Goal: Task Accomplishment & Management: Use online tool/utility

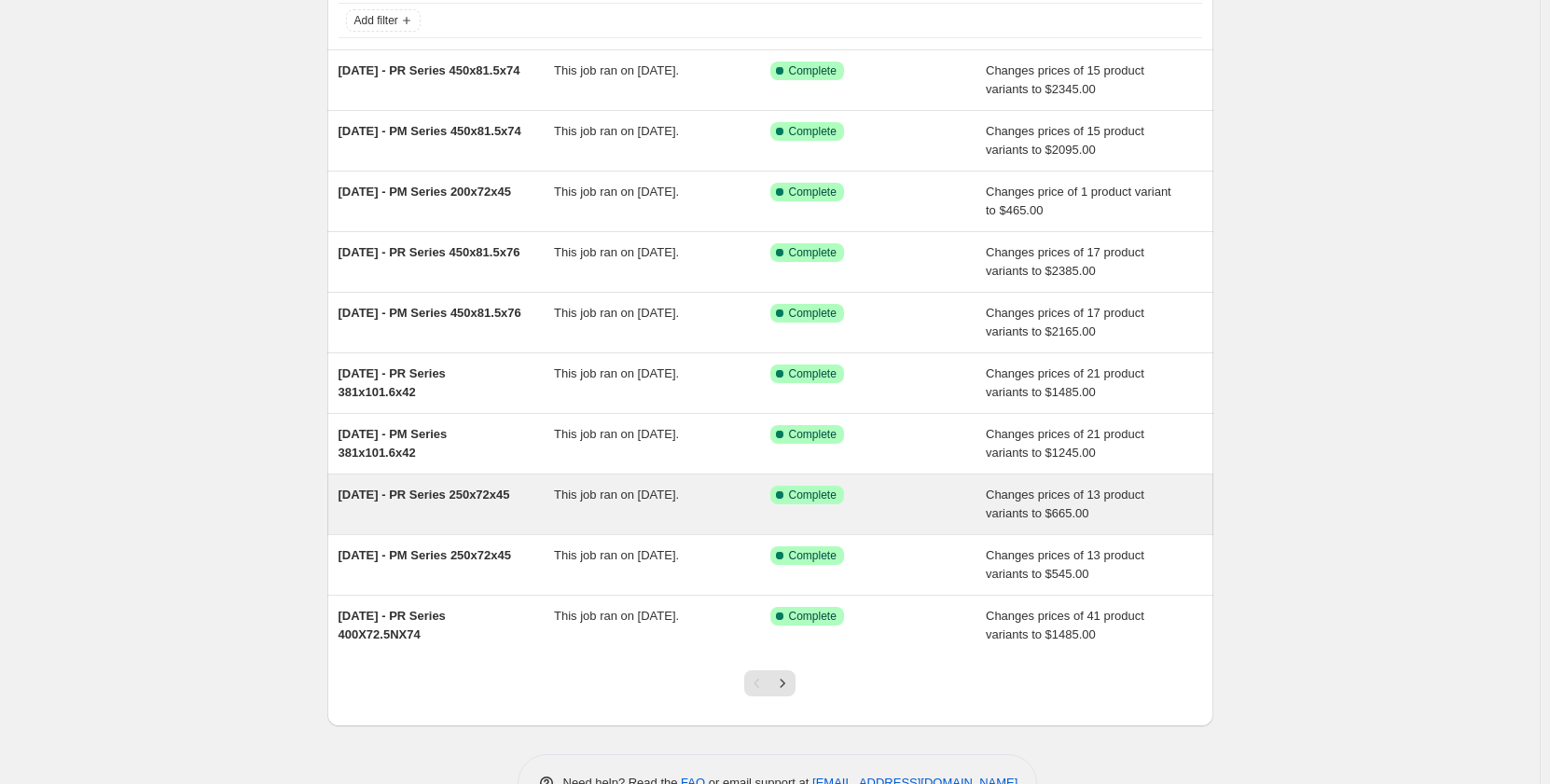
scroll to position [93, 0]
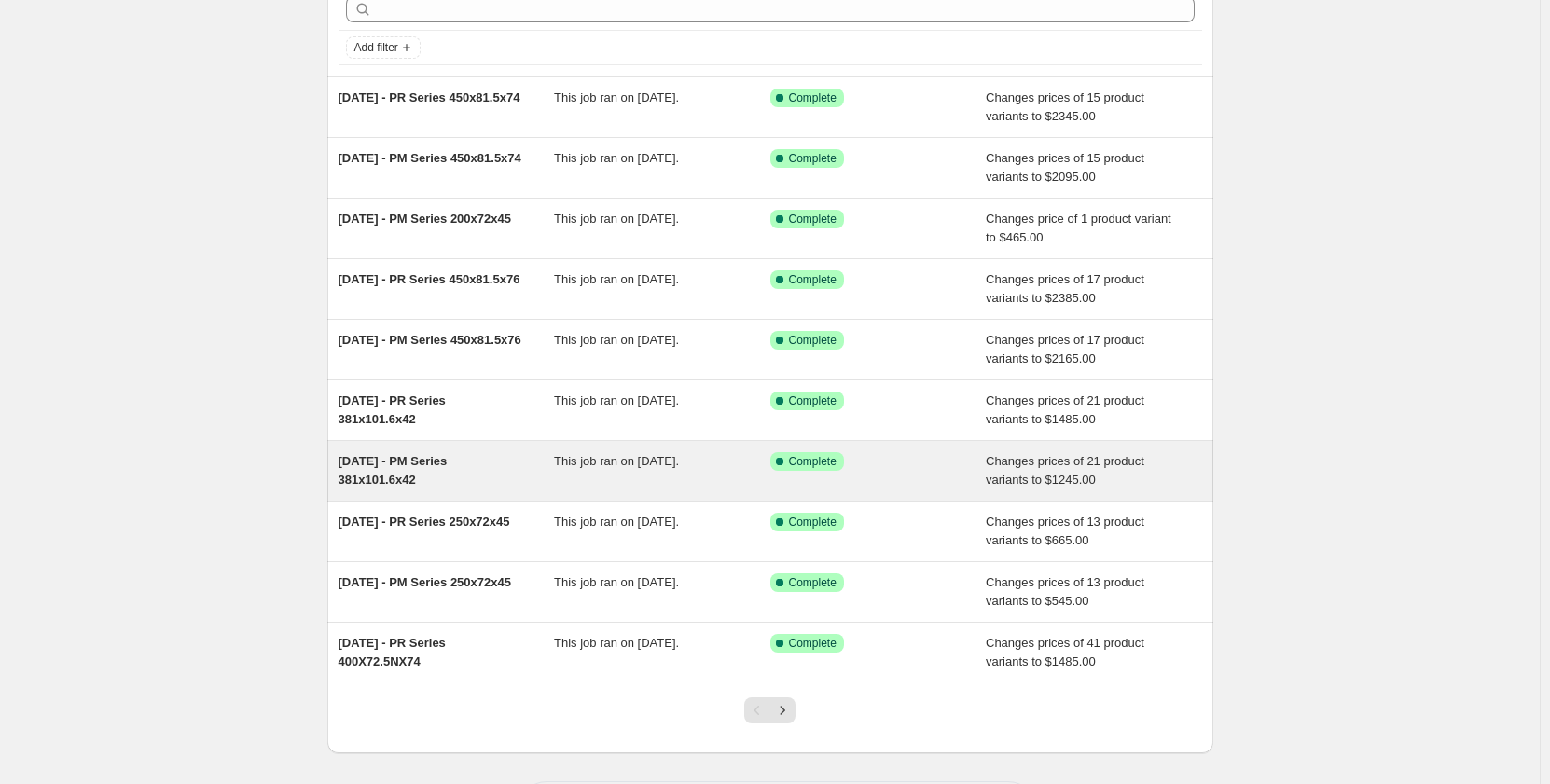
click at [459, 478] on div "[DATE] - PM Series 381x101.6x42" at bounding box center [447, 471] width 217 height 38
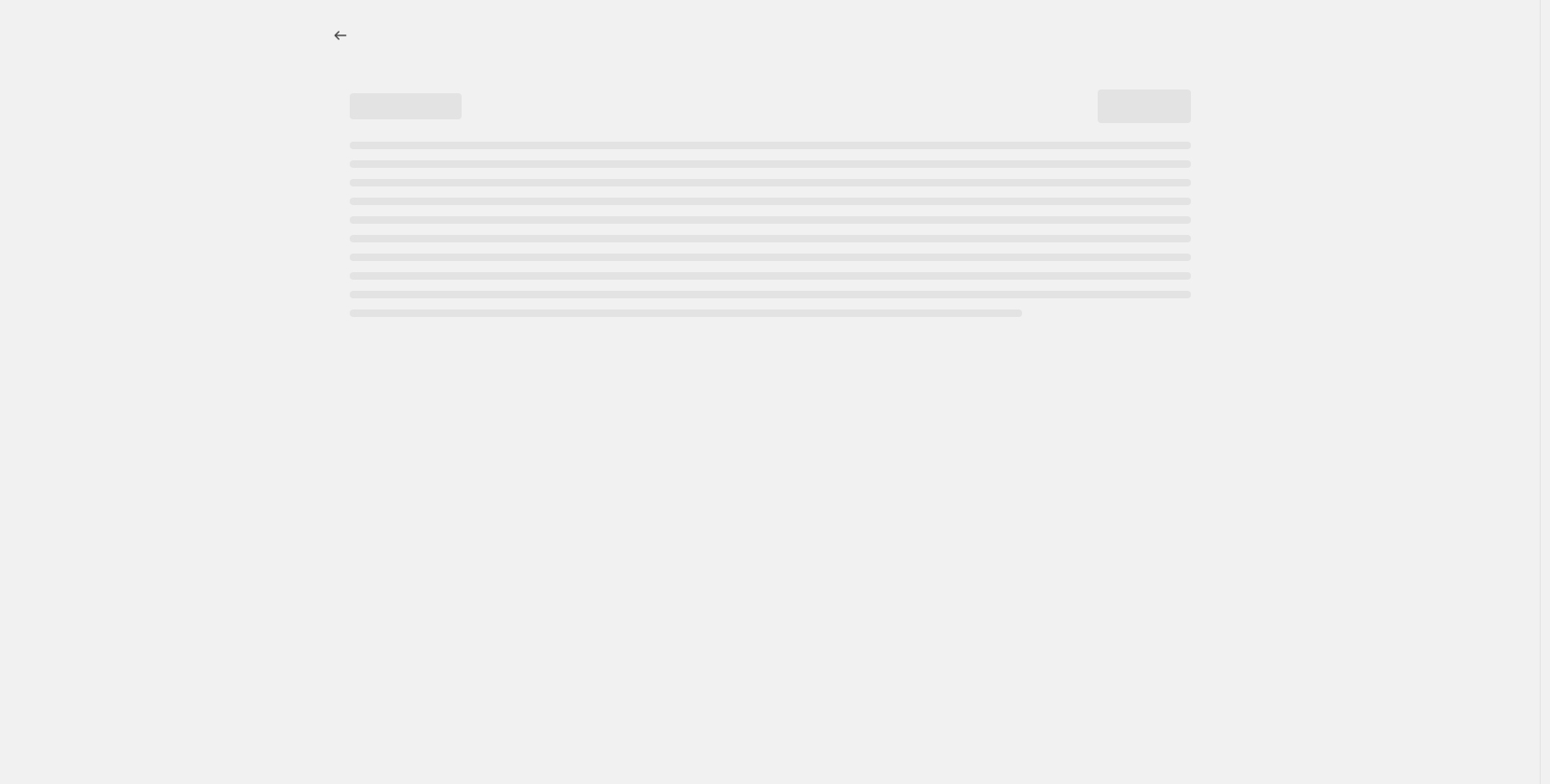
select select "pp"
select select "title"
select select "contains"
select select "title"
select select "contains"
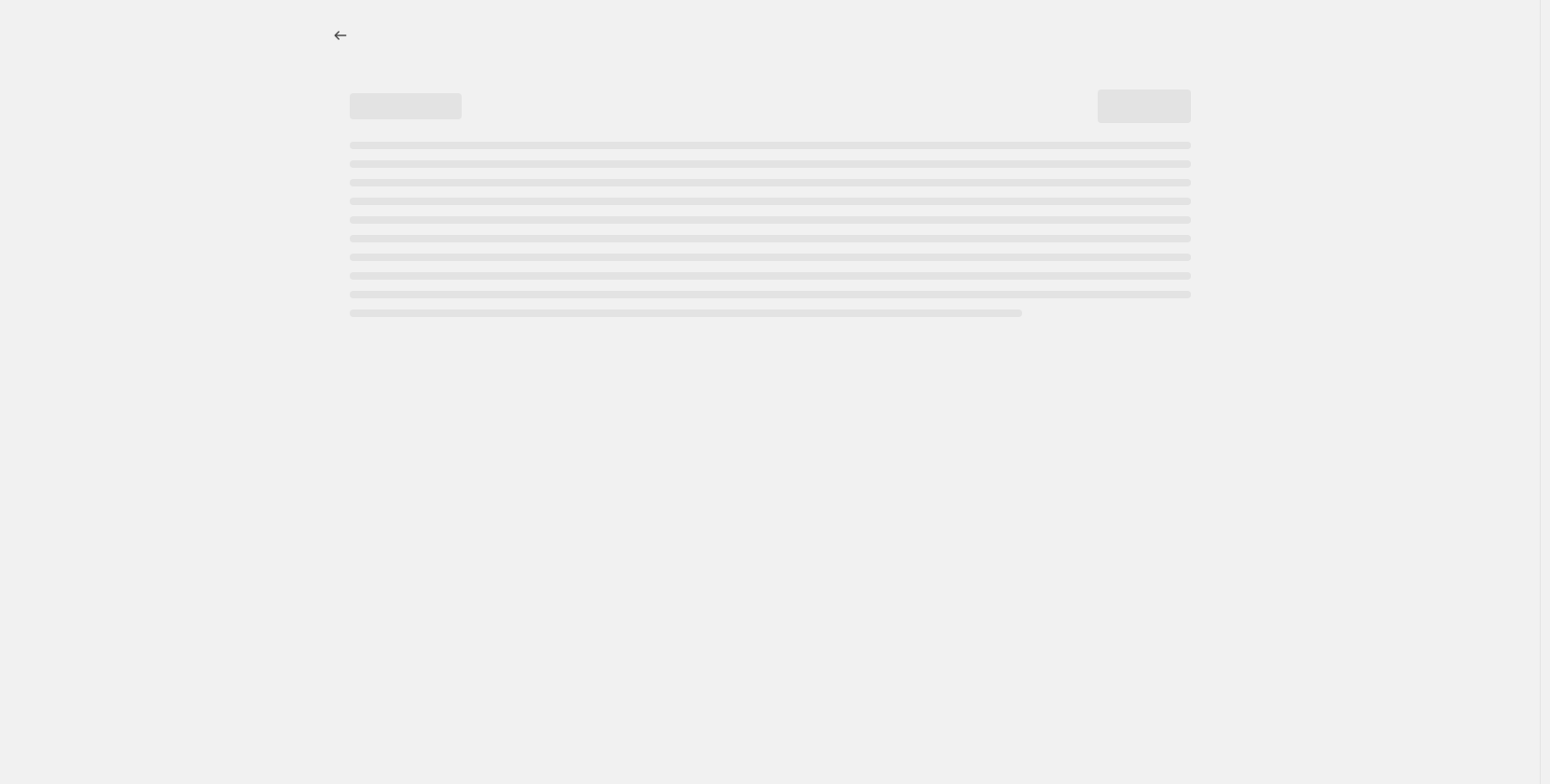
select select "tag"
select select "not_equal"
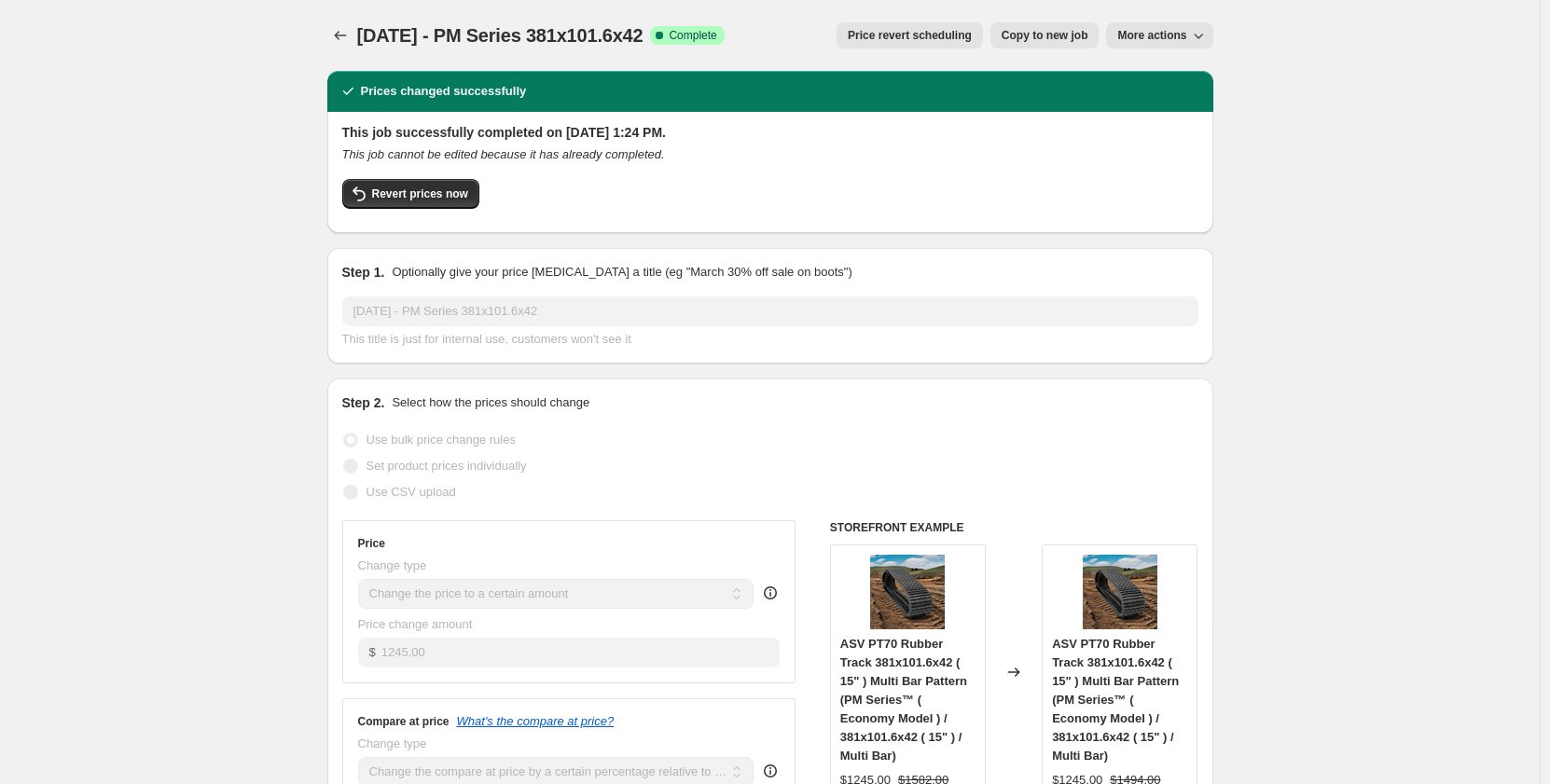
click at [1047, 35] on span "Copy to new job" at bounding box center [1045, 36] width 86 height 15
select select "pp"
select select "title"
select select "contains"
select select "title"
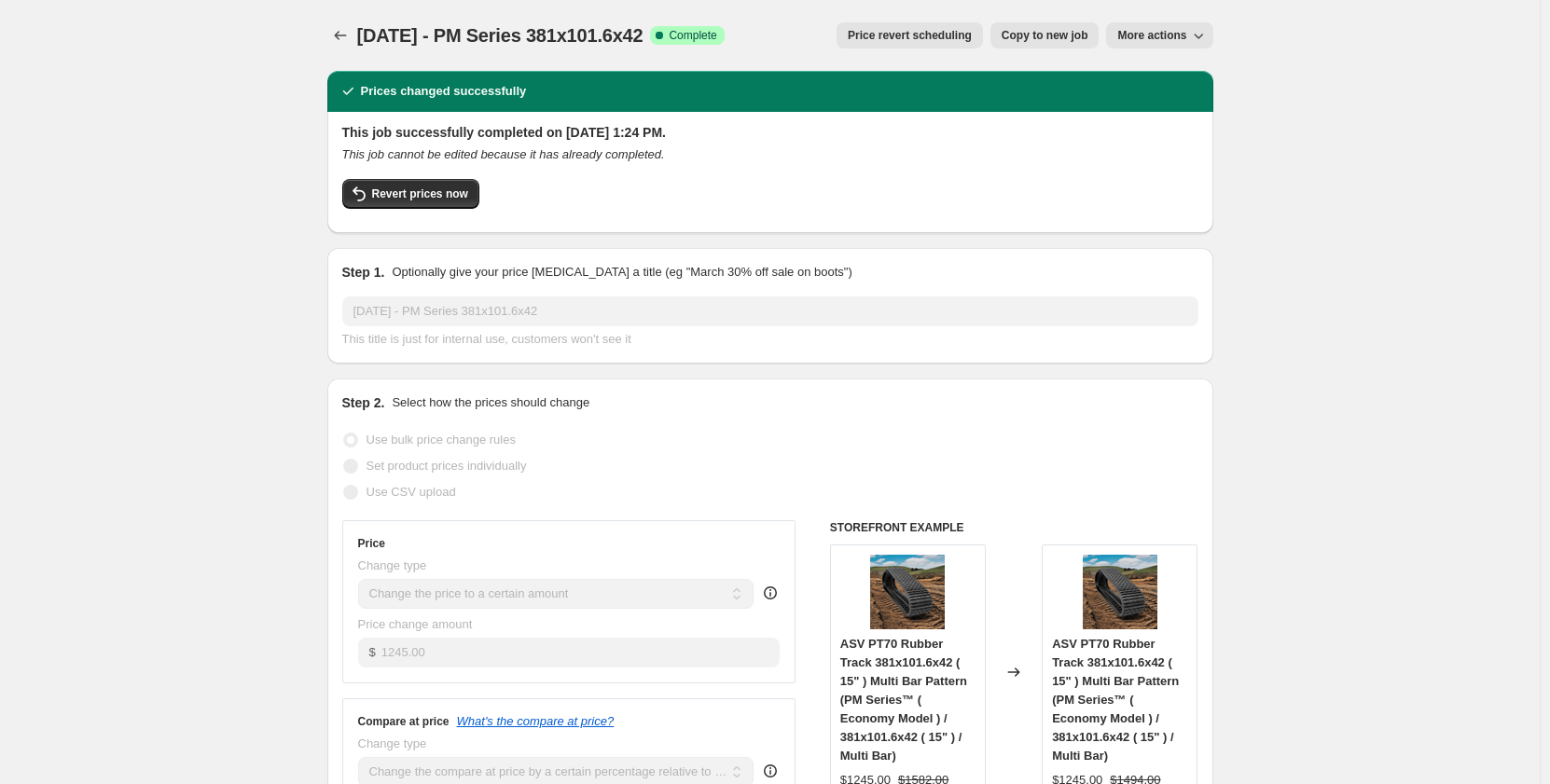
select select "contains"
select select "tag"
select select "not_equal"
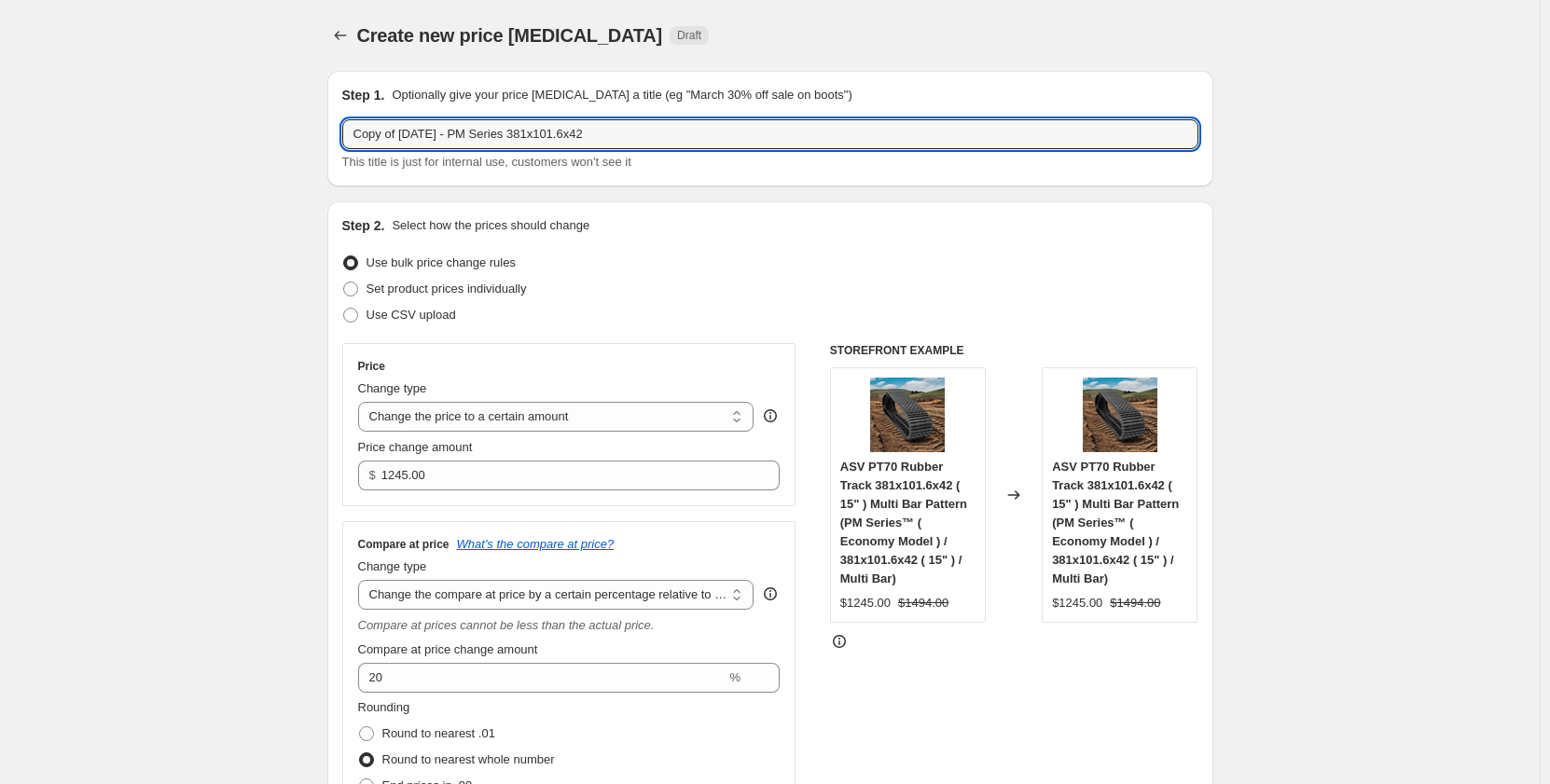
drag, startPoint x: 406, startPoint y: 138, endPoint x: 339, endPoint y: 138, distance: 67.0
click at [339, 138] on div "Step 1. Optionally give your price [MEDICAL_DATA] a title (eg "March 30% off sa…" at bounding box center [770, 128] width 887 height 115
drag, startPoint x: 570, startPoint y: 132, endPoint x: 491, endPoint y: 142, distance: 79.6
click at [491, 142] on input "[DATE] - PM Series 381x101.6x42" at bounding box center [770, 134] width 857 height 30
drag, startPoint x: 582, startPoint y: 136, endPoint x: 494, endPoint y: 142, distance: 88.2
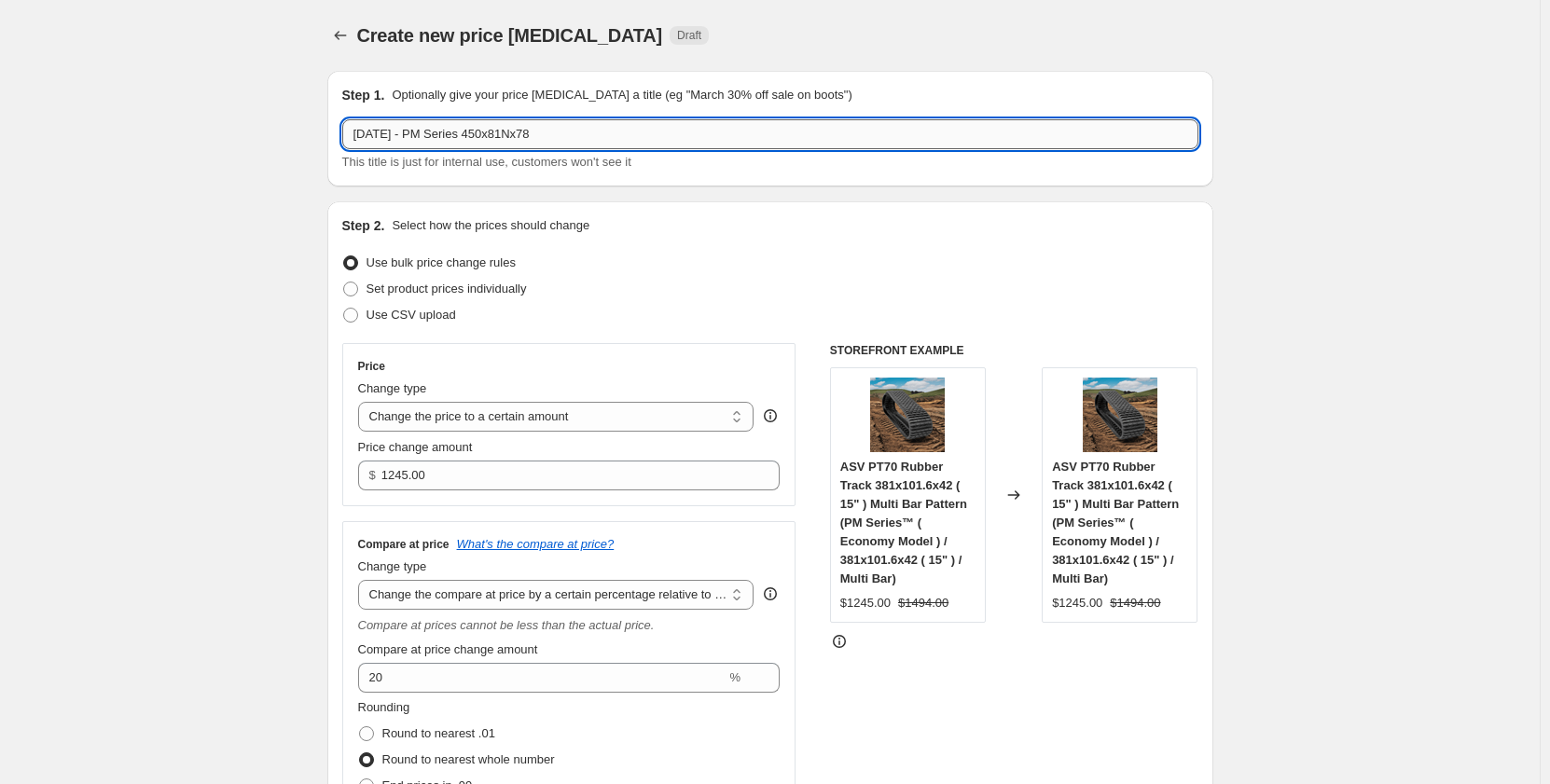
click at [494, 142] on input "[DATE] - PM Series 450x81Nx78" at bounding box center [770, 134] width 857 height 30
drag, startPoint x: 489, startPoint y: 140, endPoint x: 560, endPoint y: 136, distance: 71.1
click at [560, 136] on input "[DATE] - PM Series 450x81Nx78" at bounding box center [770, 134] width 857 height 30
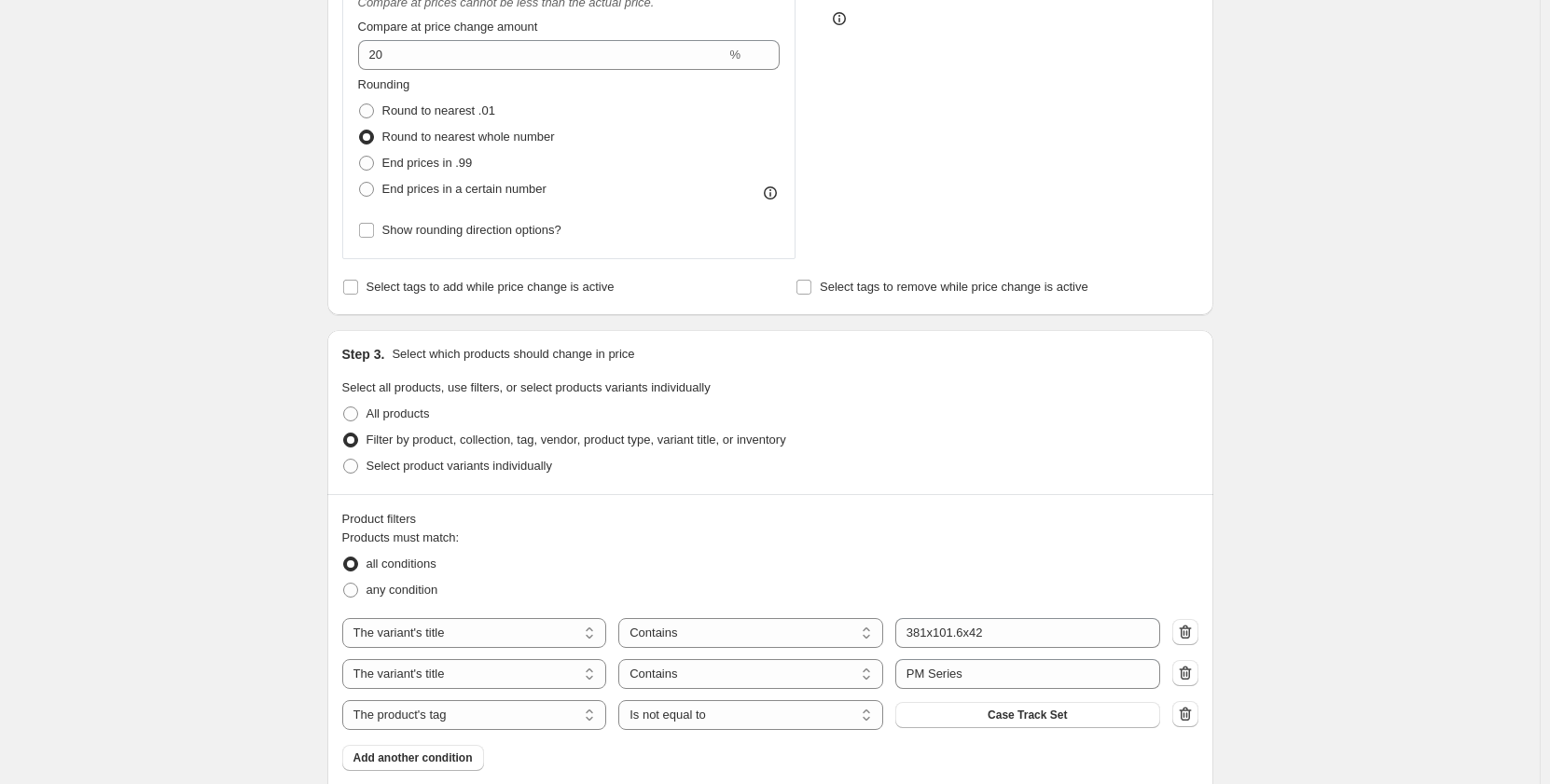
scroll to position [808, 0]
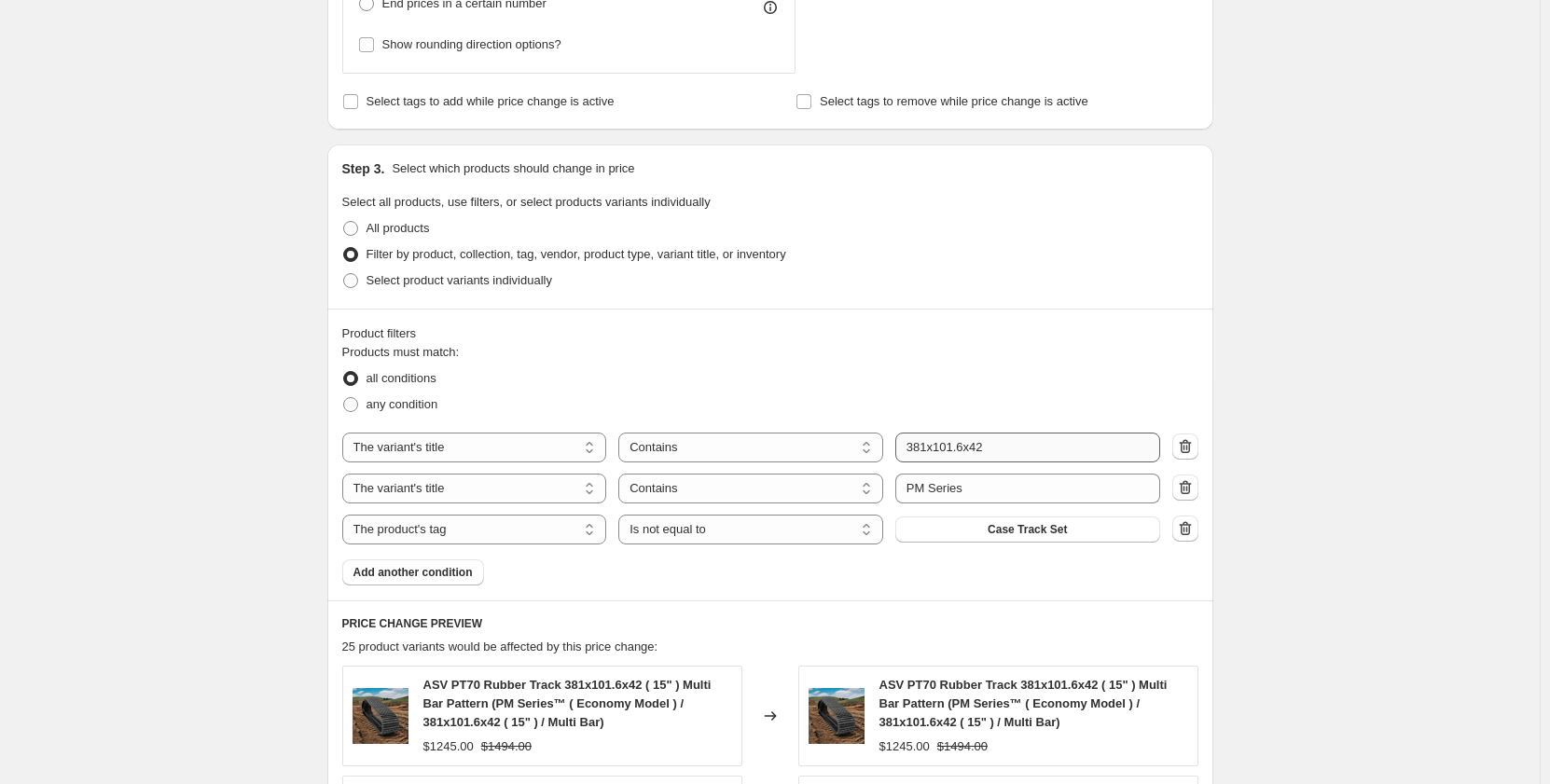
type input "[DATE] - PM Series 450x81Nx78"
drag, startPoint x: 1001, startPoint y: 453, endPoint x: 903, endPoint y: 450, distance: 98.0
click at [900, 452] on input "381x101.6x42" at bounding box center [1027, 447] width 265 height 30
paste input "450x81Nx78"
type input "450x81Nx78"
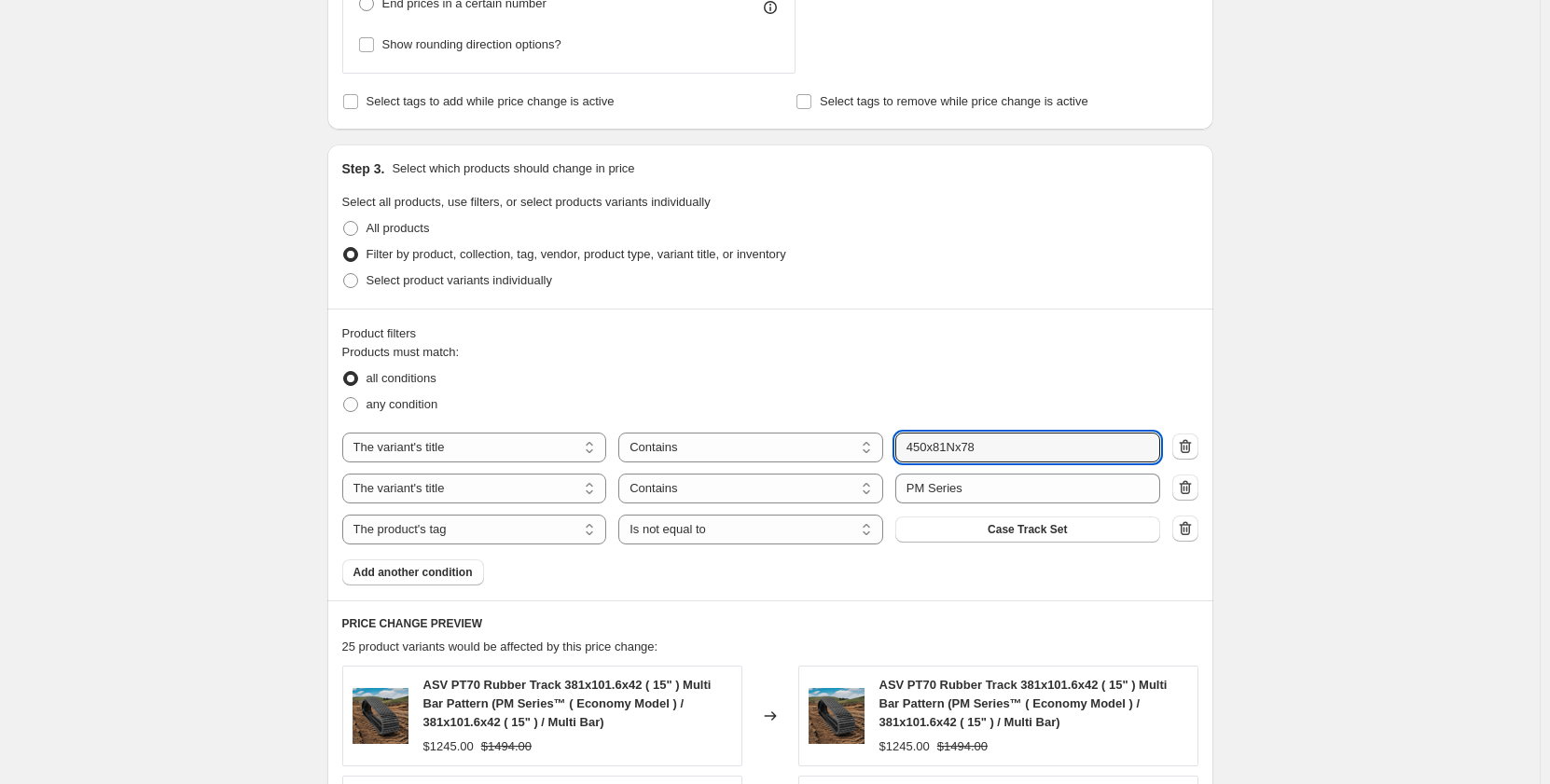
click at [951, 384] on div "all conditions" at bounding box center [770, 379] width 857 height 26
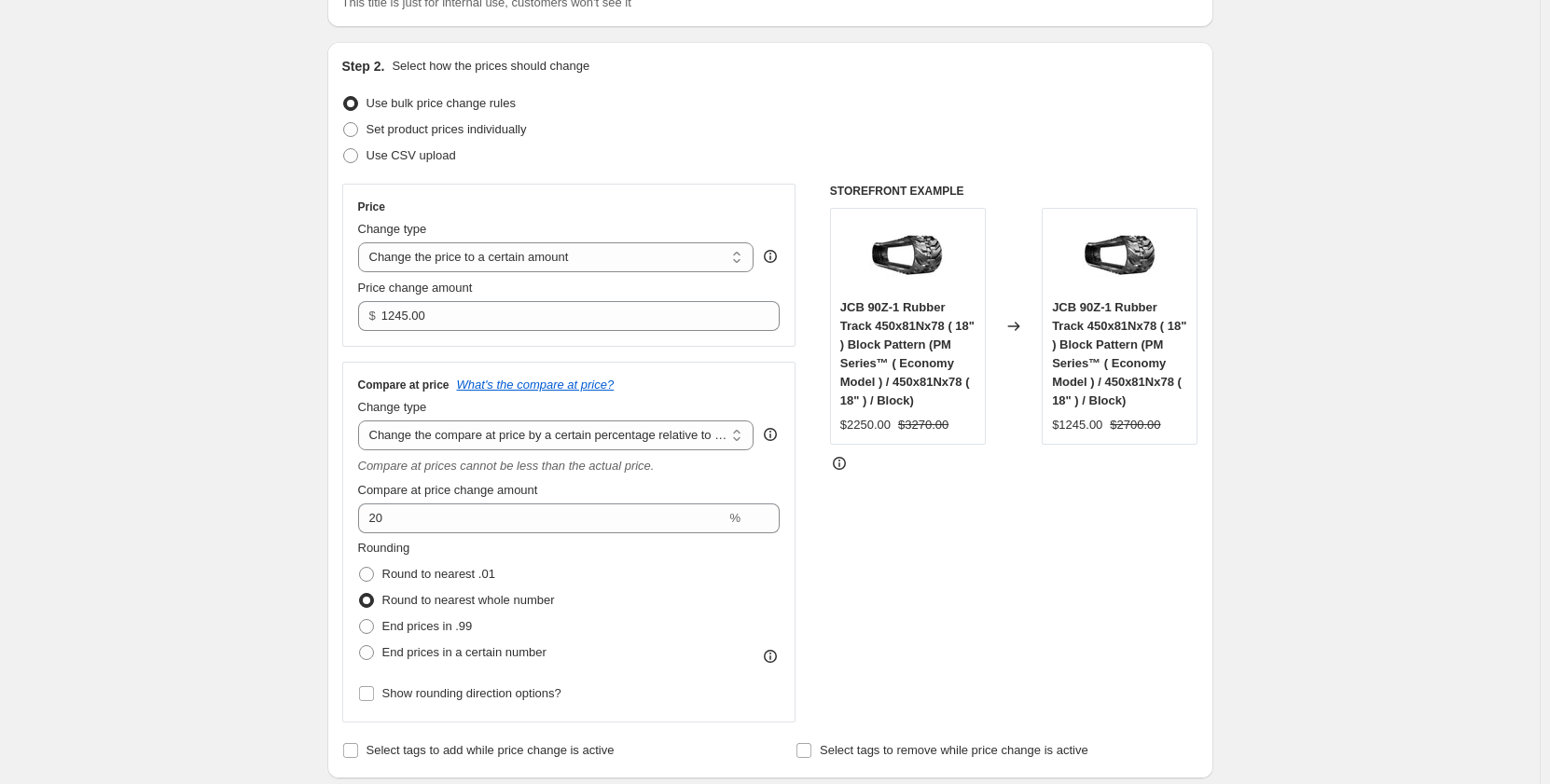
scroll to position [0, 0]
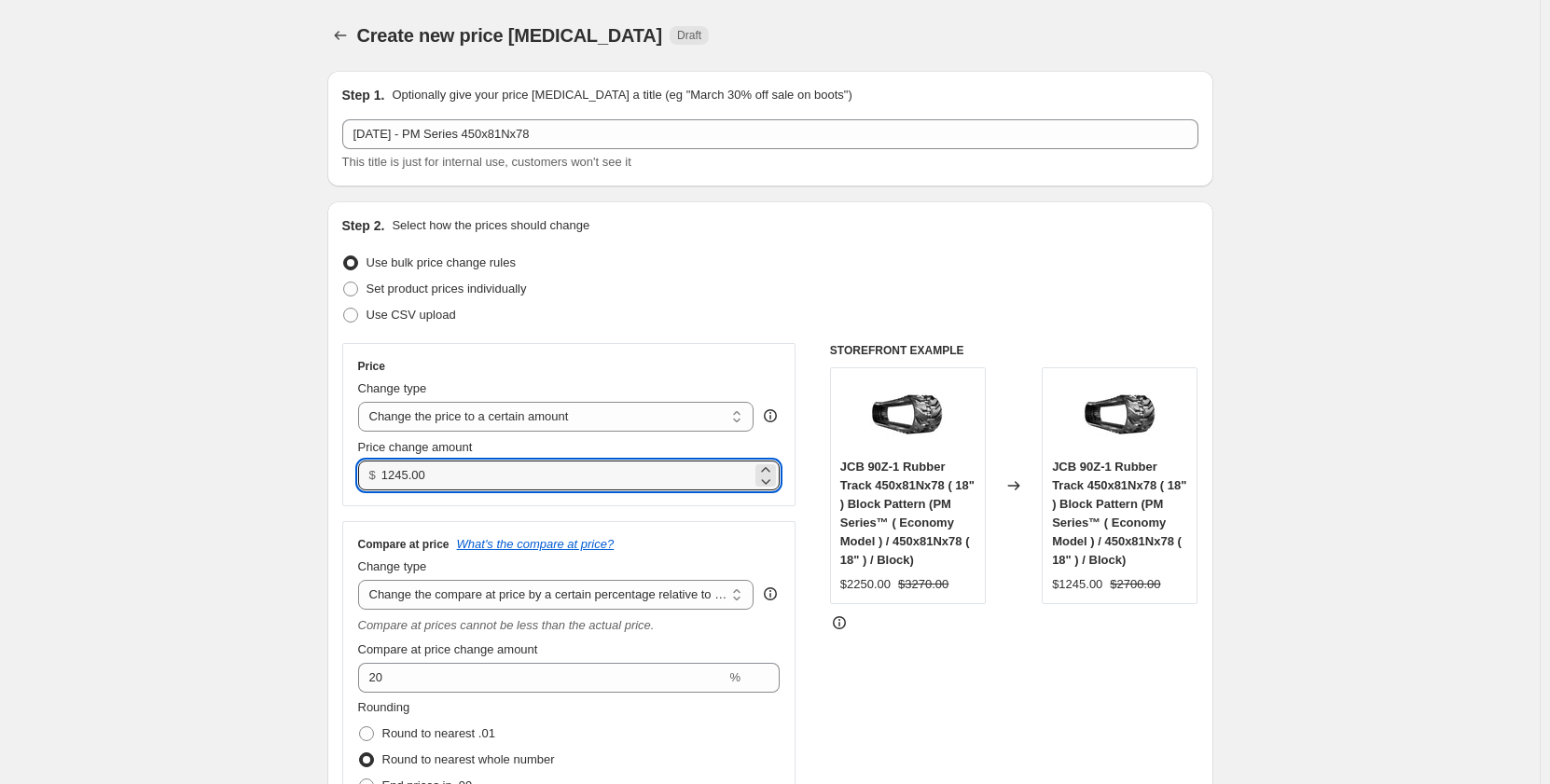
drag, startPoint x: 435, startPoint y: 477, endPoint x: 378, endPoint y: 481, distance: 57.1
click at [378, 481] on div "$ 1245.00" at bounding box center [570, 475] width 422 height 30
type input "1995.00"
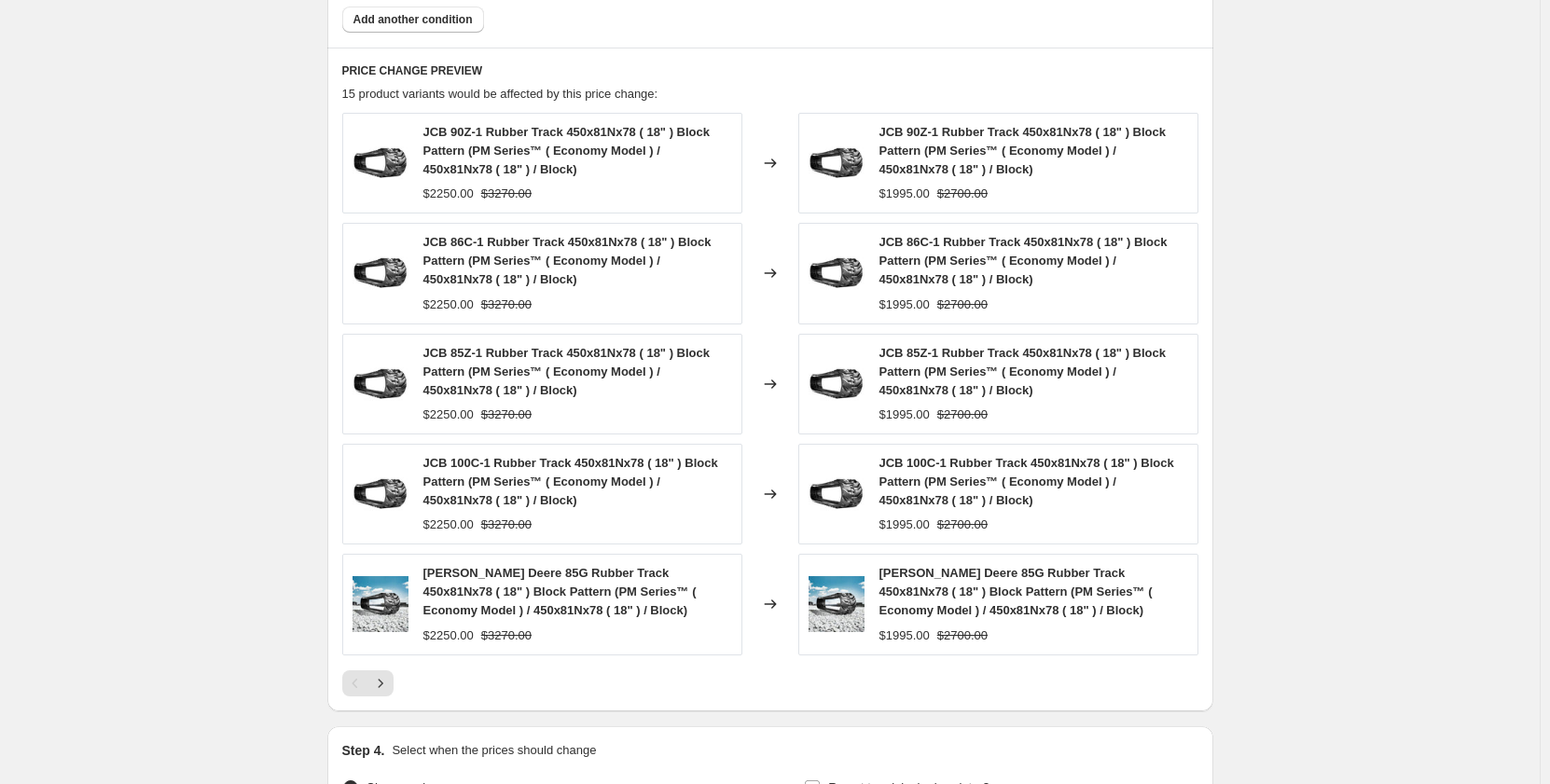
scroll to position [1577, 0]
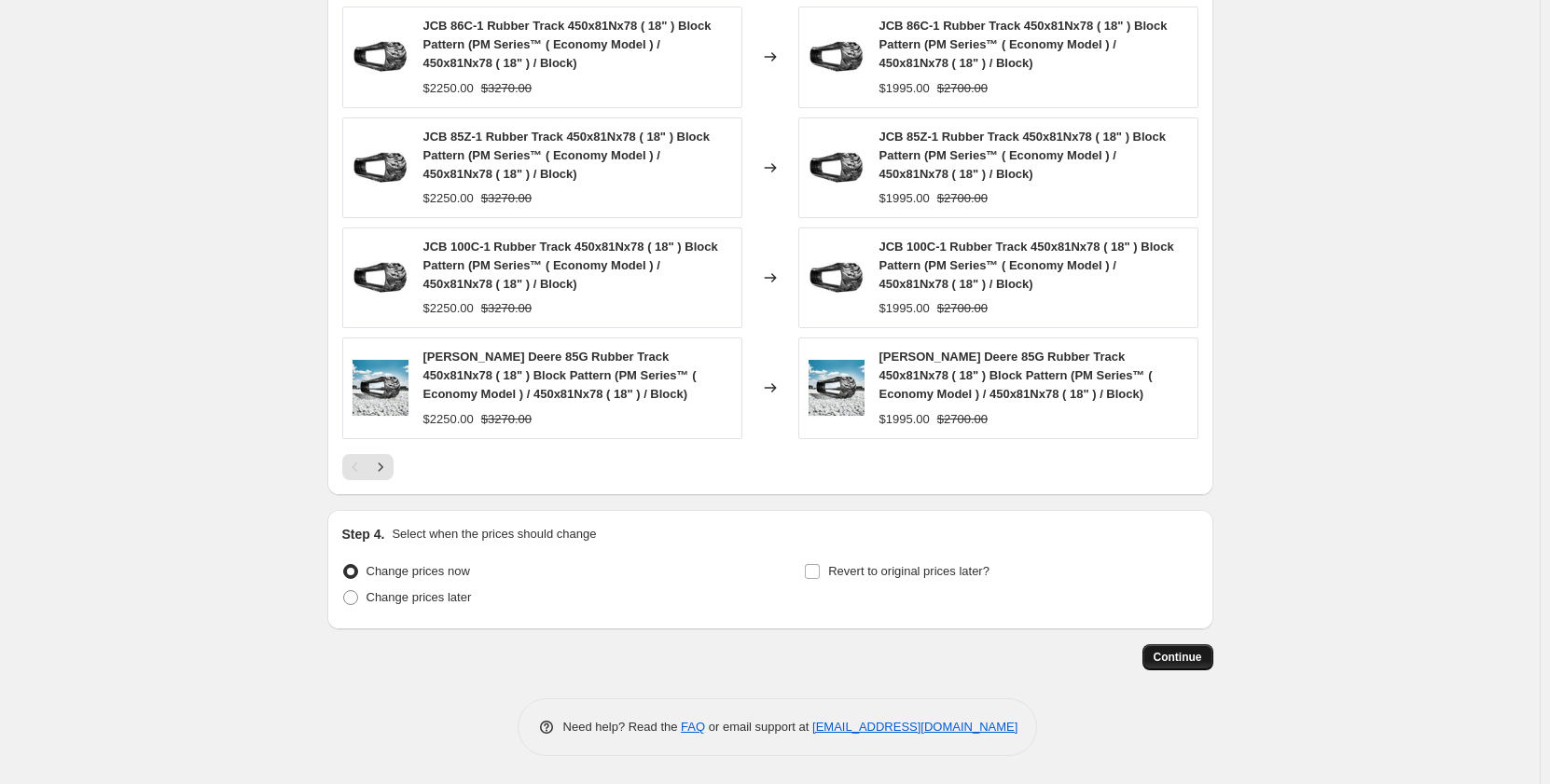
click at [1170, 653] on span "Continue" at bounding box center [1178, 657] width 49 height 15
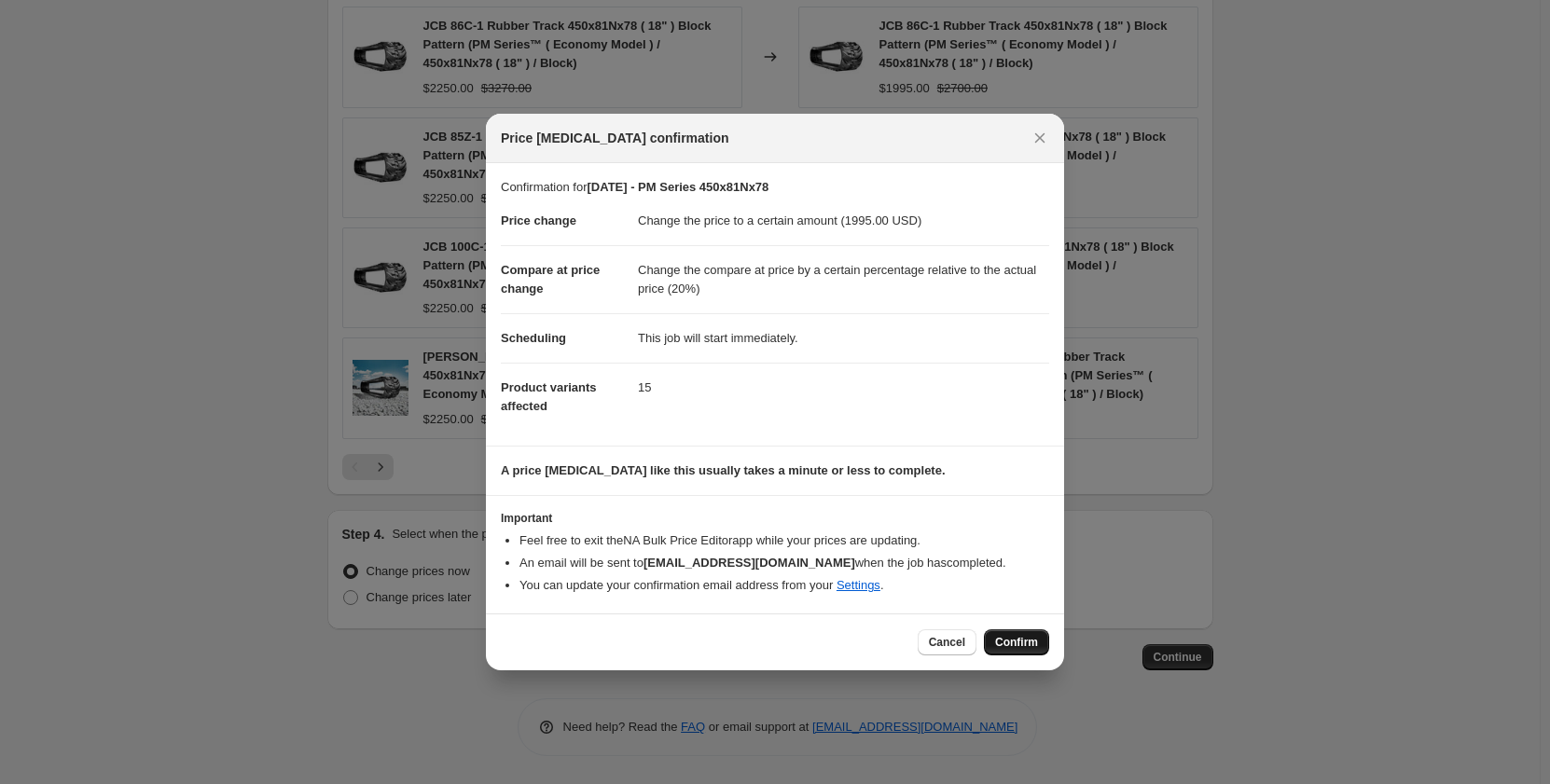
click at [1002, 641] on span "Confirm" at bounding box center [1017, 642] width 43 height 15
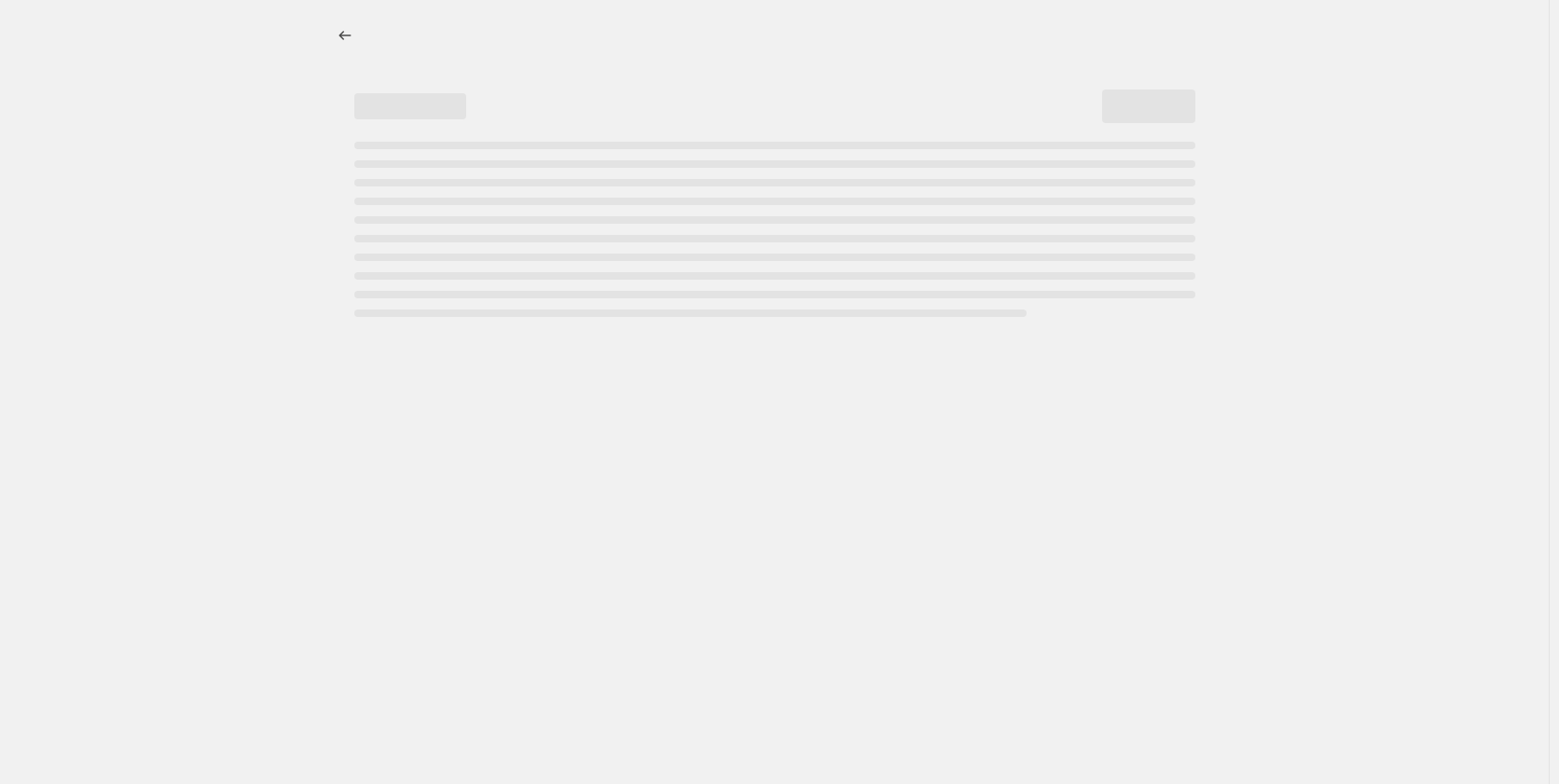
select select "pp"
select select "title"
select select "contains"
select select "title"
select select "contains"
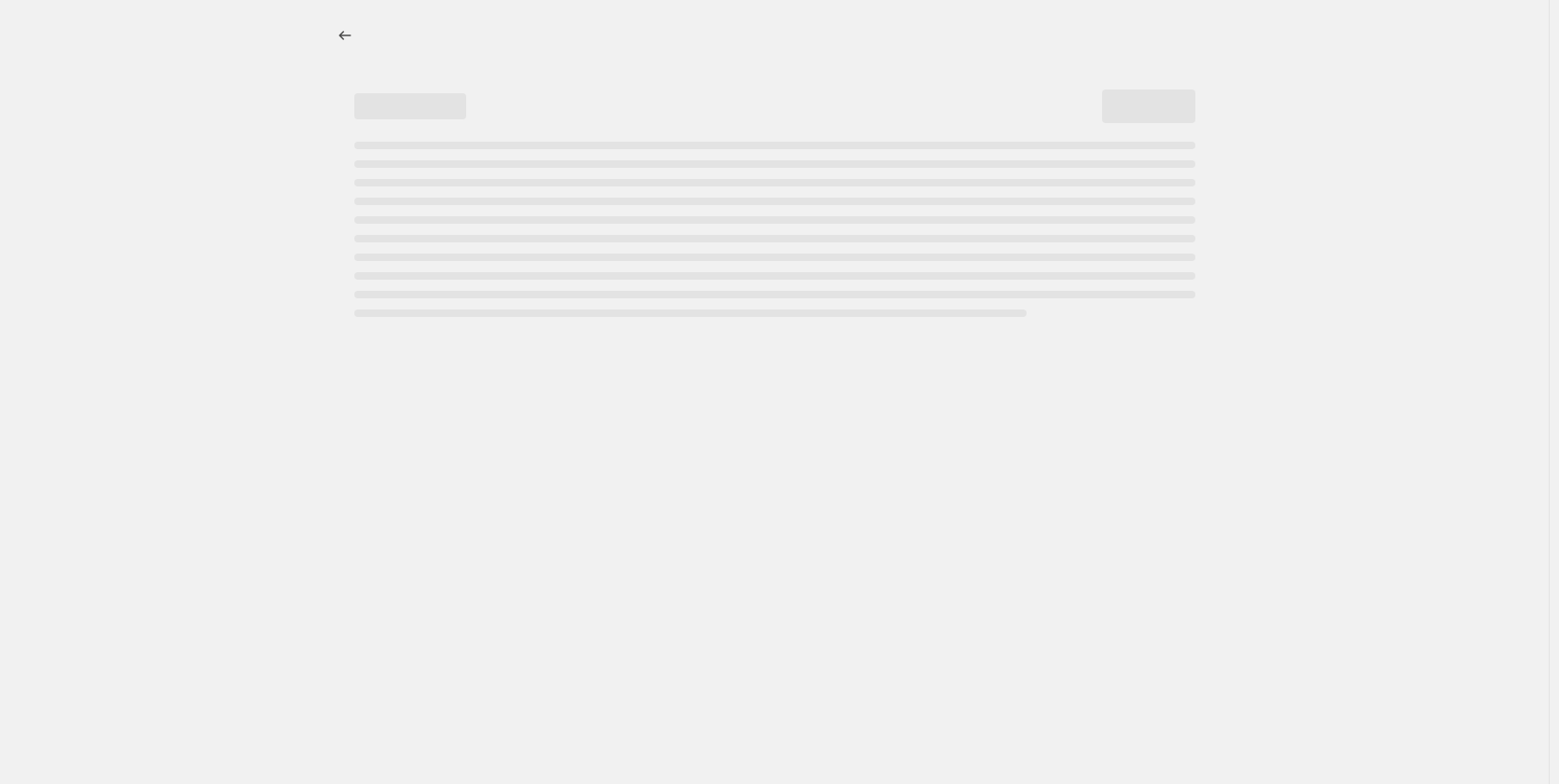
select select "tag"
select select "not_equal"
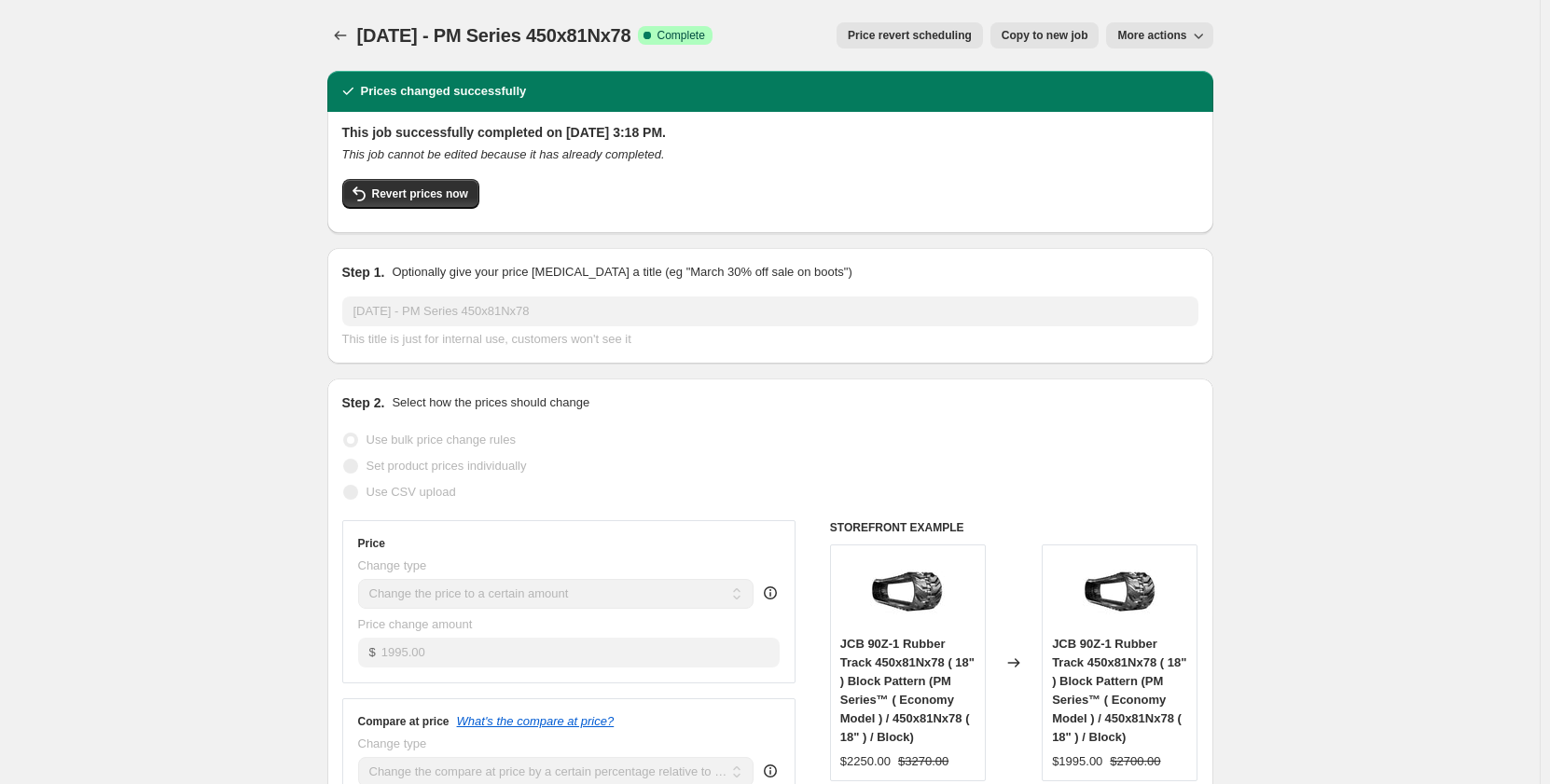
click at [1024, 36] on span "Copy to new job" at bounding box center [1045, 36] width 86 height 15
select select "pp"
select select "title"
select select "contains"
select select "title"
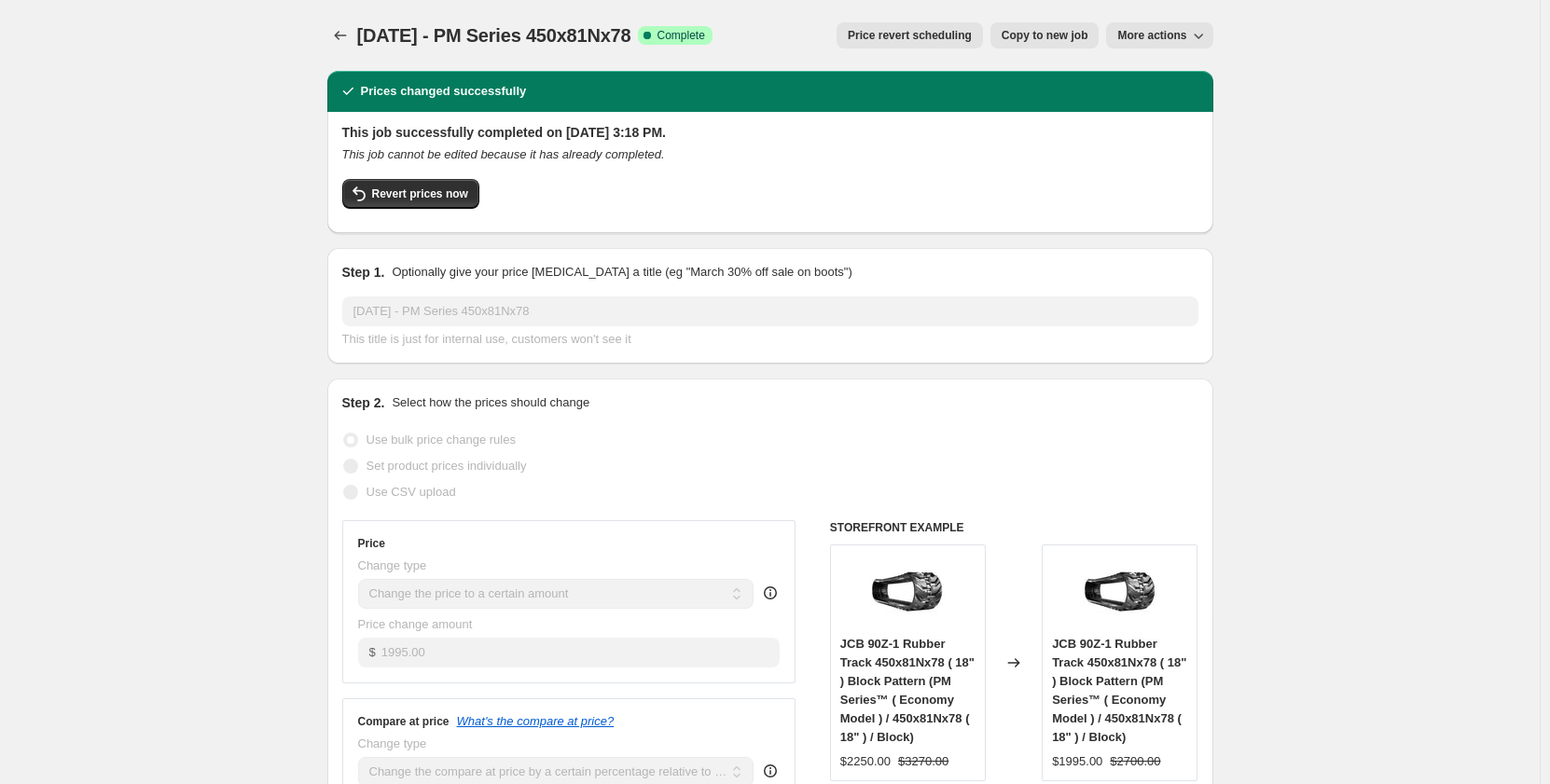
select select "contains"
select select "tag"
select select "not_equal"
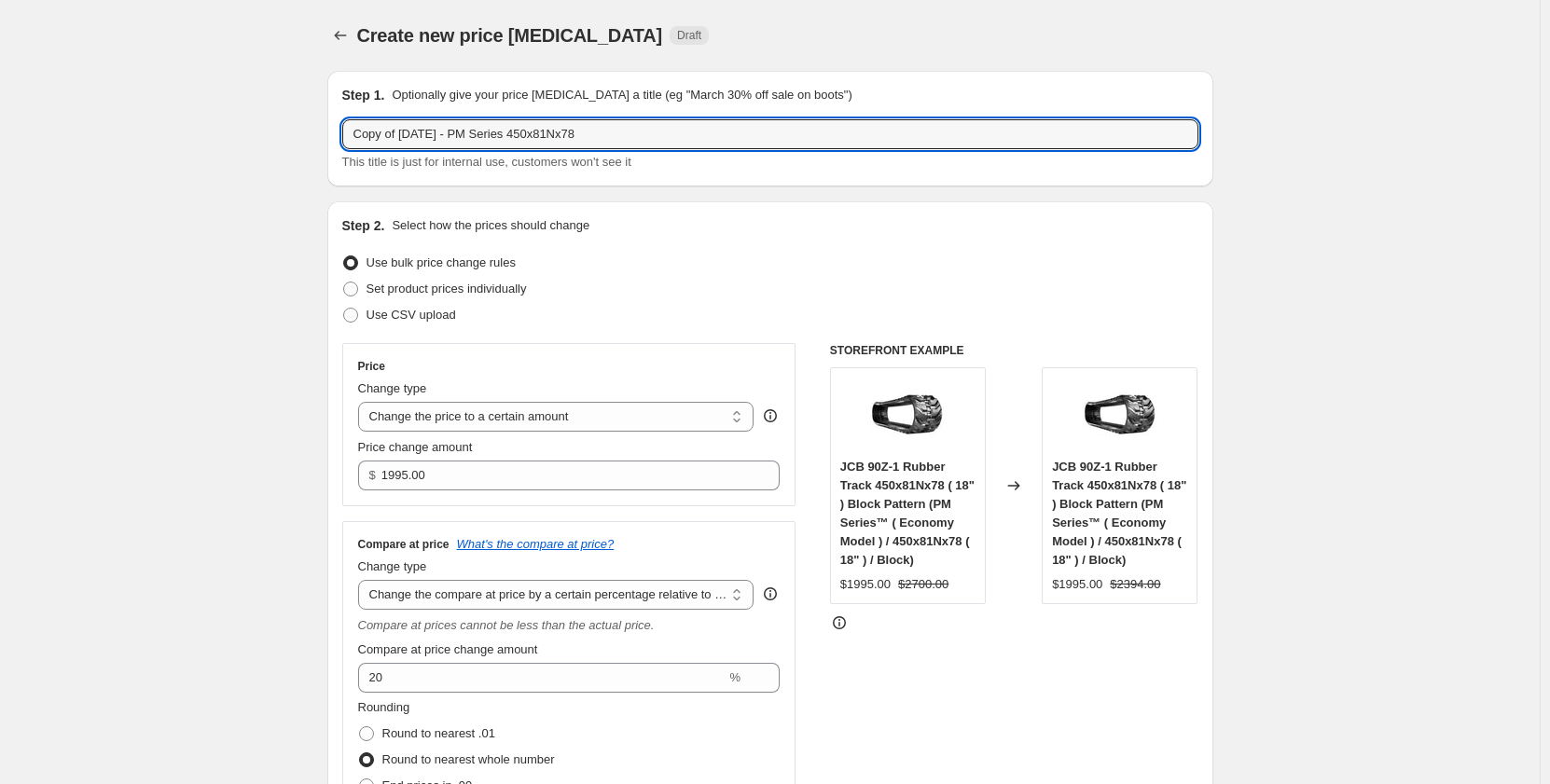
drag, startPoint x: 406, startPoint y: 140, endPoint x: 320, endPoint y: 142, distance: 86.0
drag, startPoint x: 578, startPoint y: 126, endPoint x: 517, endPoint y: 128, distance: 61.0
click at [517, 128] on input "[DATE] - PM Series 450x81Nx78" at bounding box center [770, 134] width 857 height 30
click at [436, 138] on input "[DATE] - PM Series 450x81Nx78" at bounding box center [770, 134] width 857 height 30
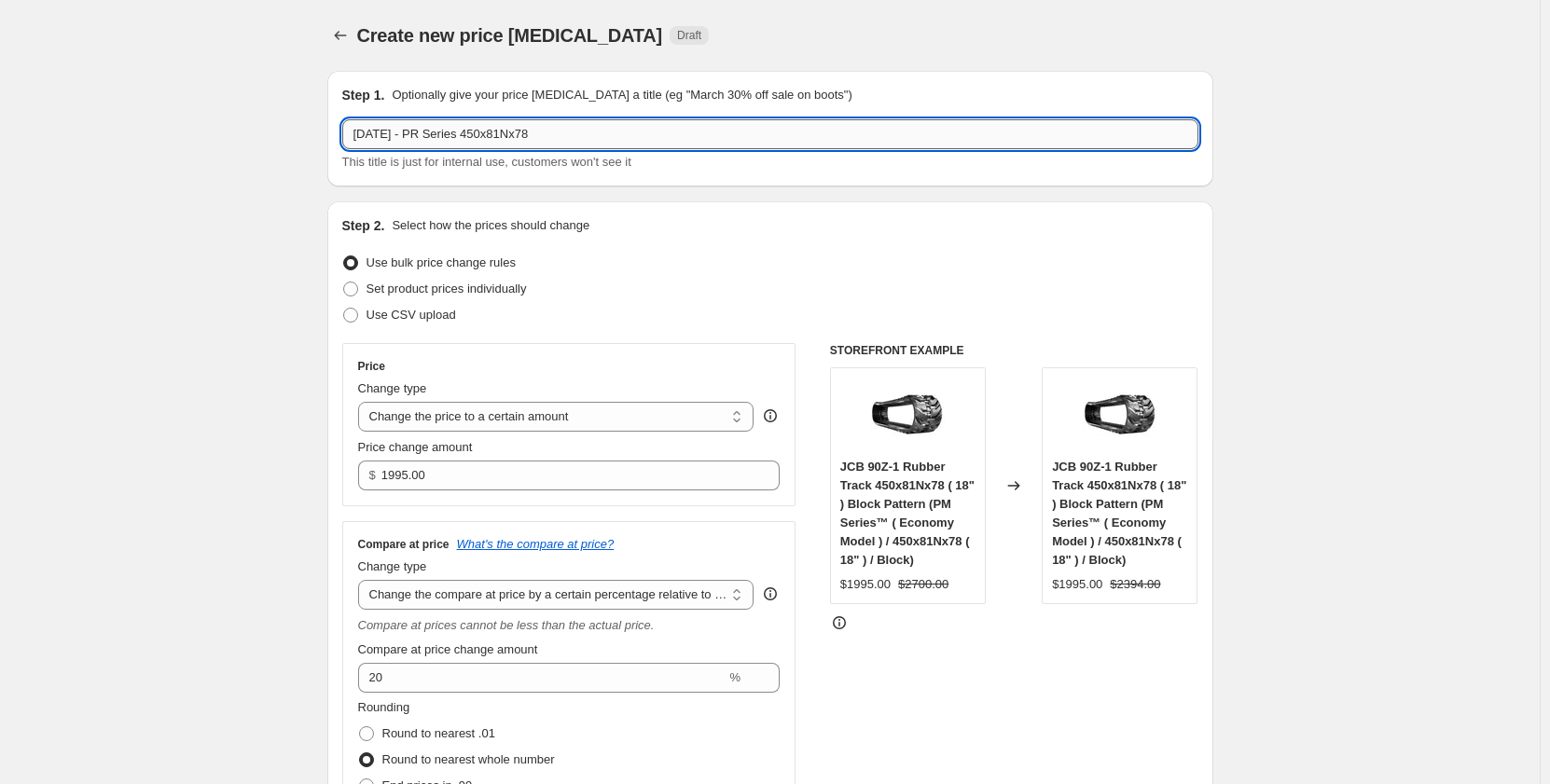
drag, startPoint x: 588, startPoint y: 135, endPoint x: 498, endPoint y: 140, distance: 90.1
click at [498, 140] on input "[DATE] - PR Series 450x81Nx78" at bounding box center [770, 134] width 857 height 30
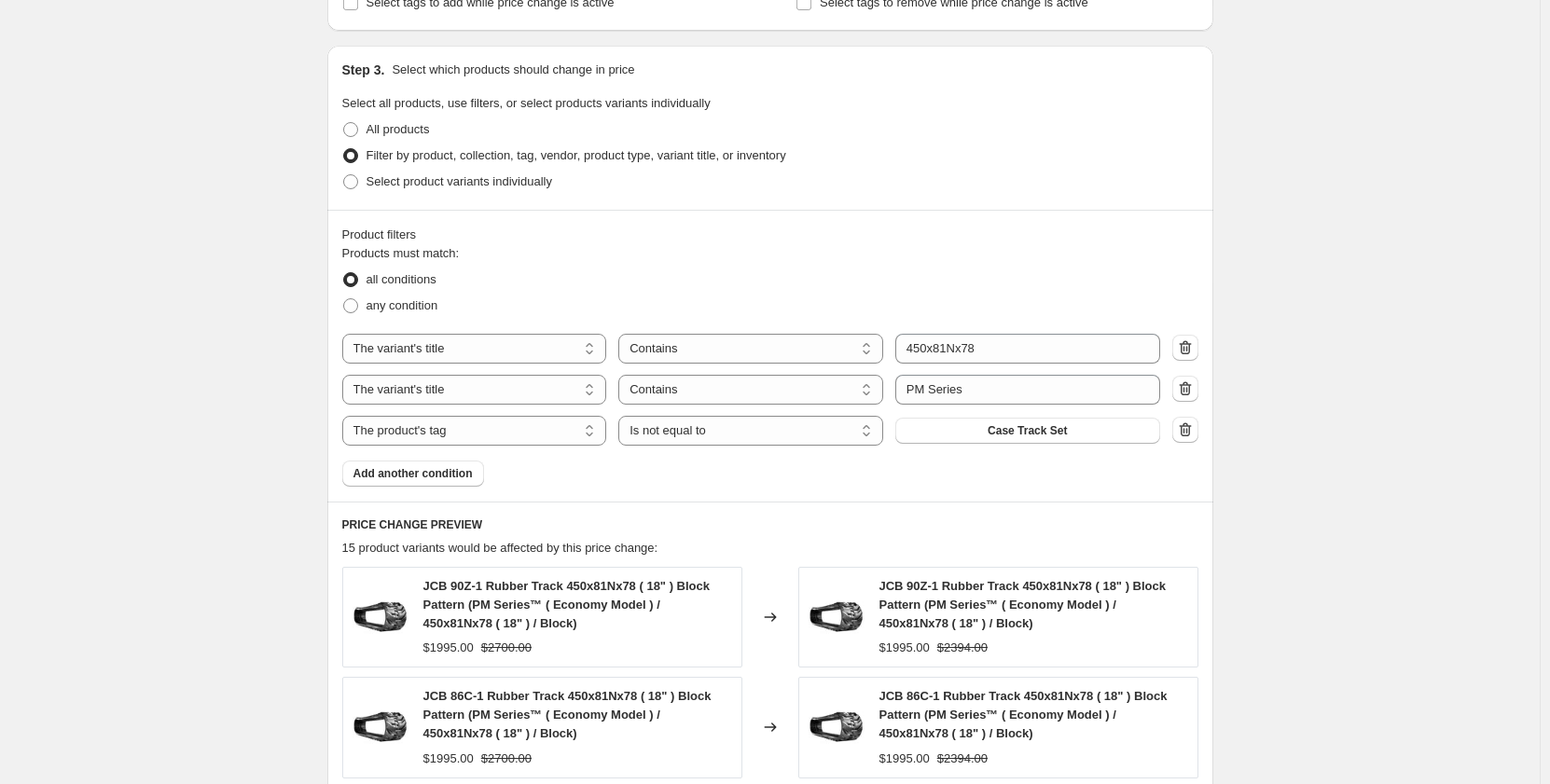
scroll to position [995, 0]
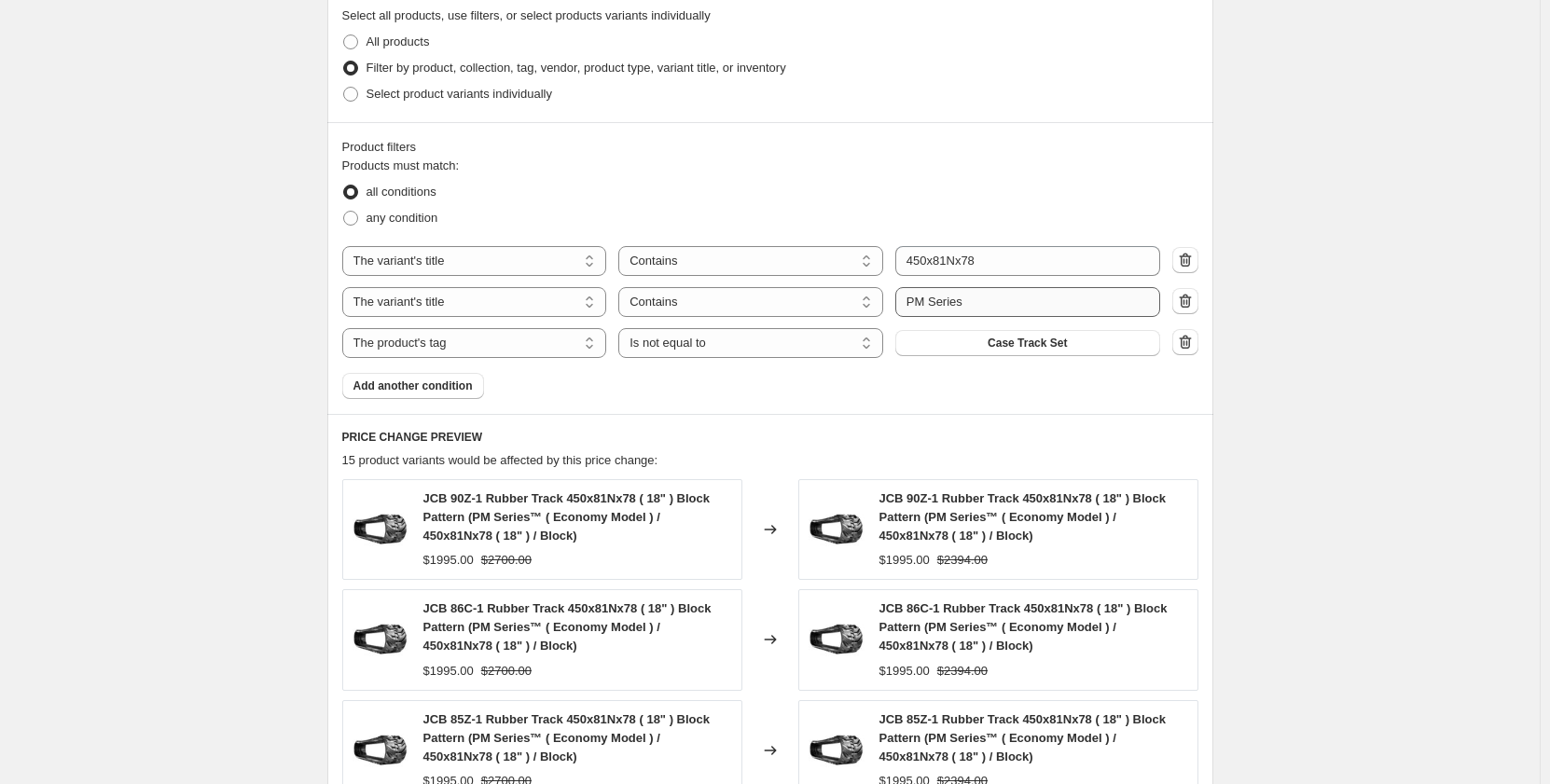
type input "[DATE] - PR Series 450x81Nx78"
click at [920, 303] on input "PM Series" at bounding box center [1027, 302] width 265 height 30
type input "PR Series"
click at [189, 421] on div "Create new price [MEDICAL_DATA]. This page is ready Create new price [MEDICAL_D…" at bounding box center [770, 186] width 1541 height 2361
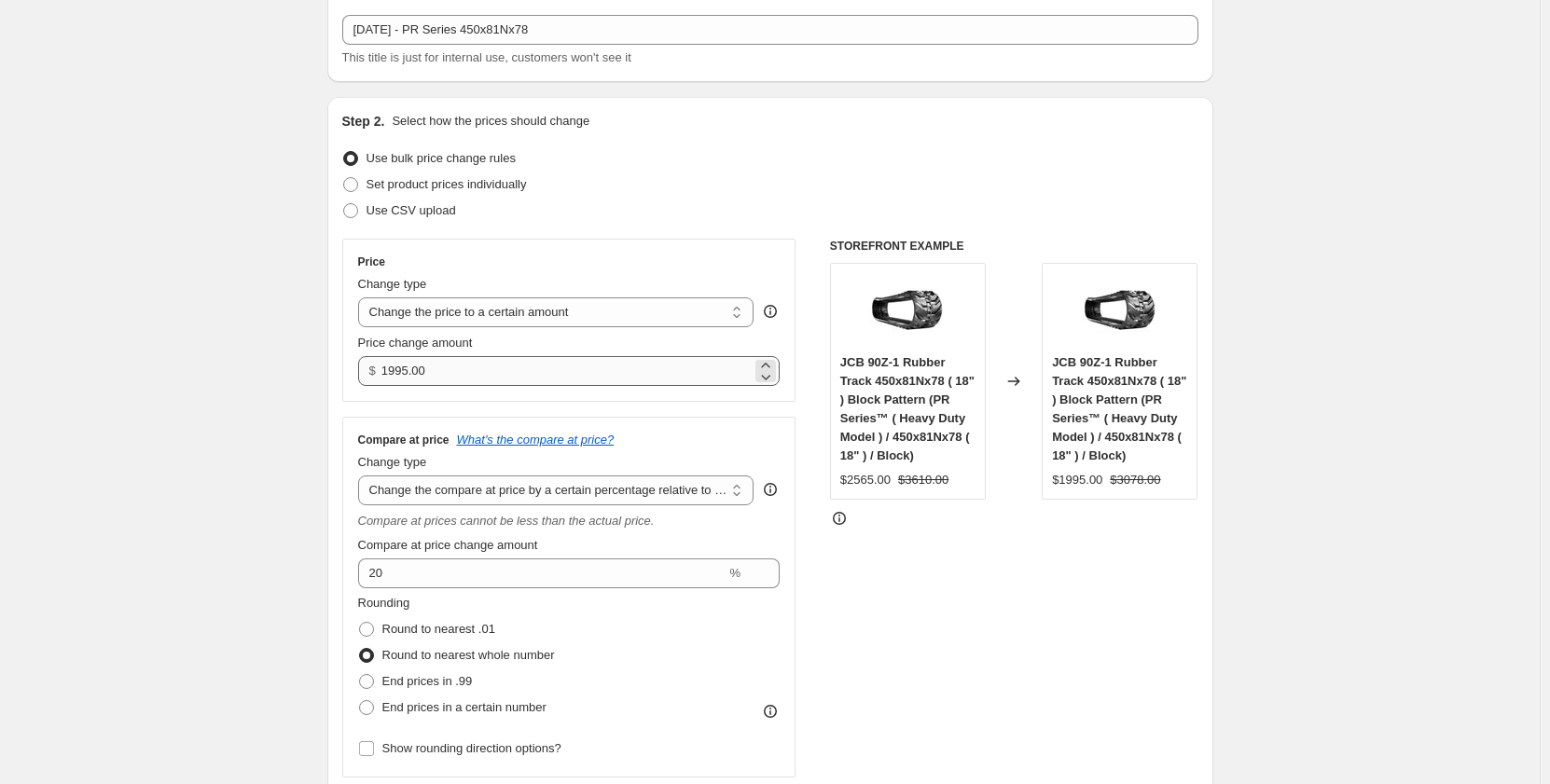
scroll to position [93, 0]
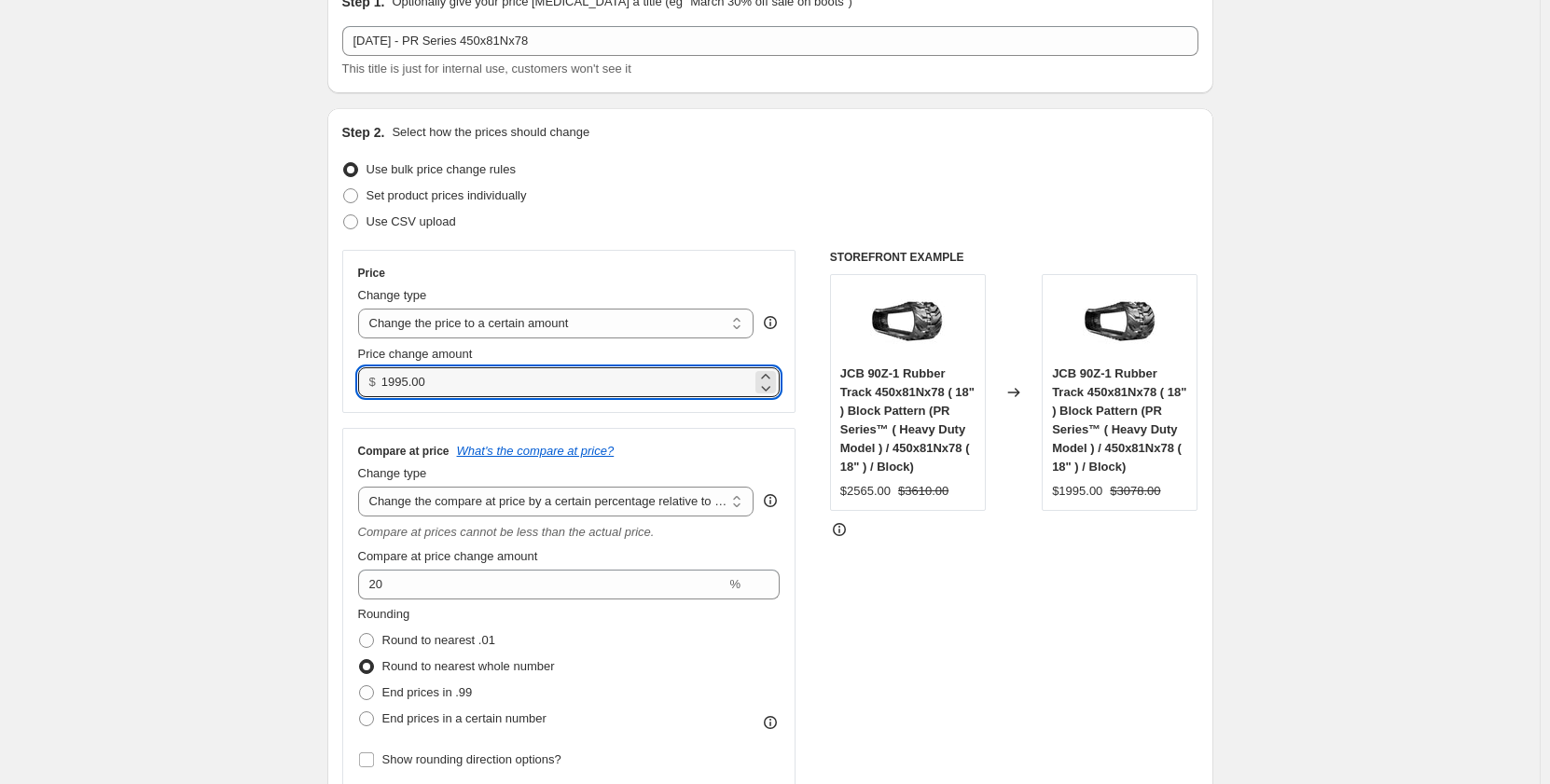
drag, startPoint x: 444, startPoint y: 386, endPoint x: 372, endPoint y: 394, distance: 72.4
click at [372, 394] on div "$ 1995.00" at bounding box center [570, 383] width 422 height 30
click at [404, 388] on input "2285.00" at bounding box center [567, 383] width 371 height 30
type input "2265.00"
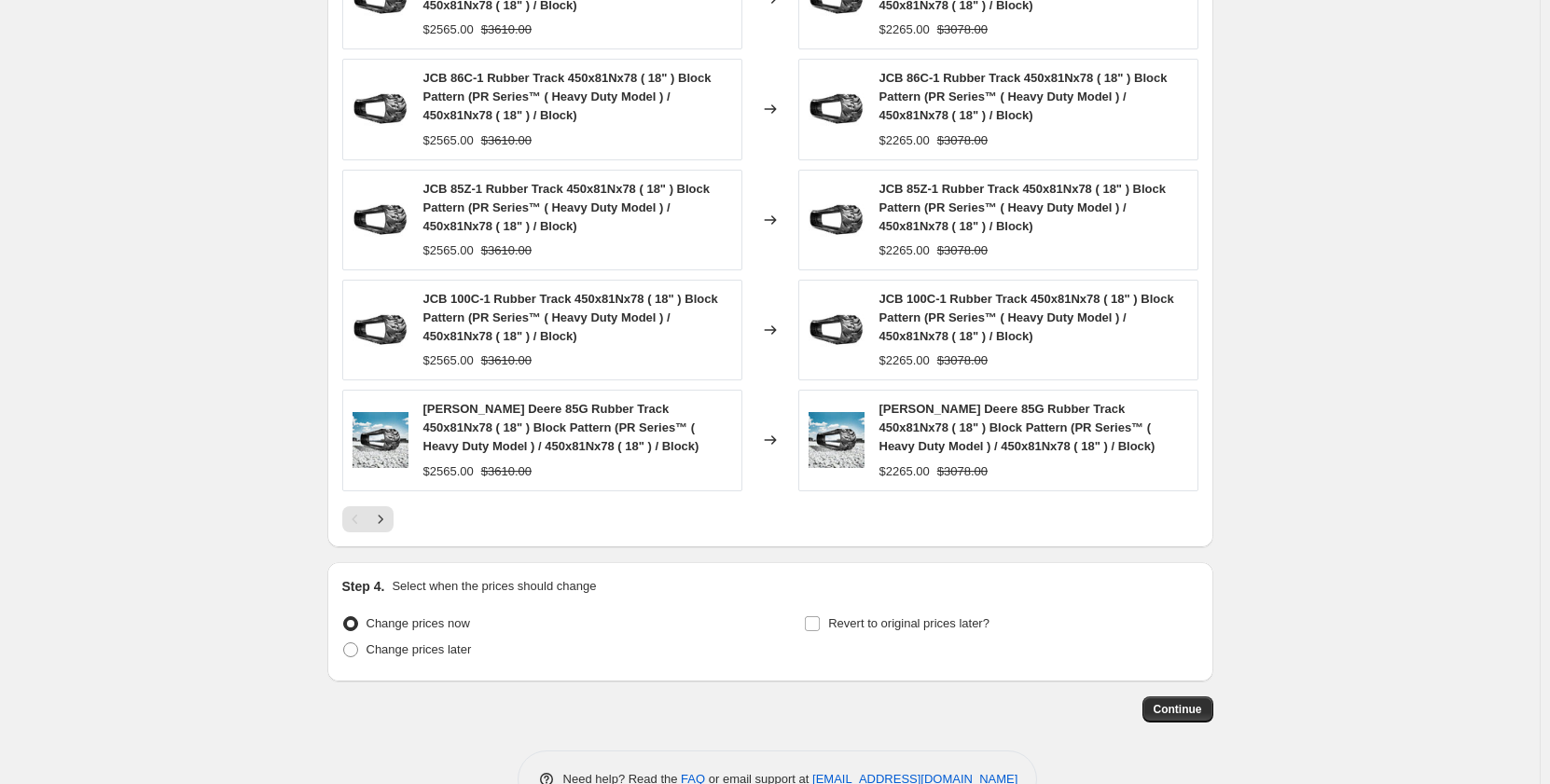
scroll to position [1577, 0]
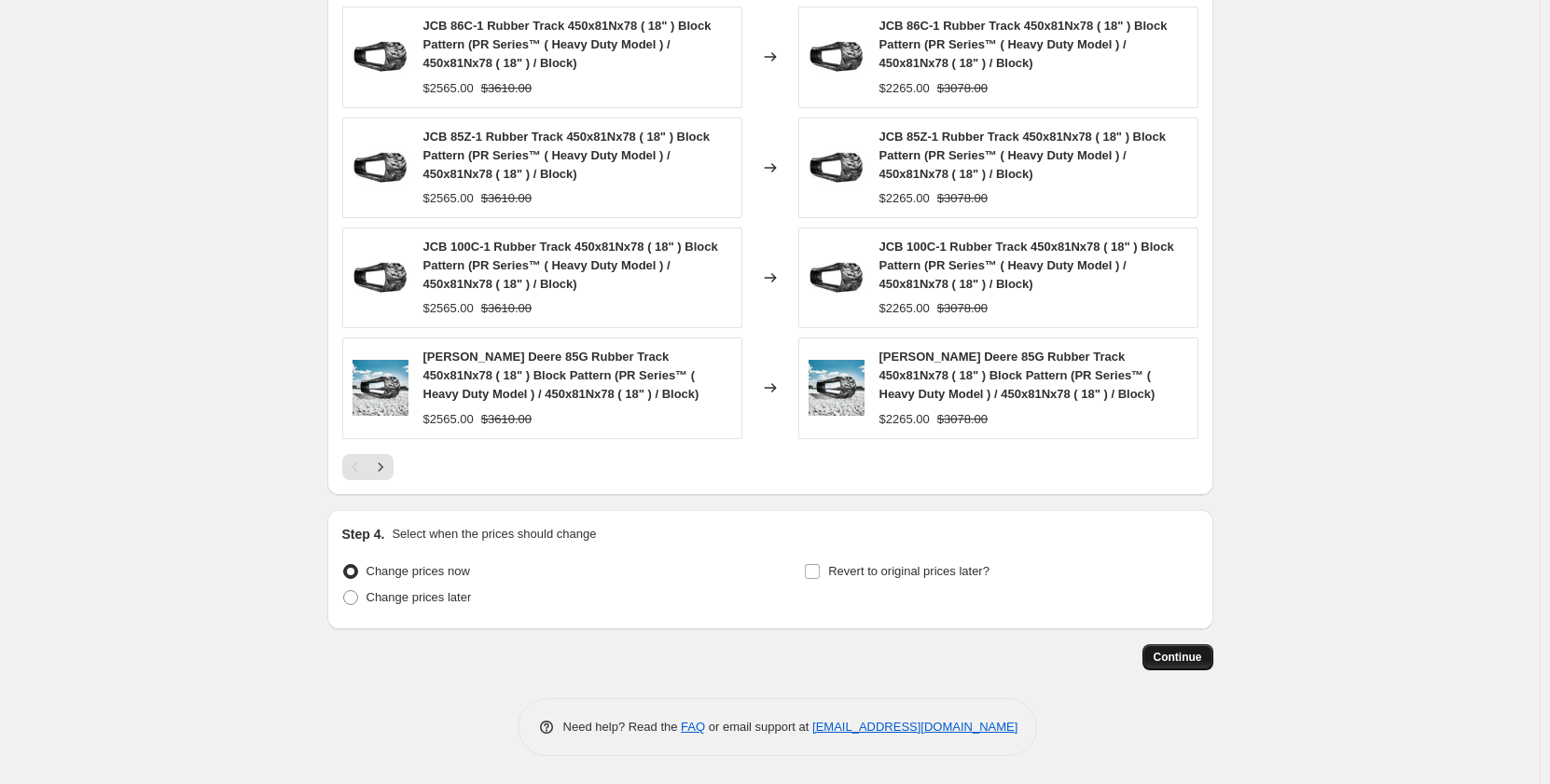
click at [1202, 657] on span "Continue" at bounding box center [1178, 657] width 49 height 15
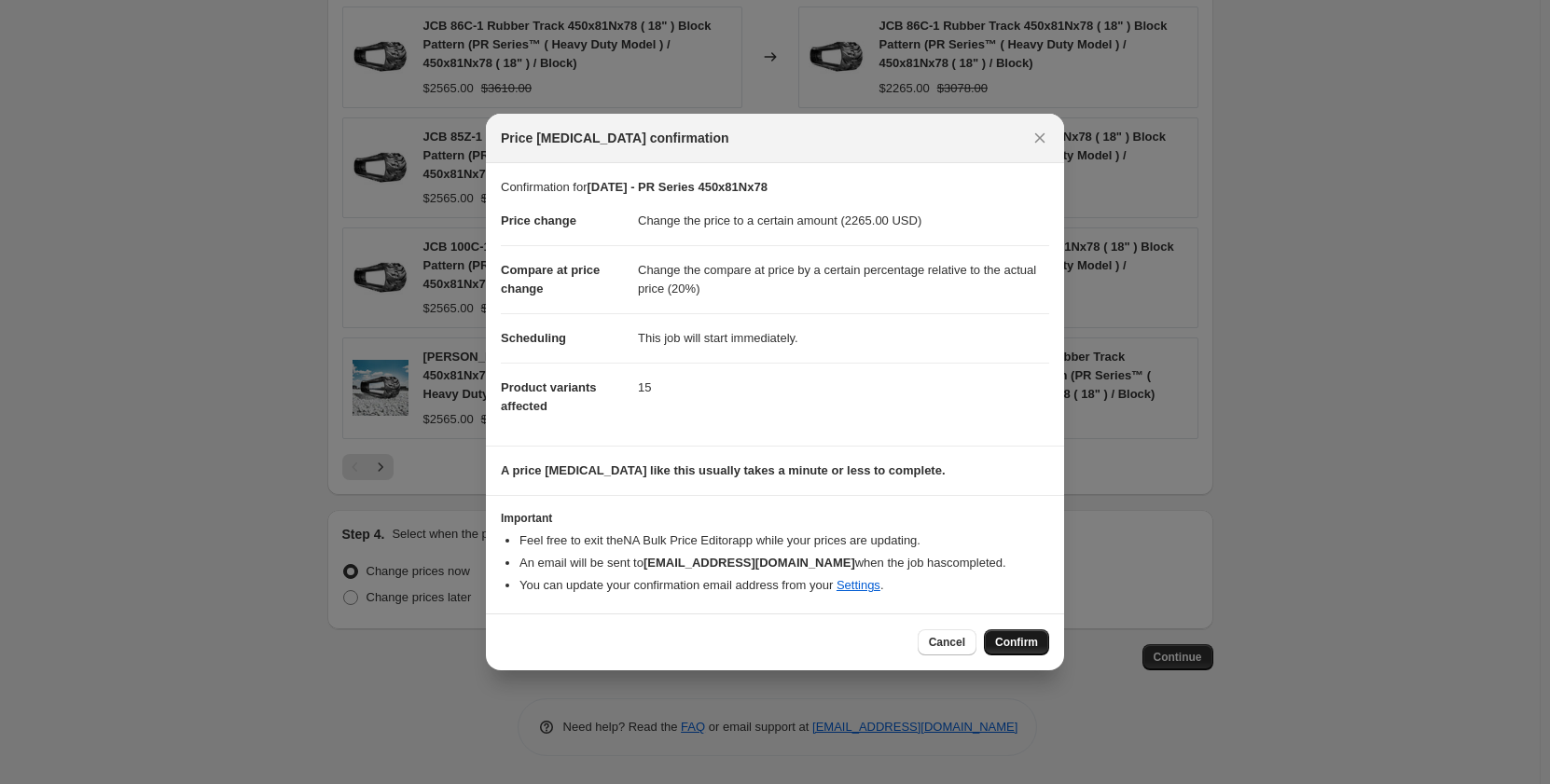
click at [1011, 642] on span "Confirm" at bounding box center [1017, 642] width 43 height 15
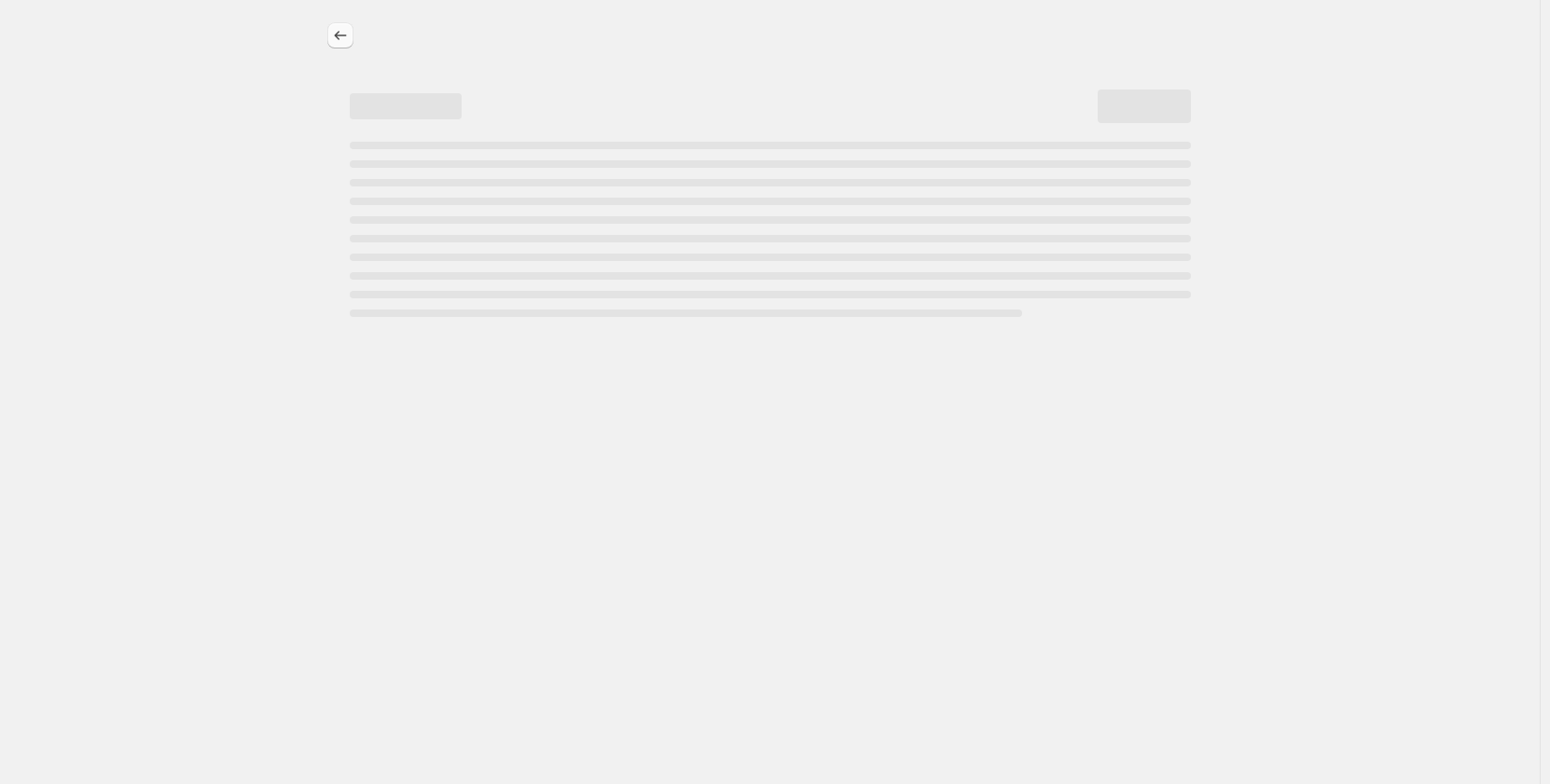
select select "pp"
select select "title"
select select "contains"
select select "title"
select select "contains"
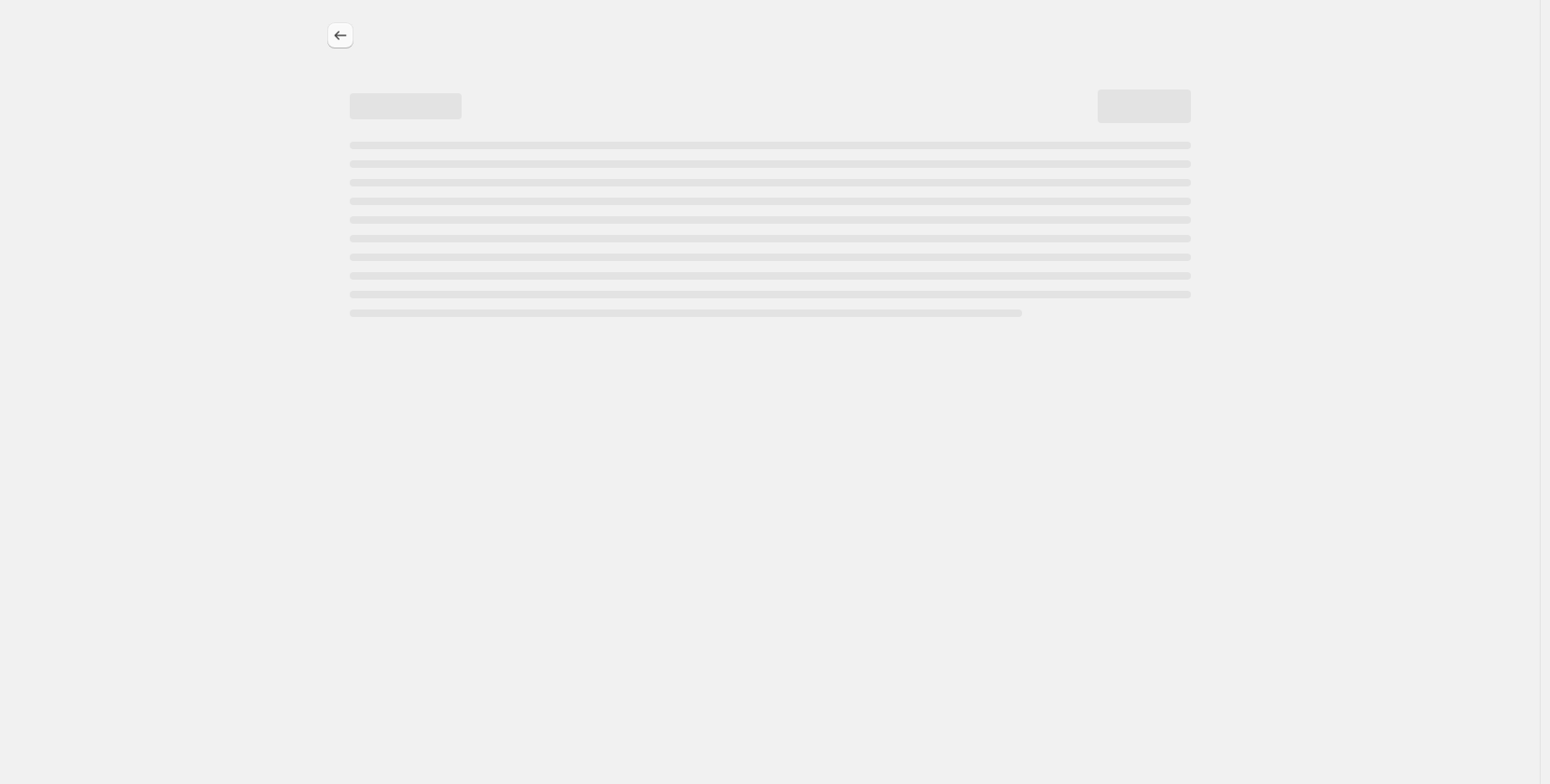
select select "tag"
select select "not_equal"
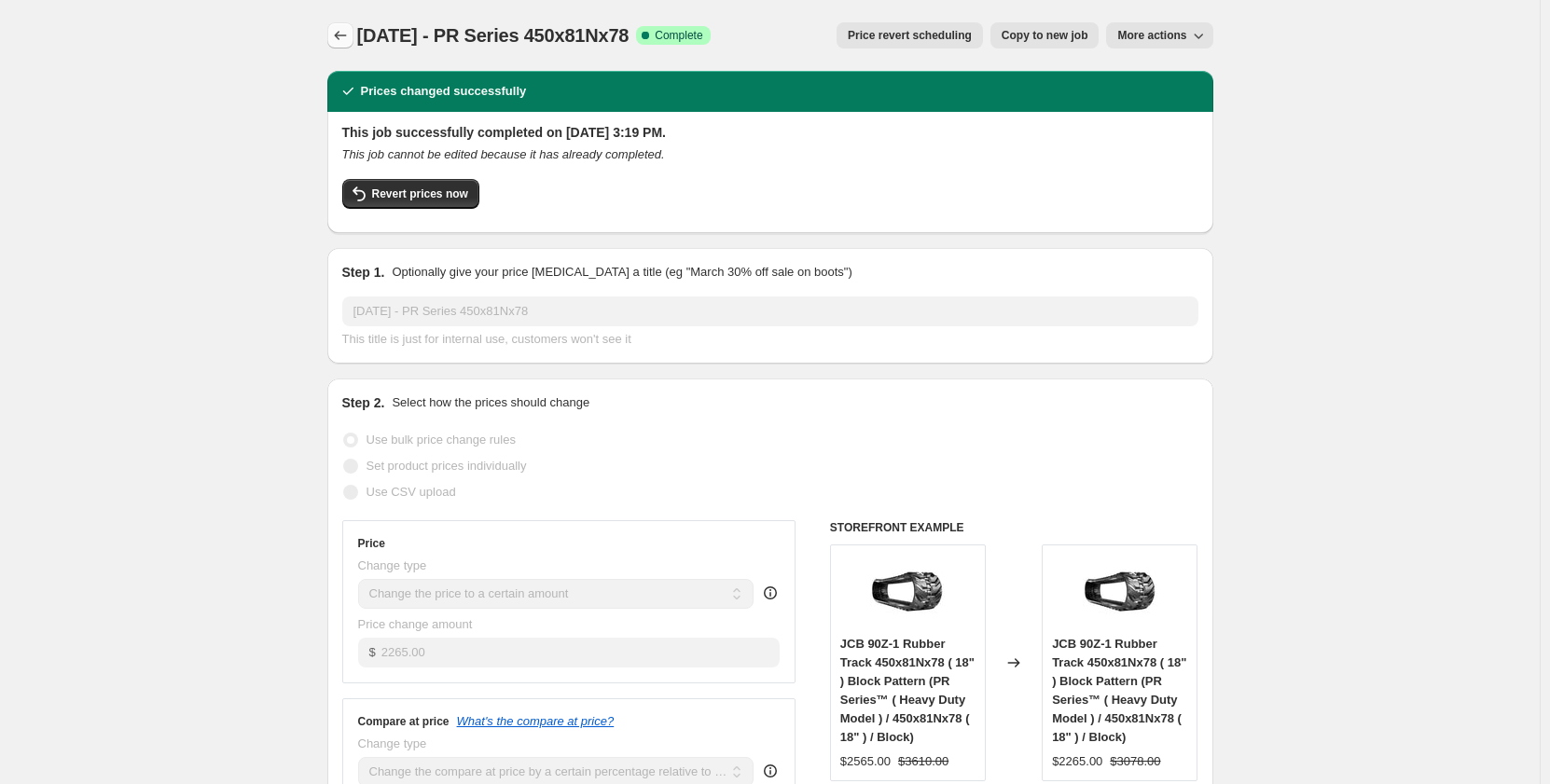
click at [350, 30] on icon "Price change jobs" at bounding box center [341, 36] width 19 height 19
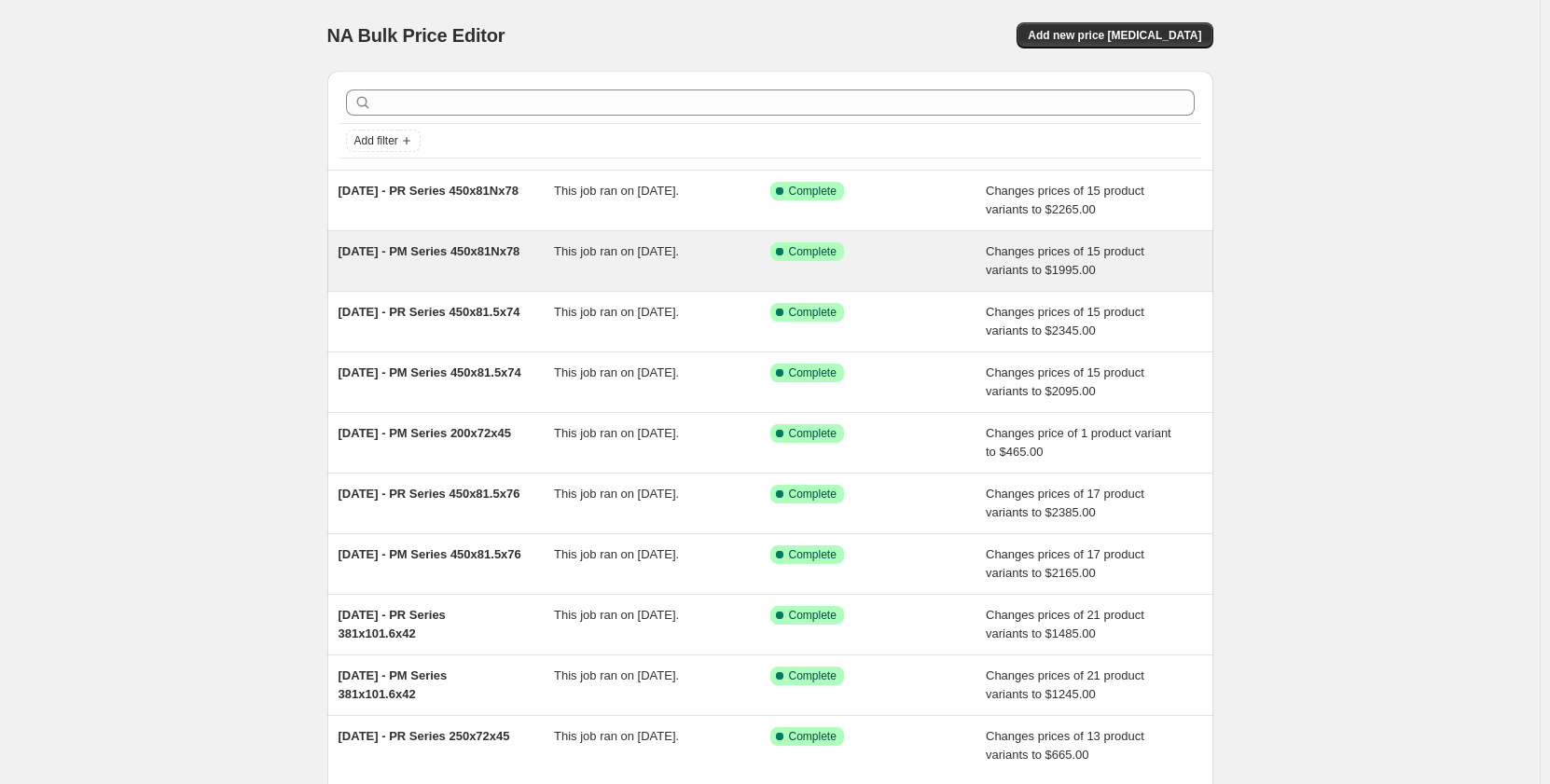
click at [522, 282] on div "[DATE] - PM Series 450x81Nx78 This job ran on [DATE]. Success Complete Complete…" at bounding box center [770, 262] width 887 height 60
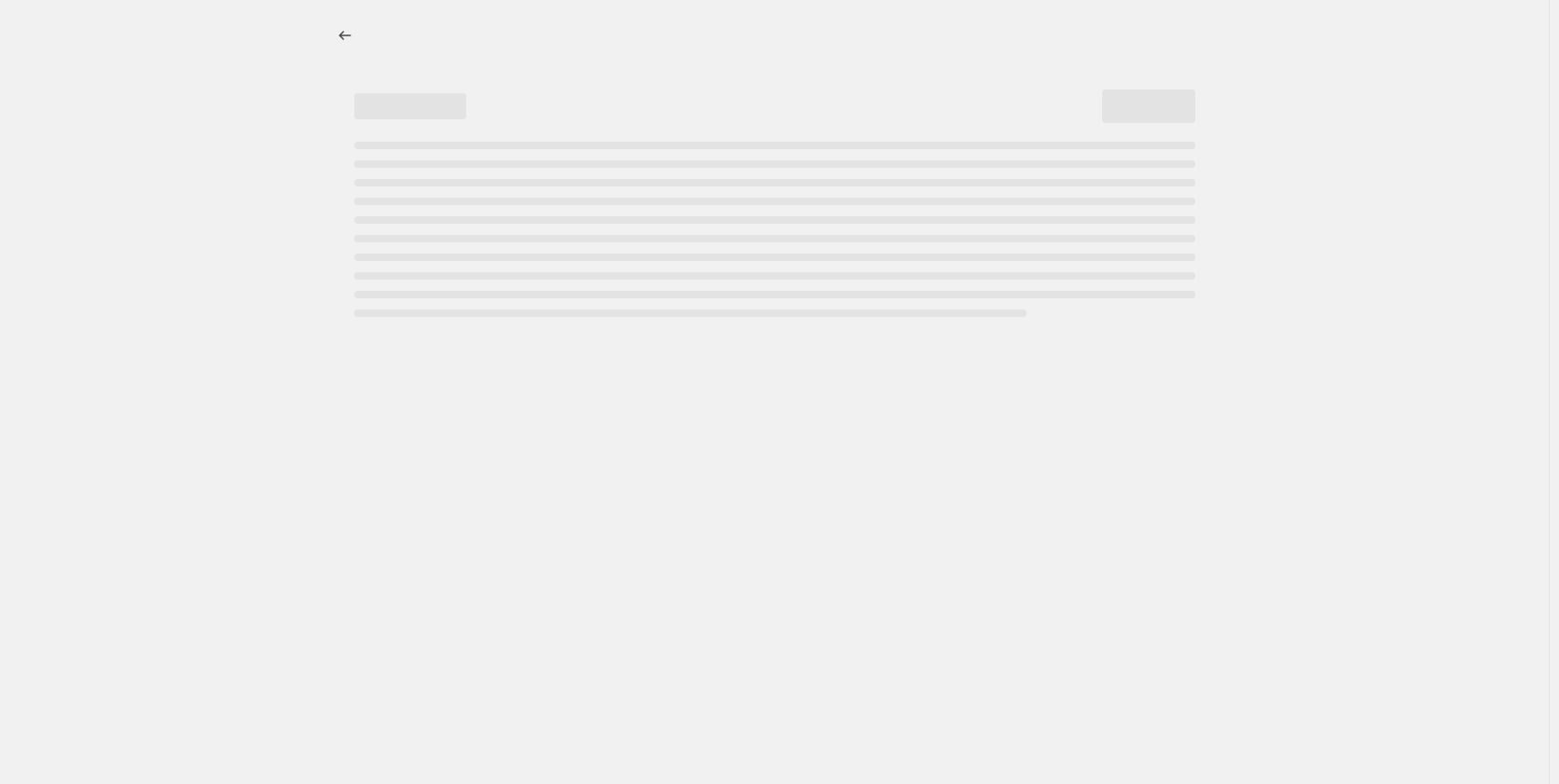
select select "pp"
select select "title"
select select "contains"
select select "title"
select select "contains"
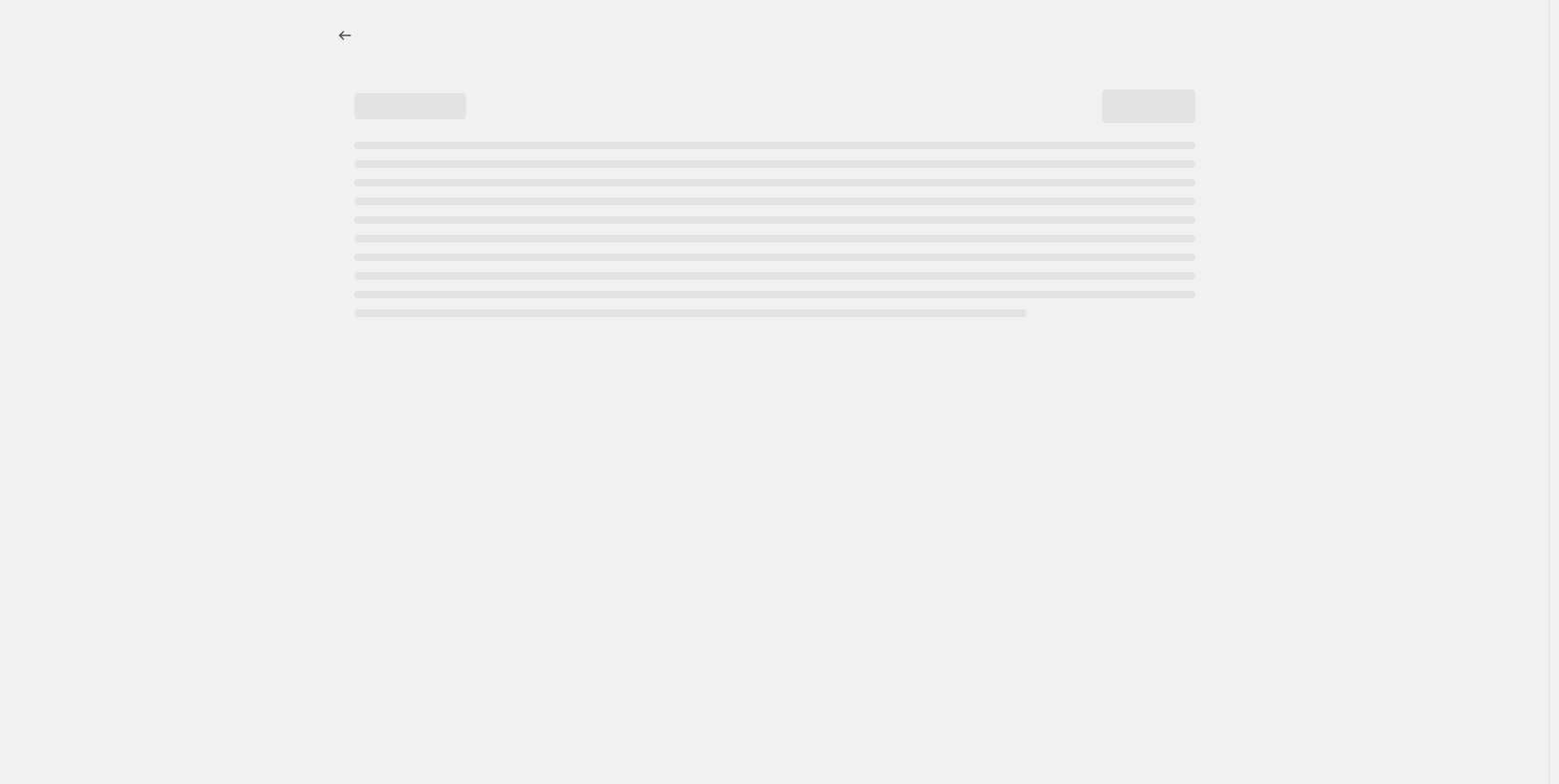
select select "tag"
select select "not_equal"
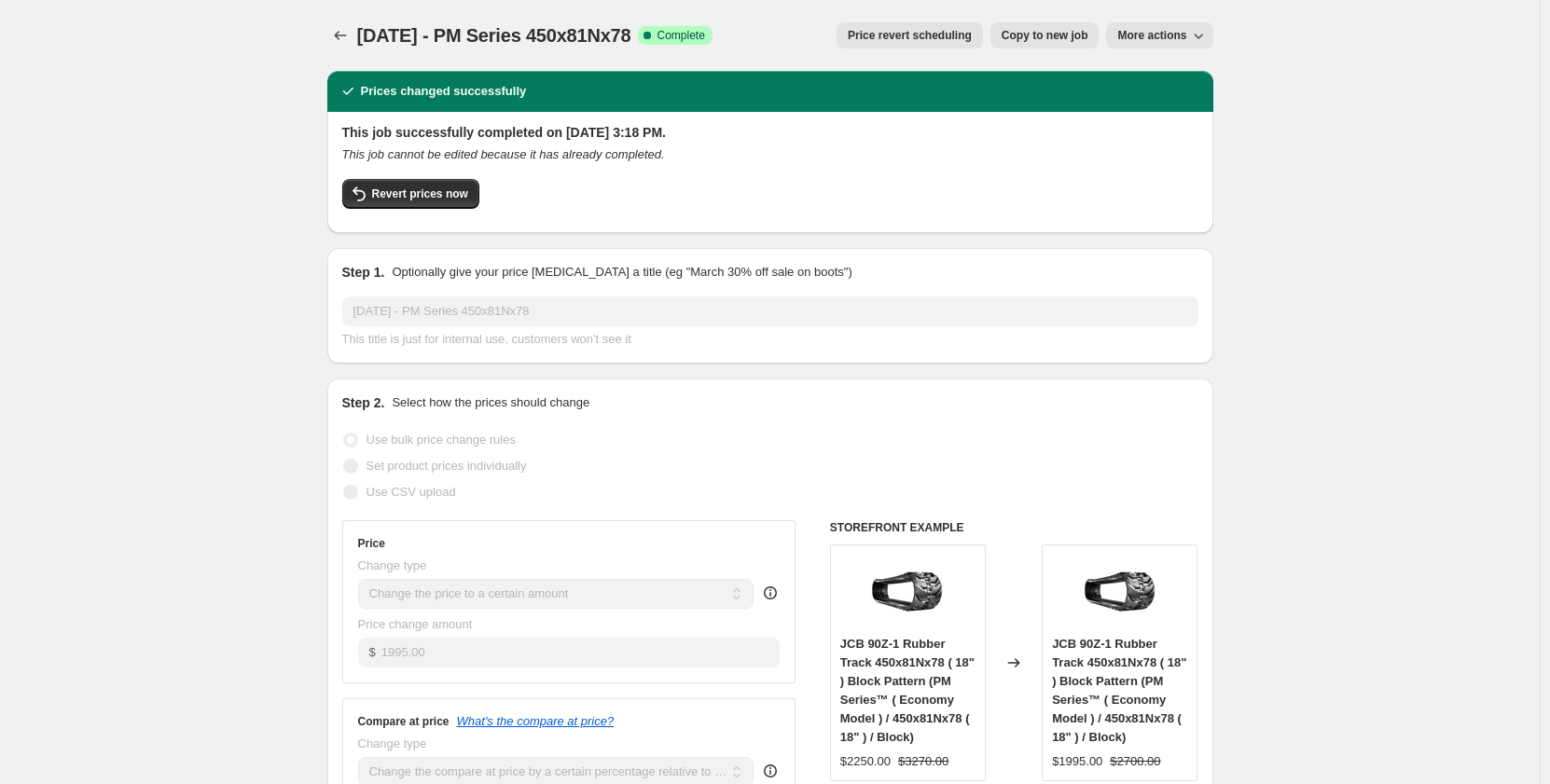
click at [1022, 38] on span "Copy to new job" at bounding box center [1045, 36] width 86 height 15
select select "pp"
select select "title"
select select "contains"
select select "title"
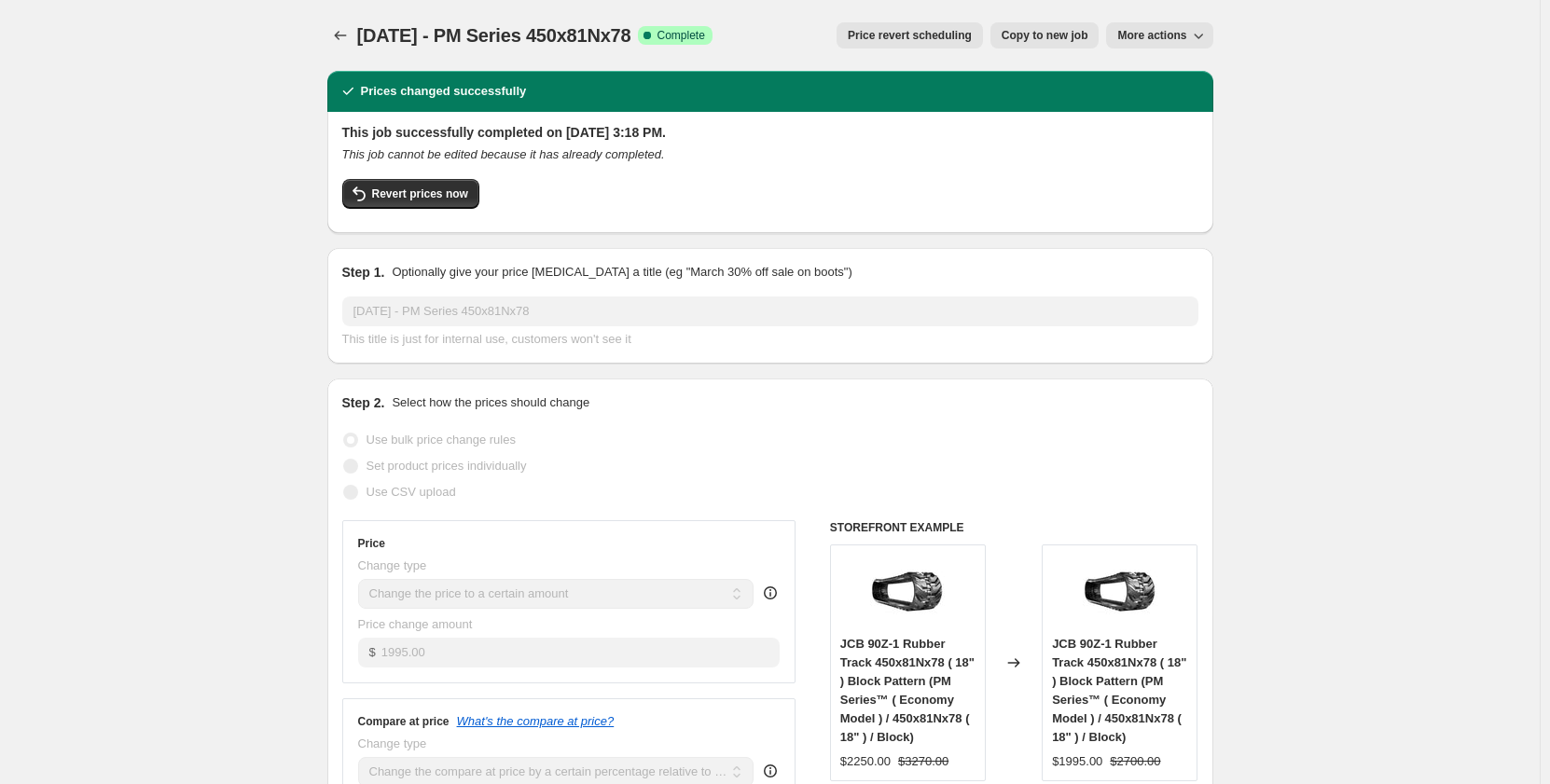
select select "contains"
select select "tag"
select select "not_equal"
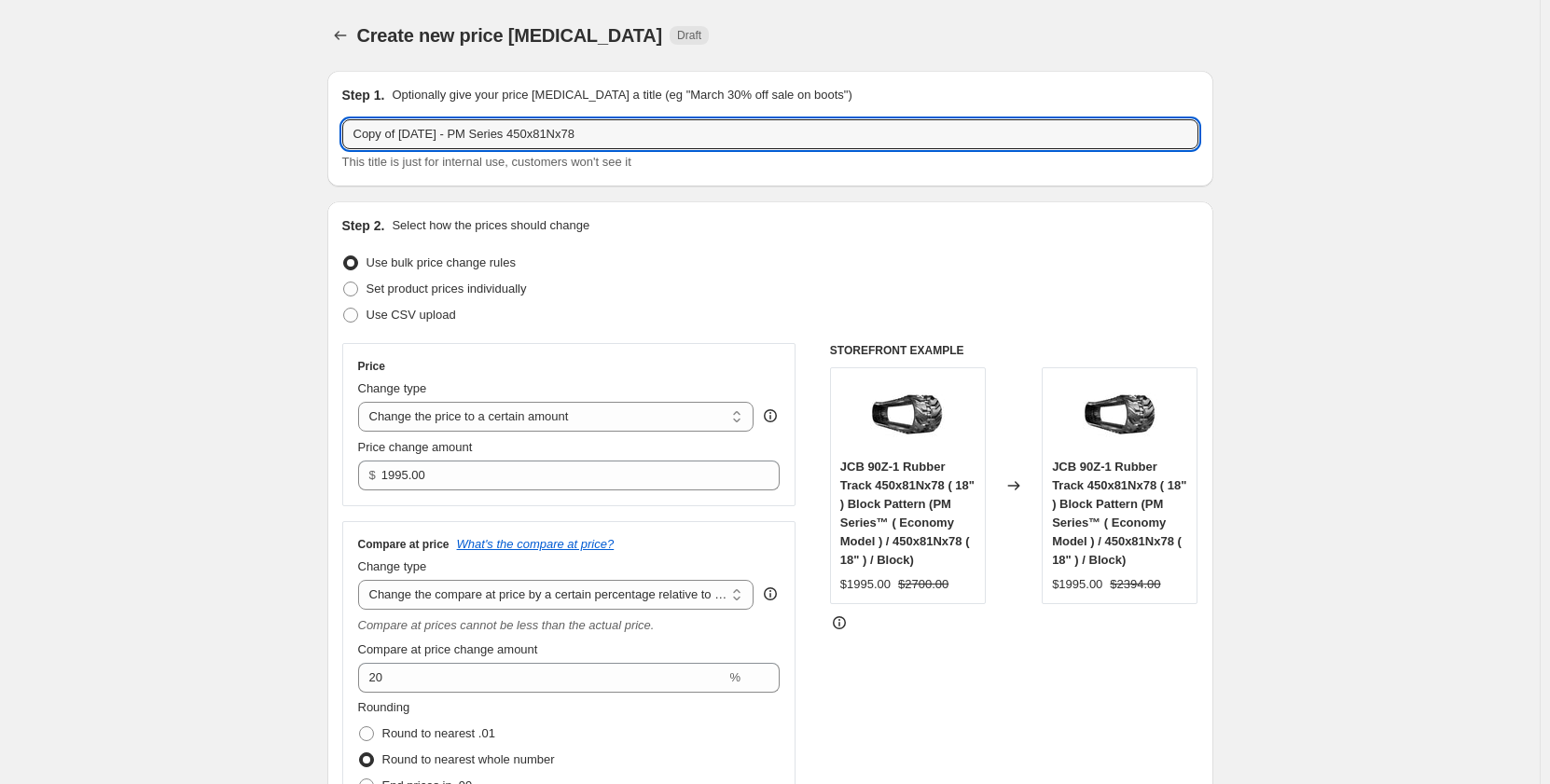
drag, startPoint x: 404, startPoint y: 135, endPoint x: 306, endPoint y: 144, distance: 98.4
click at [535, 135] on input "[DATE] - PM Series 450x81Nx78" at bounding box center [770, 134] width 857 height 30
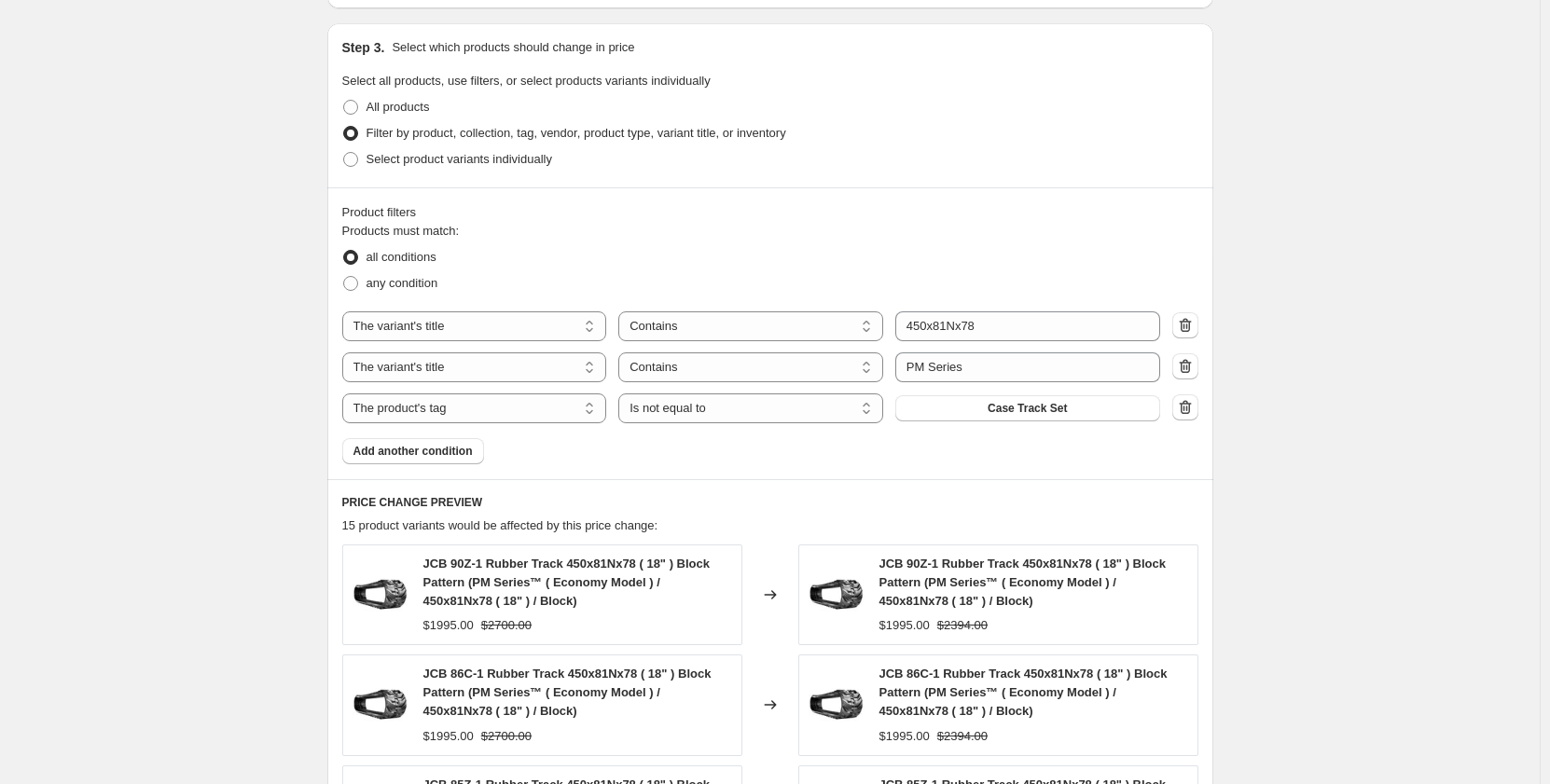
scroll to position [1026, 0]
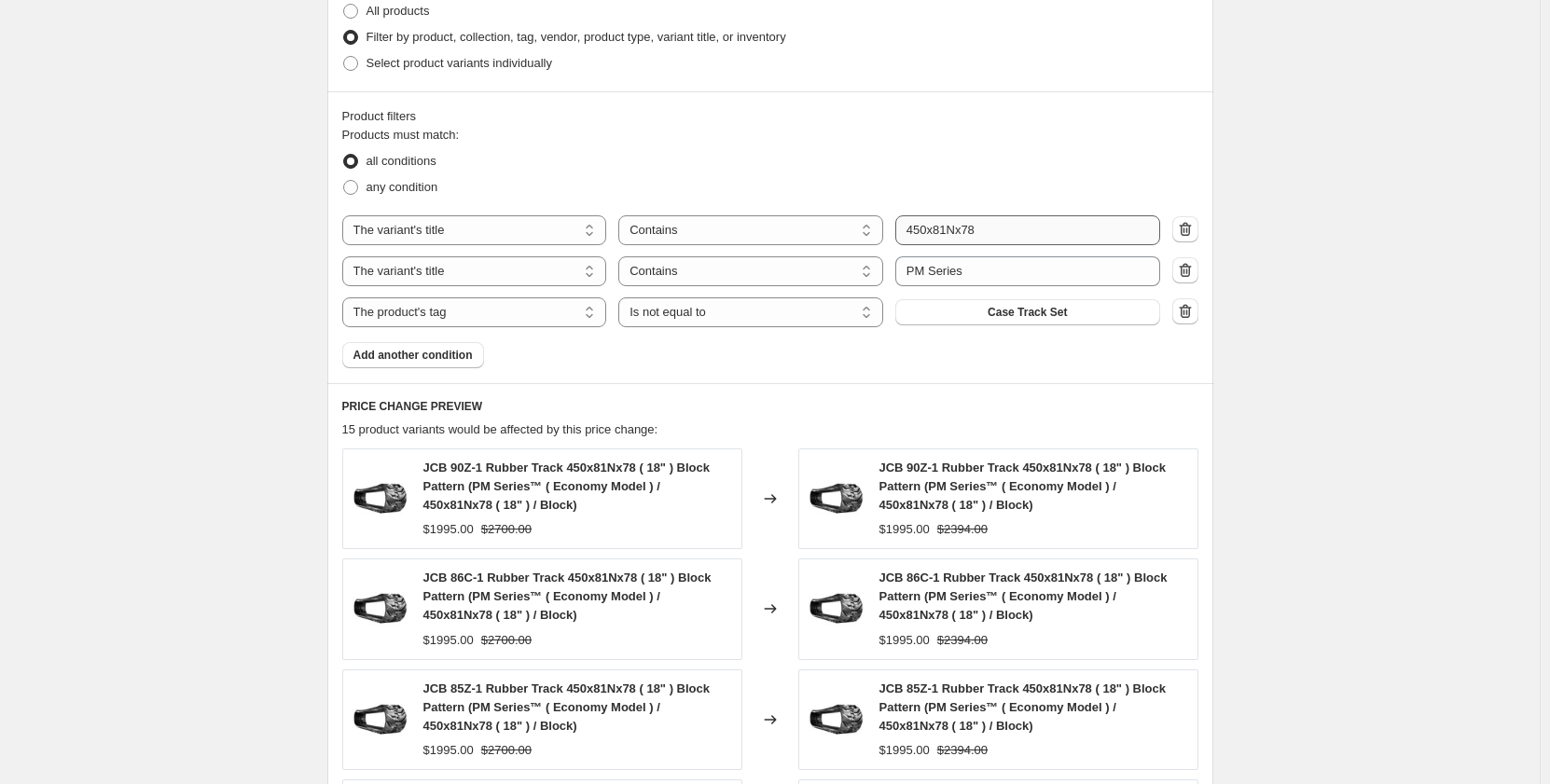
type input "[DATE] - PM Series 450x81x78"
click at [958, 234] on input "450x81Nx78" at bounding box center [1027, 231] width 265 height 30
type input "450x81x78"
click at [295, 383] on div "Create new price [MEDICAL_DATA]. This page is ready Create new price [MEDICAL_D…" at bounding box center [770, 155] width 1541 height 2361
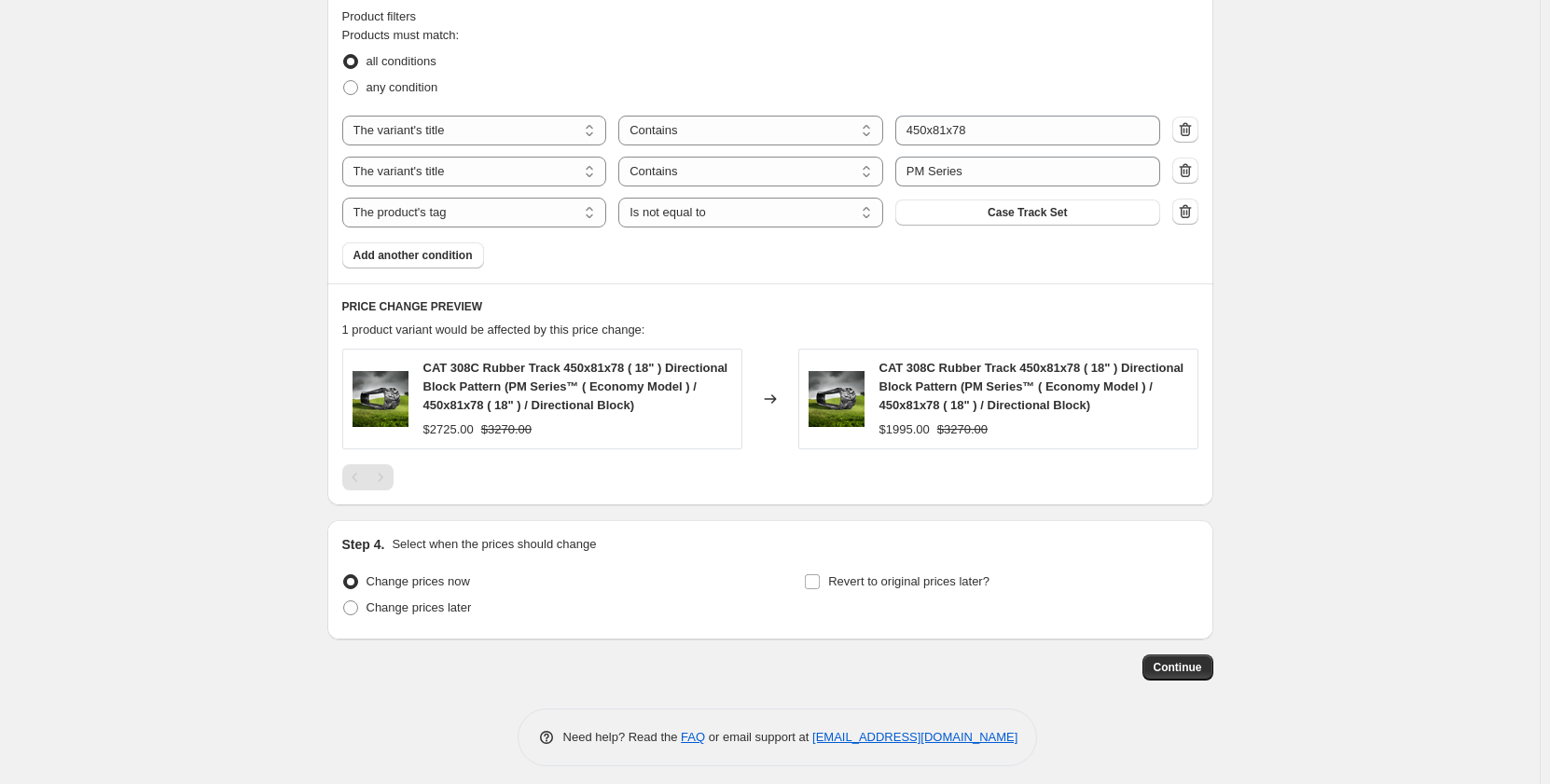
scroll to position [1136, 0]
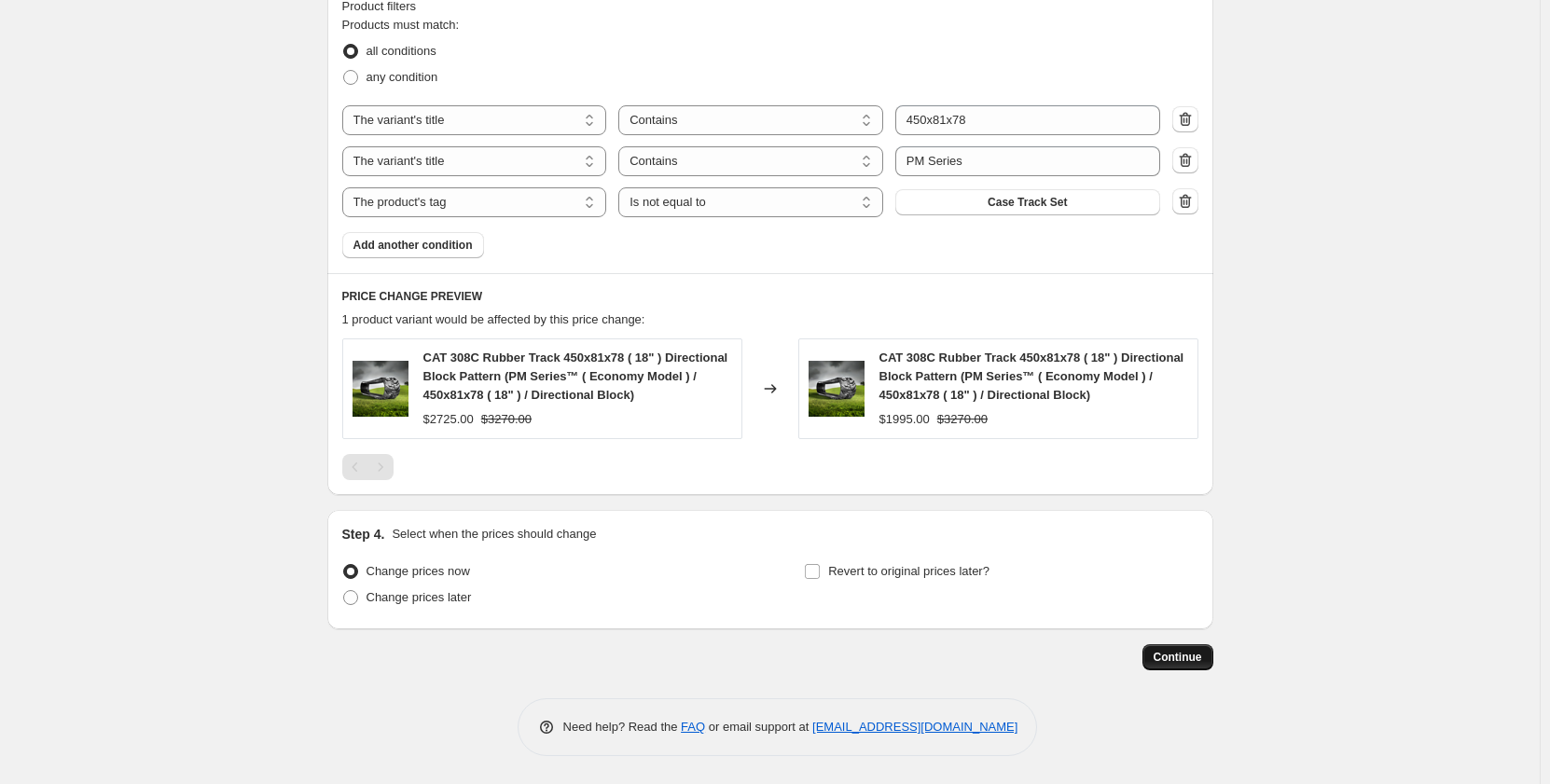
click at [1178, 657] on span "Continue" at bounding box center [1178, 657] width 49 height 15
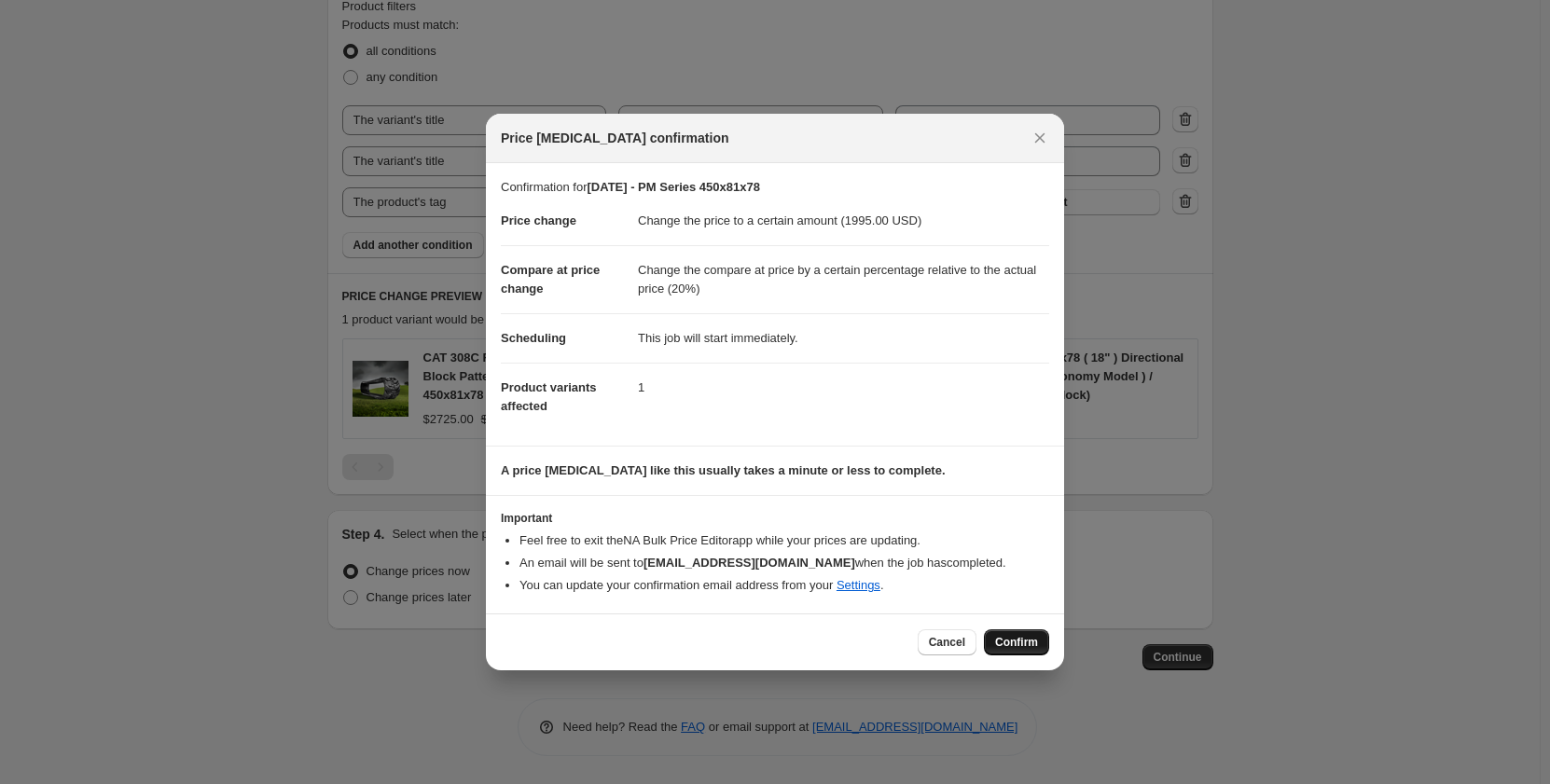
click at [1019, 641] on span "Confirm" at bounding box center [1017, 642] width 43 height 15
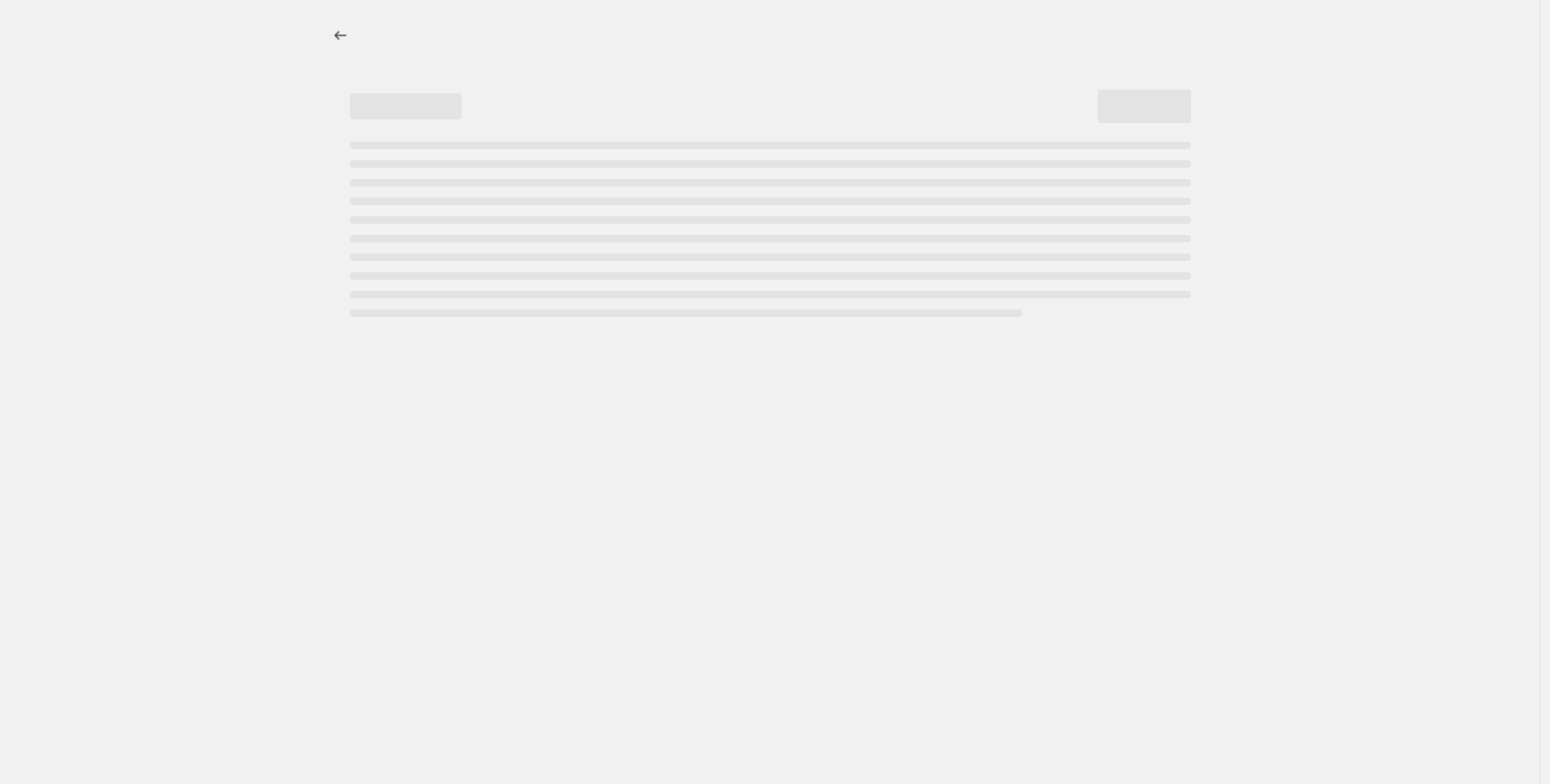
select select "pp"
select select "title"
select select "contains"
select select "title"
select select "contains"
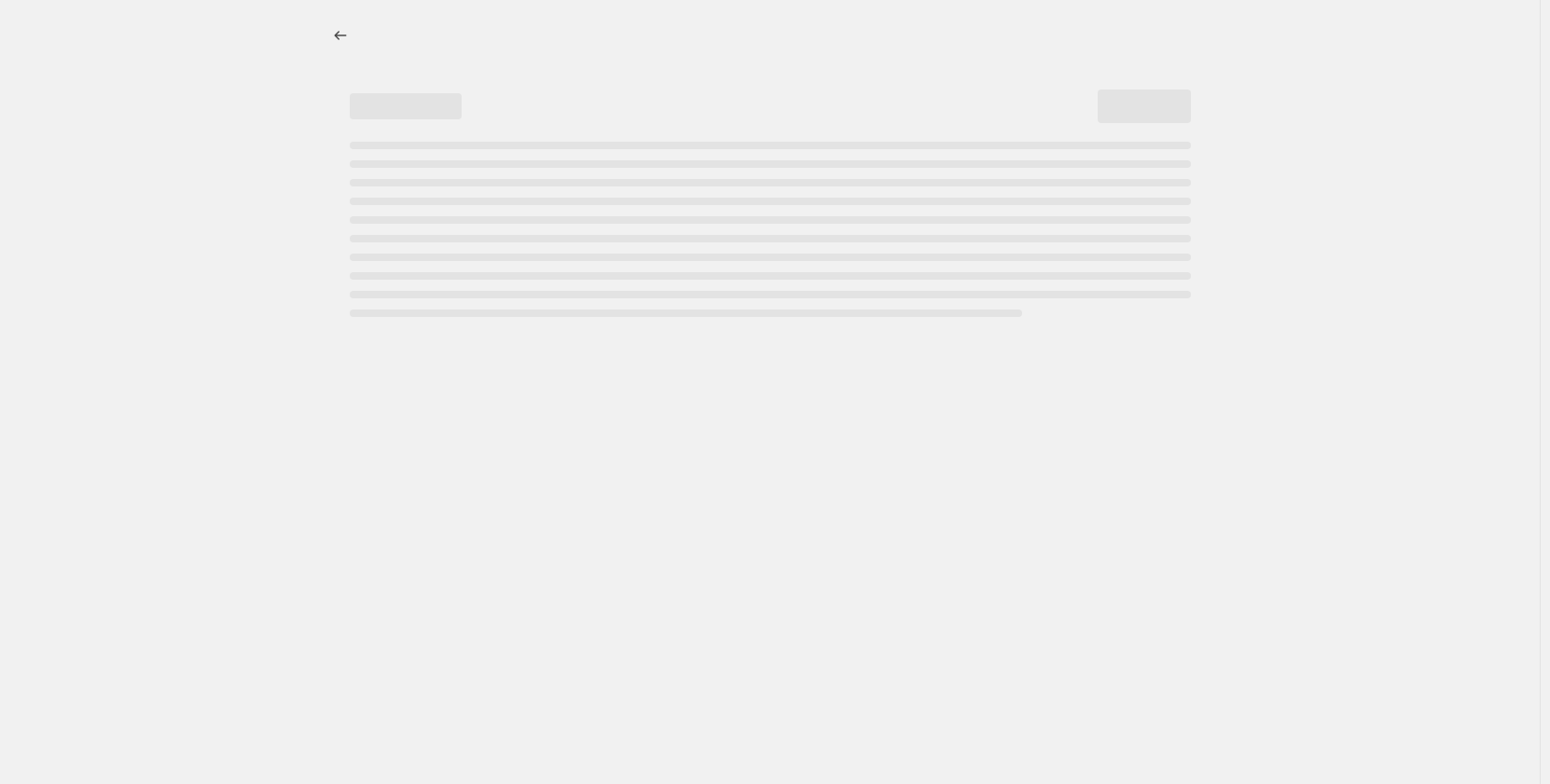
select select "tag"
select select "not_equal"
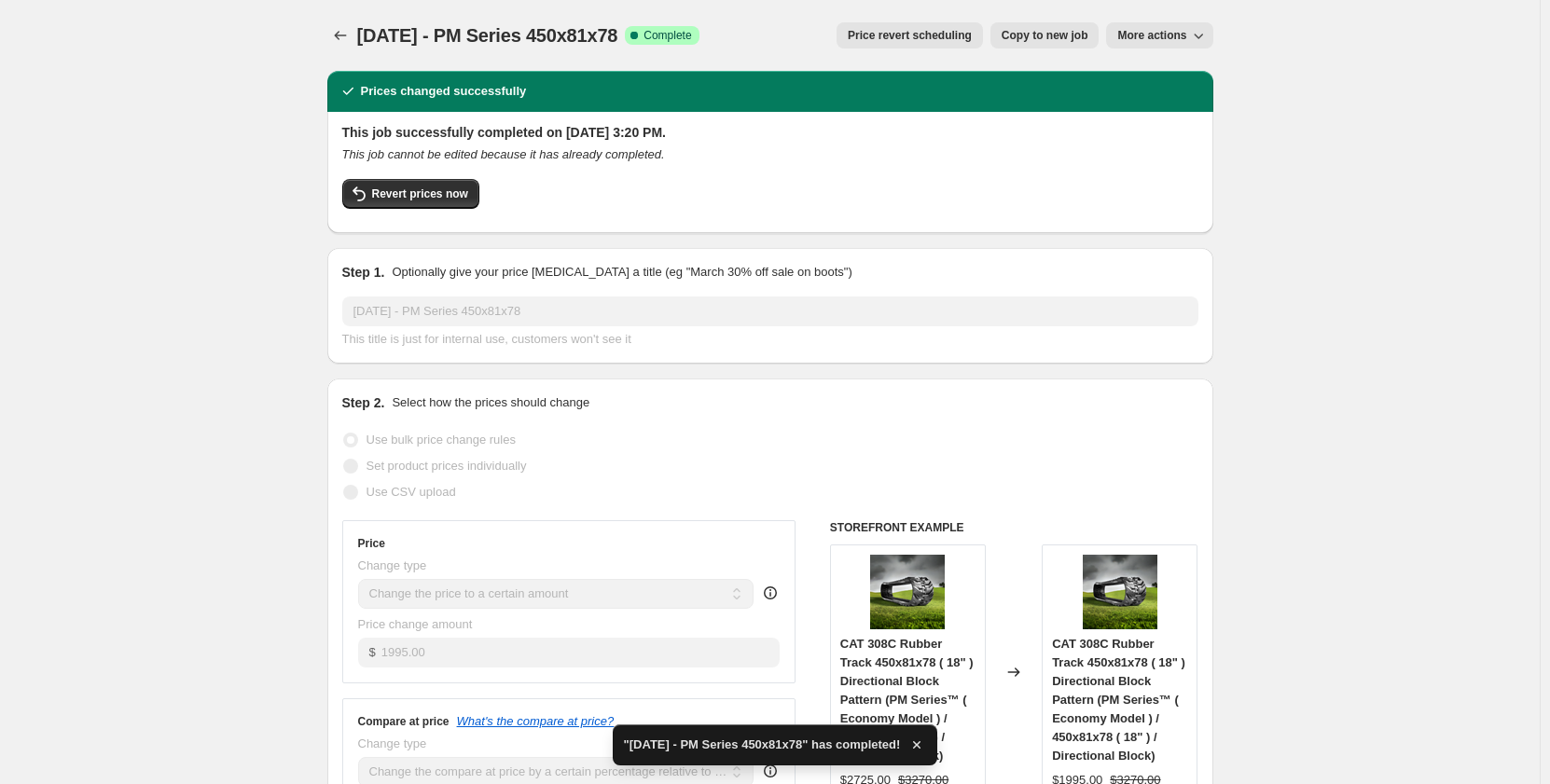
click at [1052, 45] on button "Copy to new job" at bounding box center [1045, 36] width 109 height 26
select select "pp"
select select "title"
select select "contains"
select select "title"
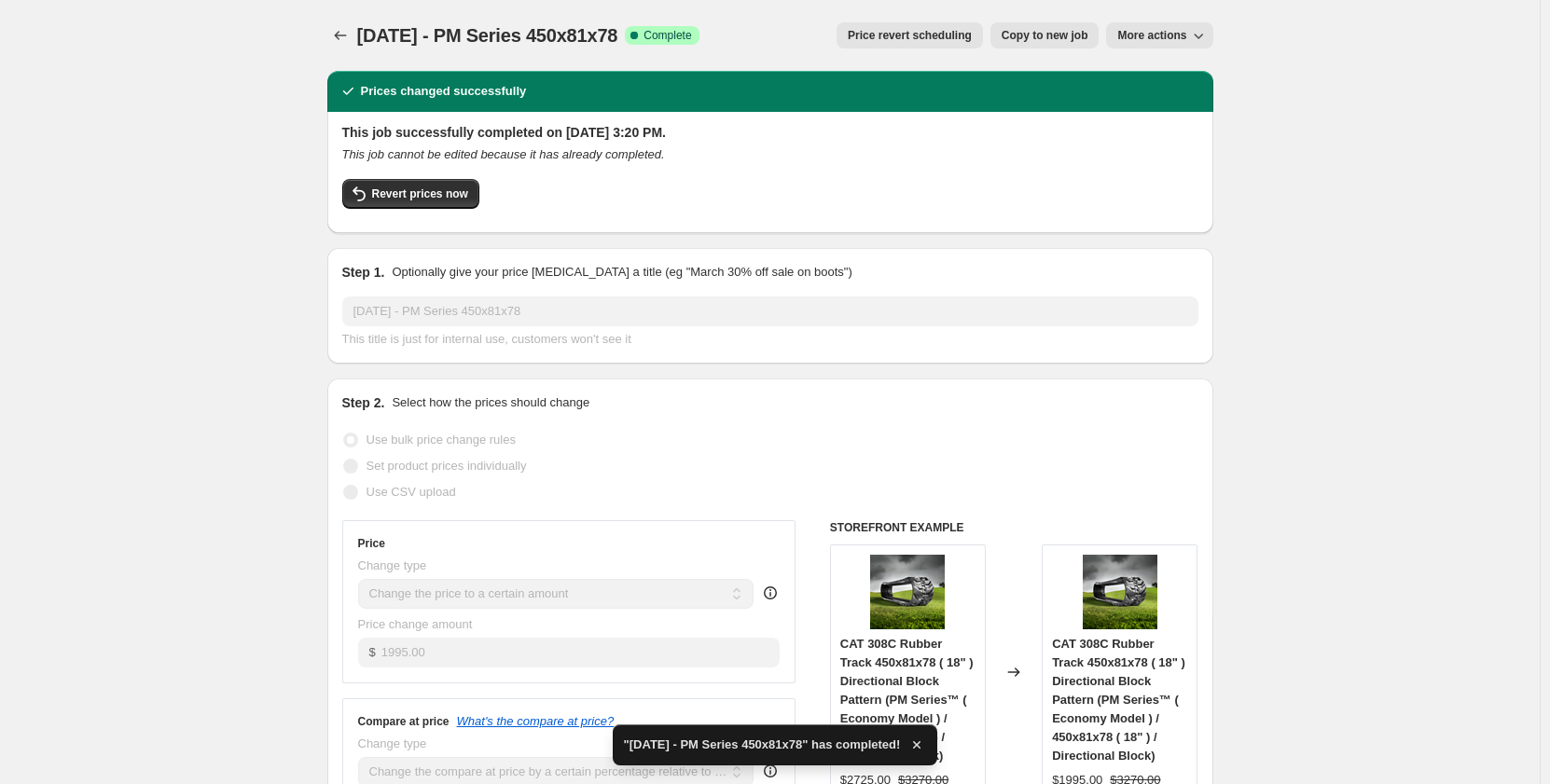
select select "contains"
select select "tag"
select select "not_equal"
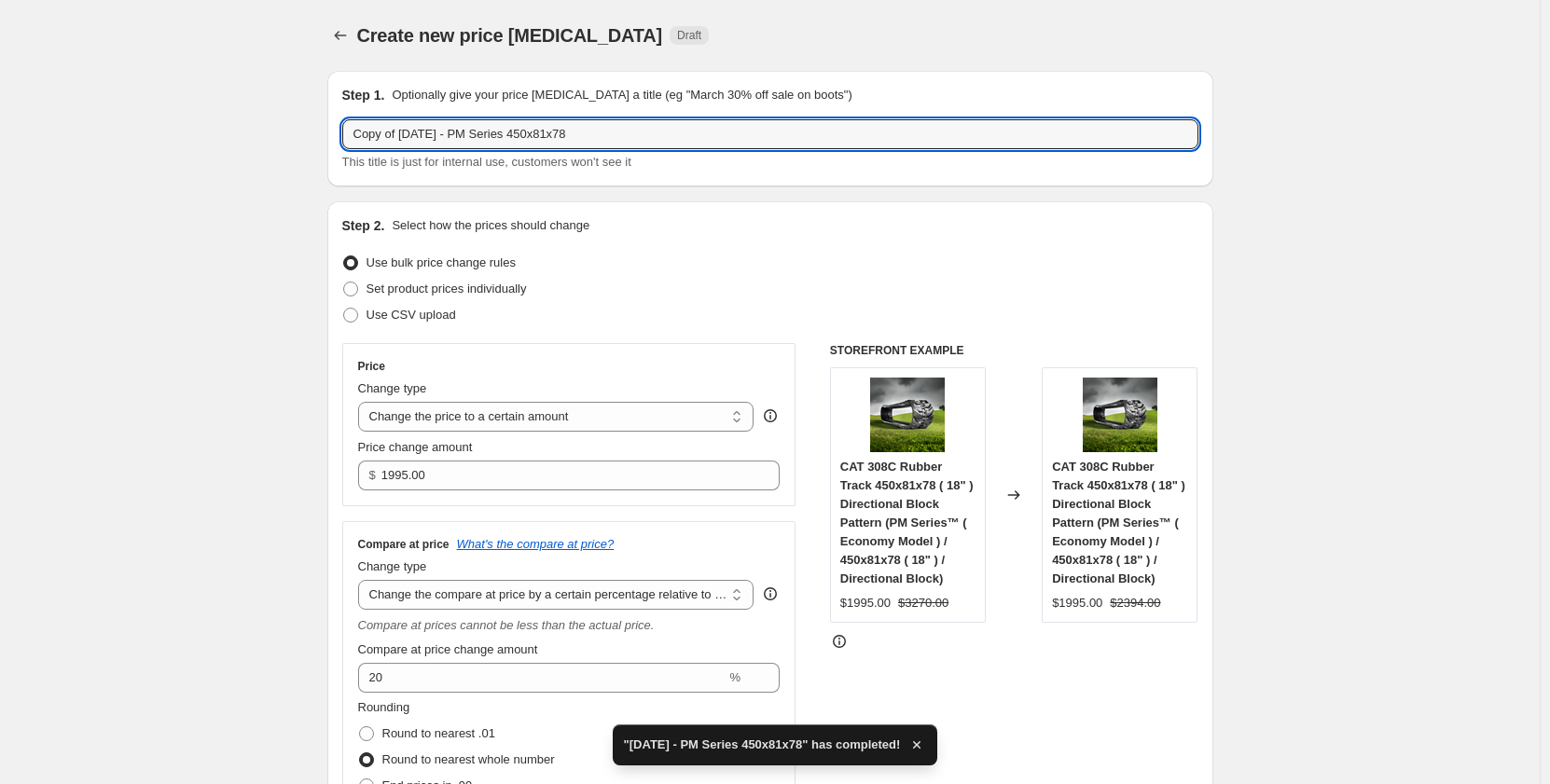
drag, startPoint x: 403, startPoint y: 134, endPoint x: 296, endPoint y: 138, distance: 107.1
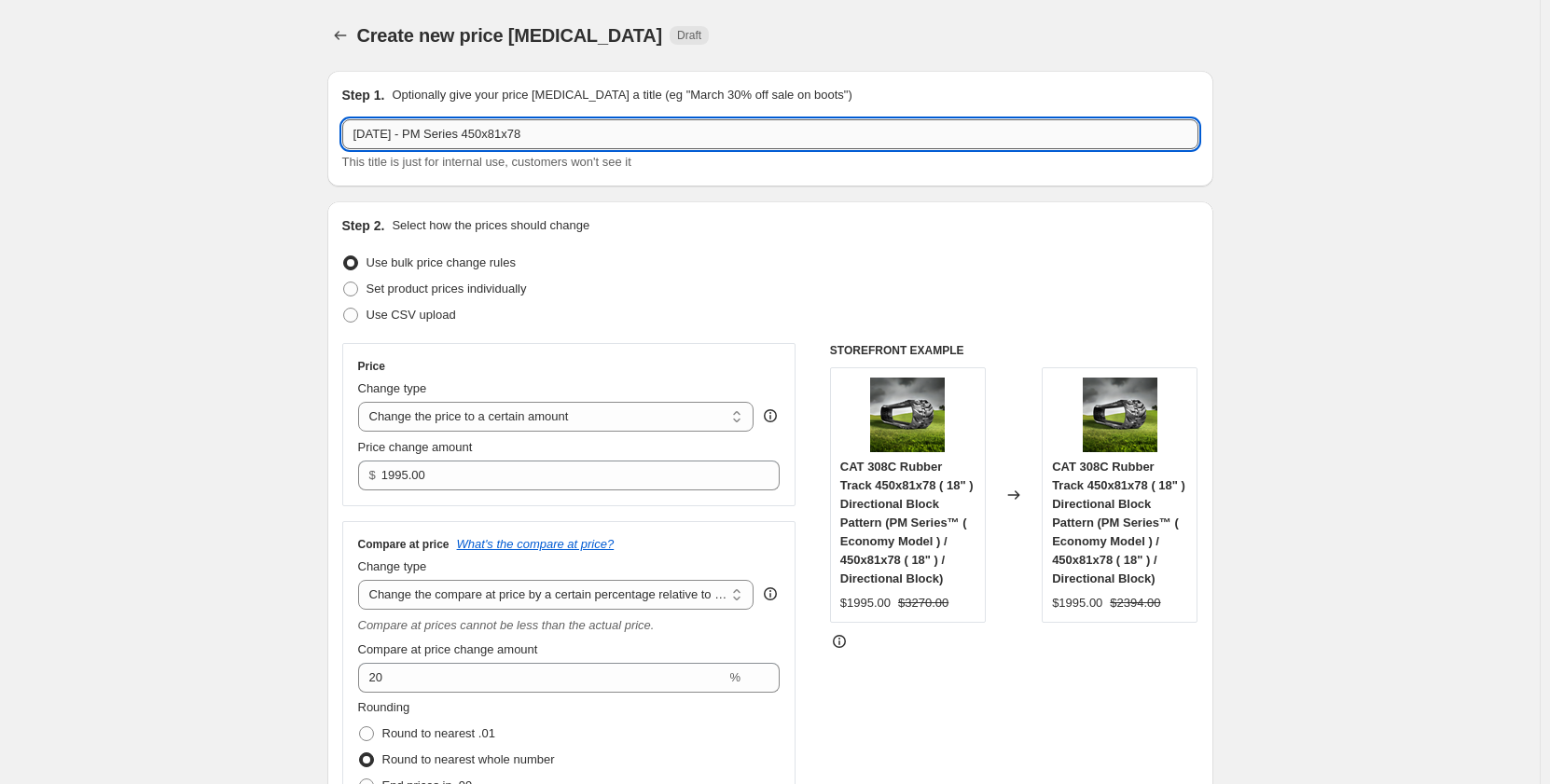
click at [436, 133] on input "[DATE] - PM Series 450x81x78" at bounding box center [770, 134] width 857 height 30
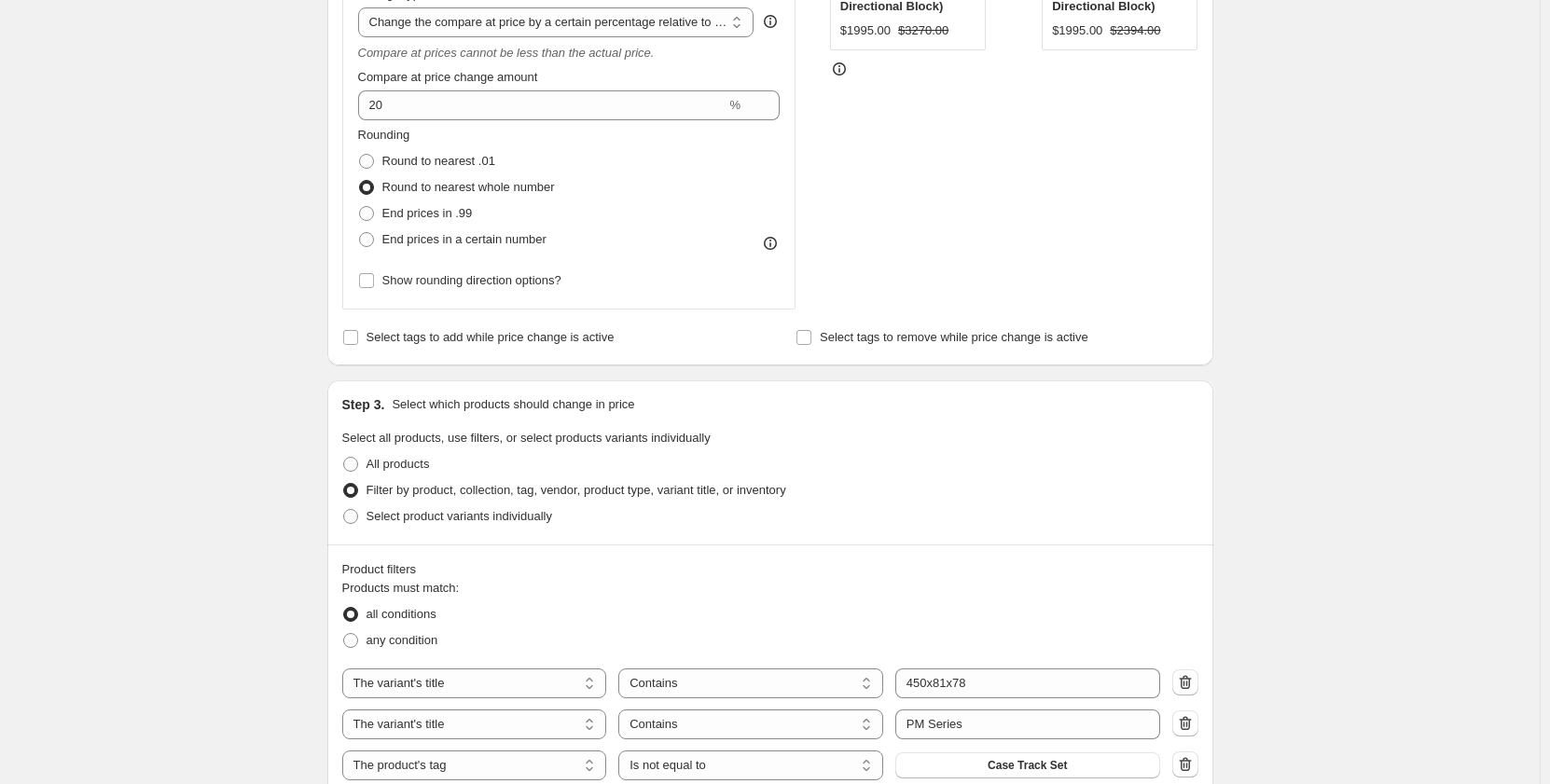
scroll to position [932, 0]
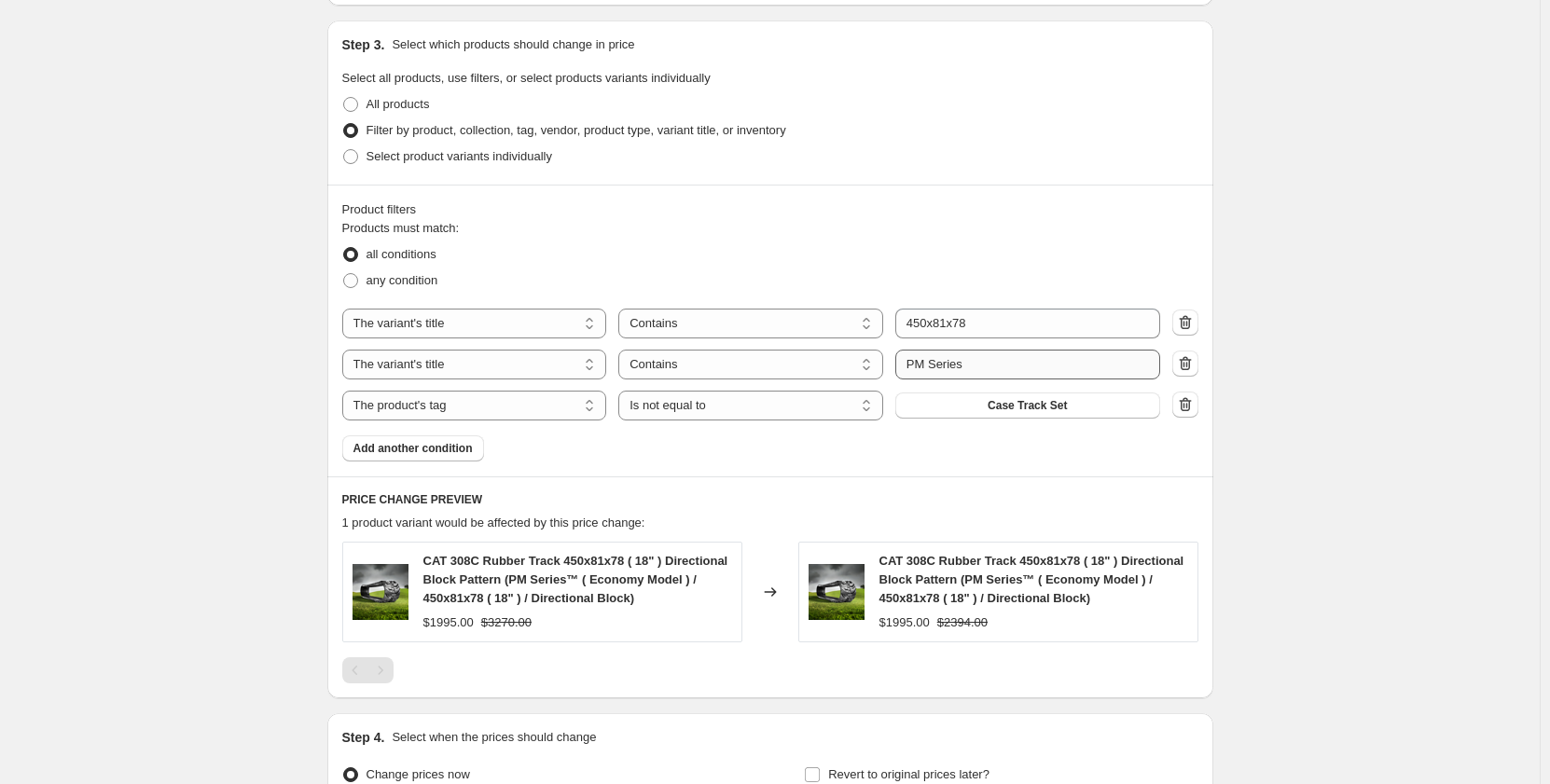
type input "[DATE] - PR Series 450x81x78"
click at [919, 366] on input "PM Series" at bounding box center [1027, 365] width 265 height 30
type input "PR Series"
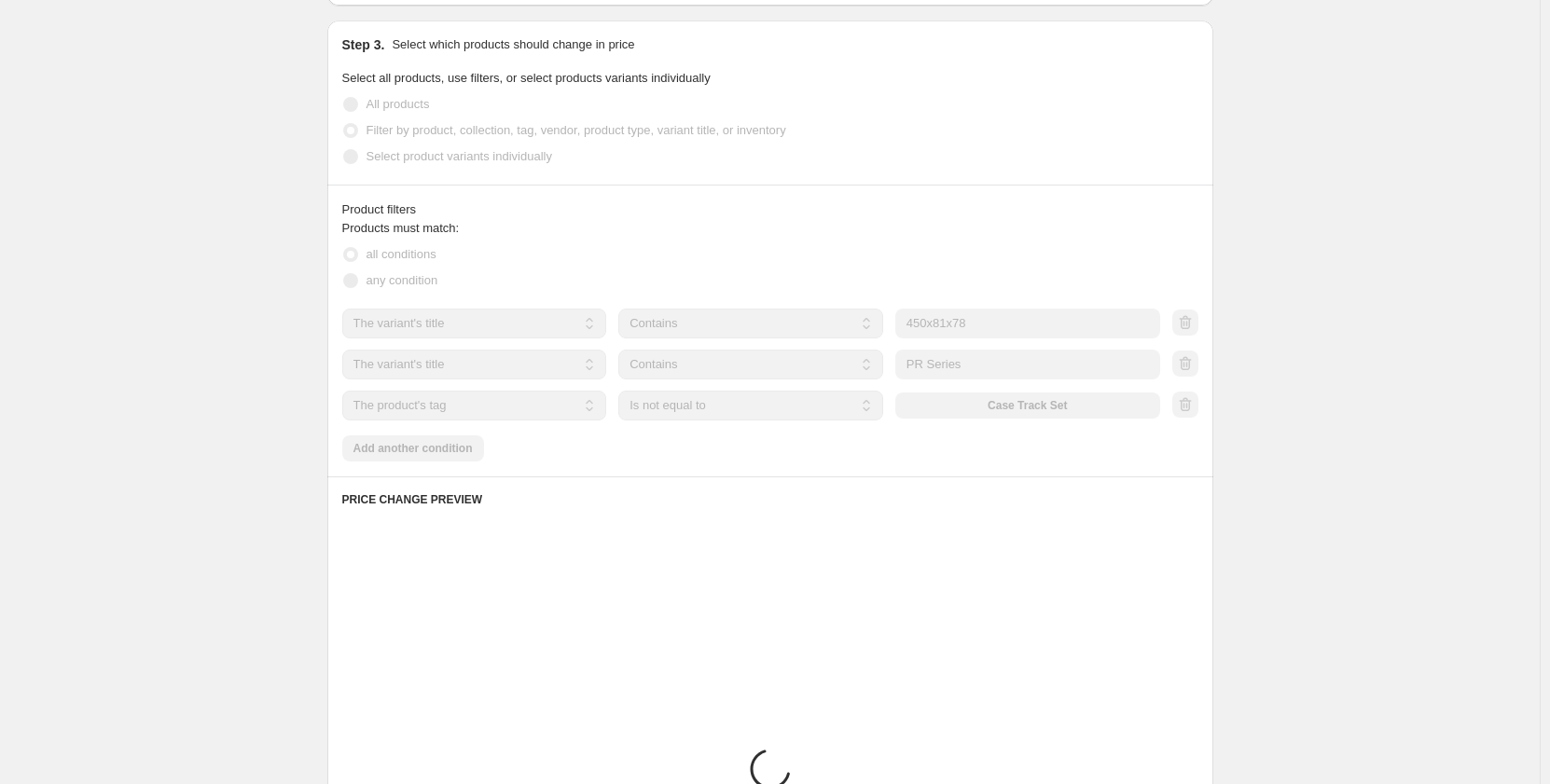
click at [240, 430] on div "Create new price [MEDICAL_DATA]. This page is ready Create new price [MEDICAL_D…" at bounding box center [770, 187] width 1541 height 2239
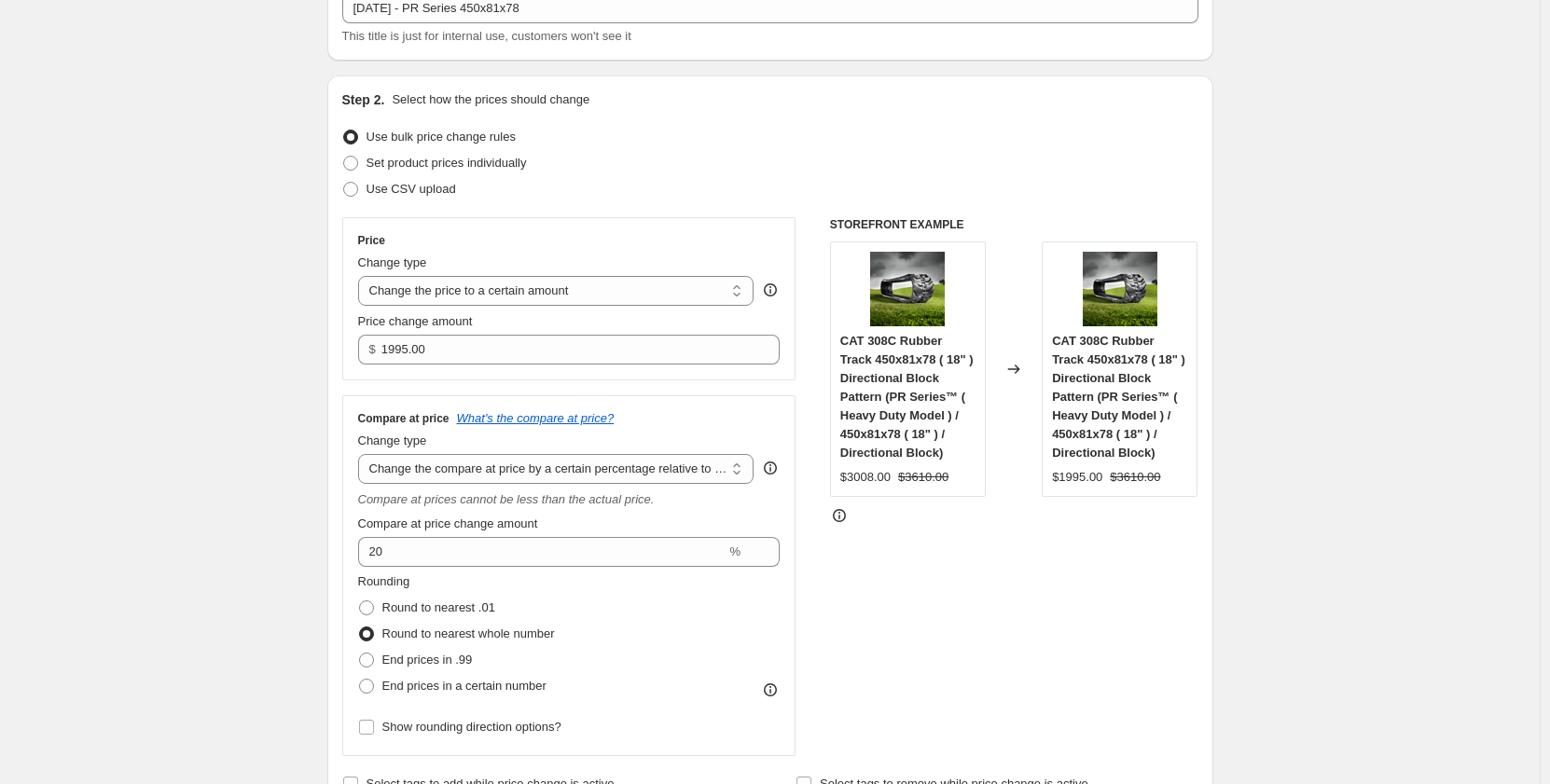
scroll to position [124, 0]
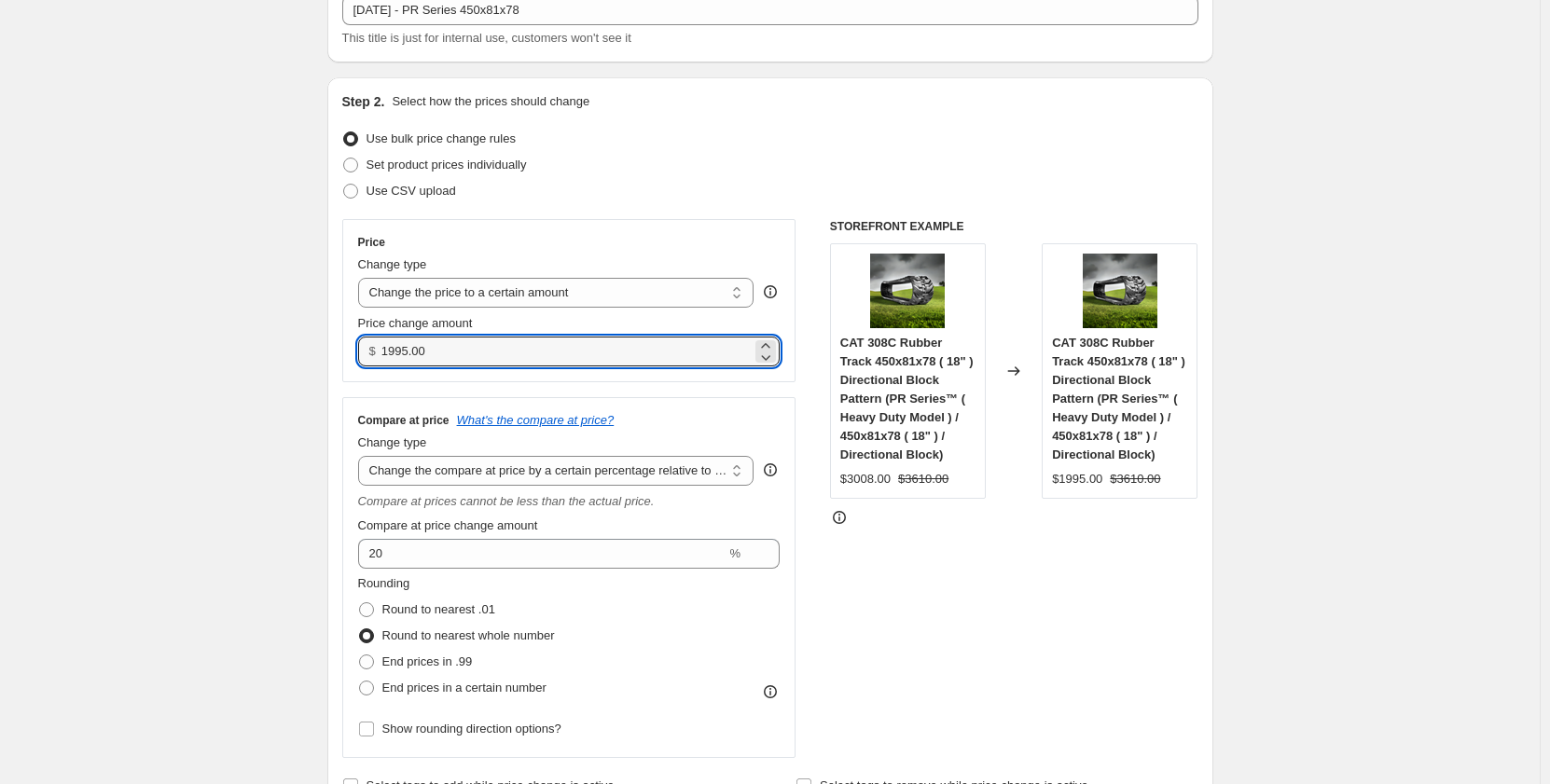
drag, startPoint x: 452, startPoint y: 354, endPoint x: 379, endPoint y: 356, distance: 73.0
click at [379, 356] on div "$ 1995.00" at bounding box center [570, 352] width 422 height 30
type input "2265.00"
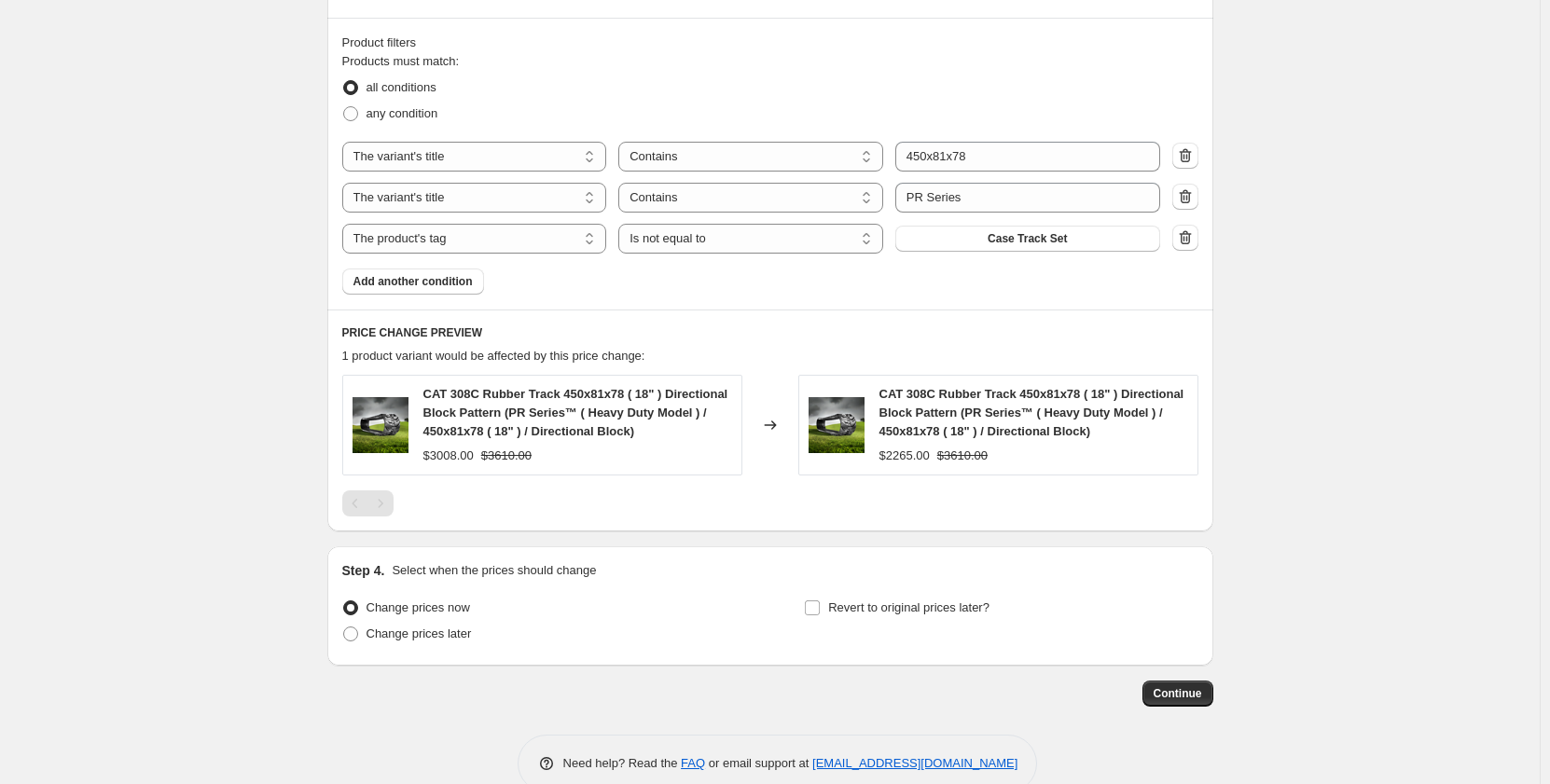
scroll to position [1136, 0]
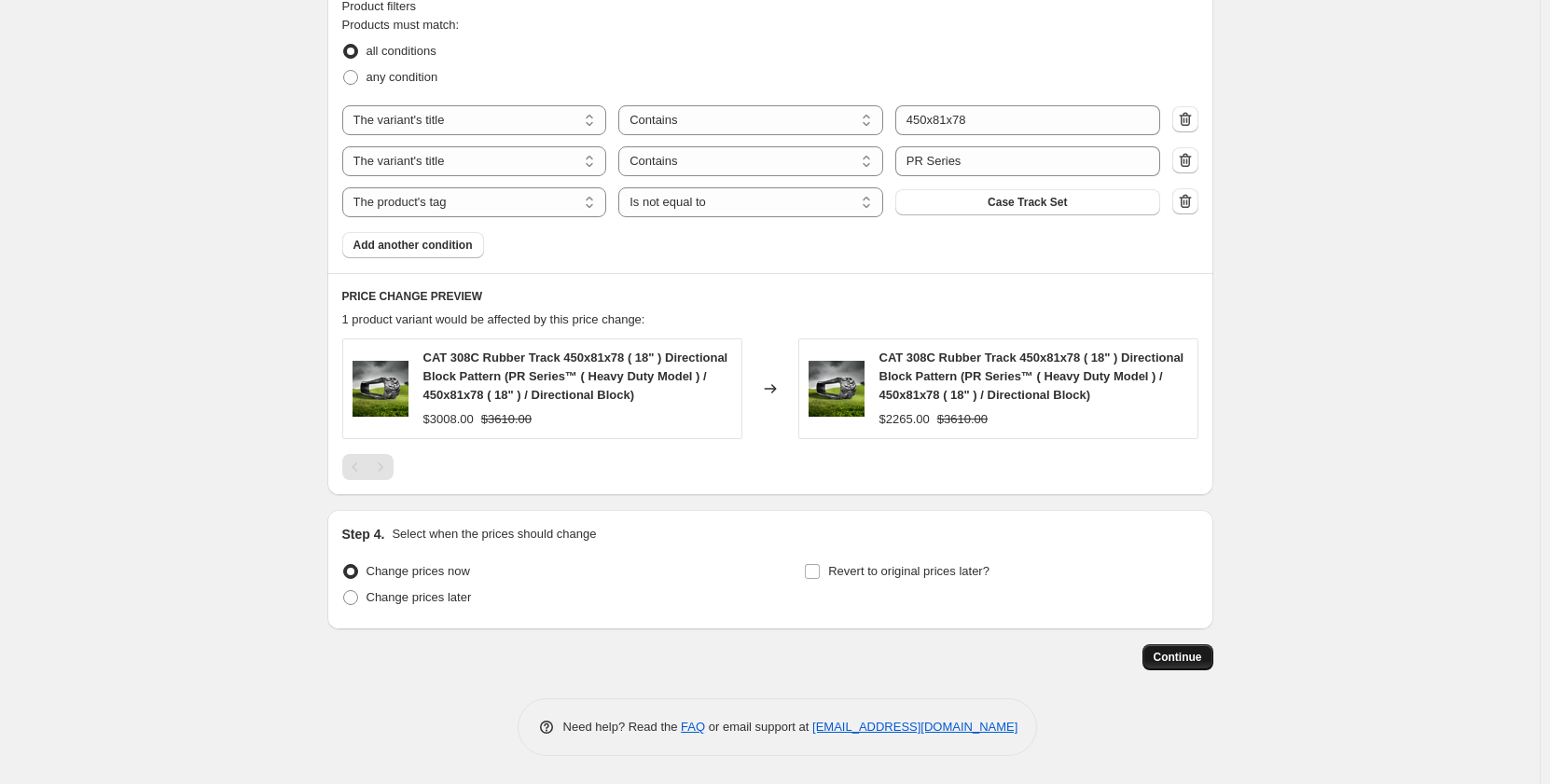
click at [1178, 653] on span "Continue" at bounding box center [1178, 657] width 49 height 15
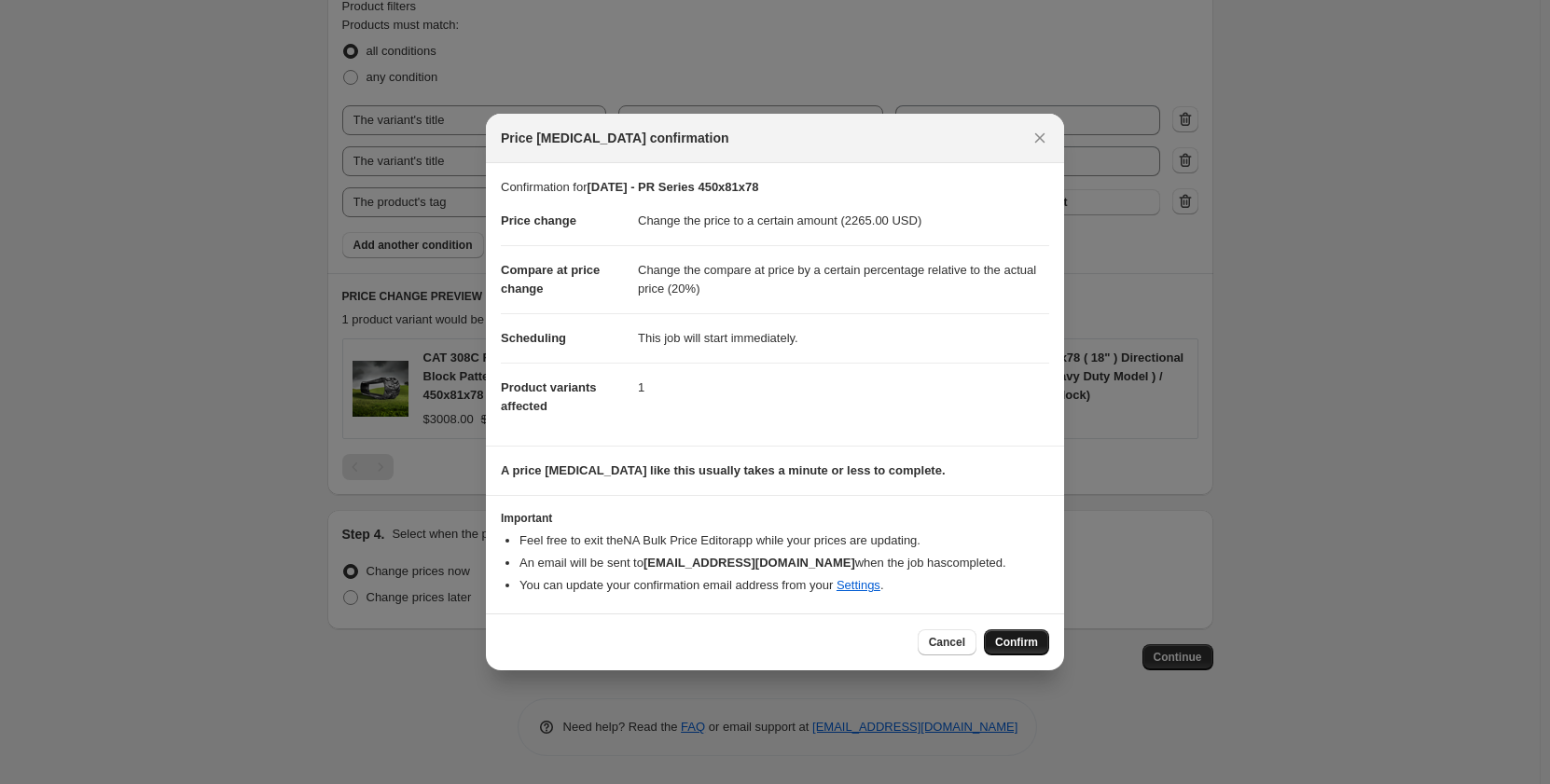
click at [1026, 643] on span "Confirm" at bounding box center [1017, 642] width 43 height 15
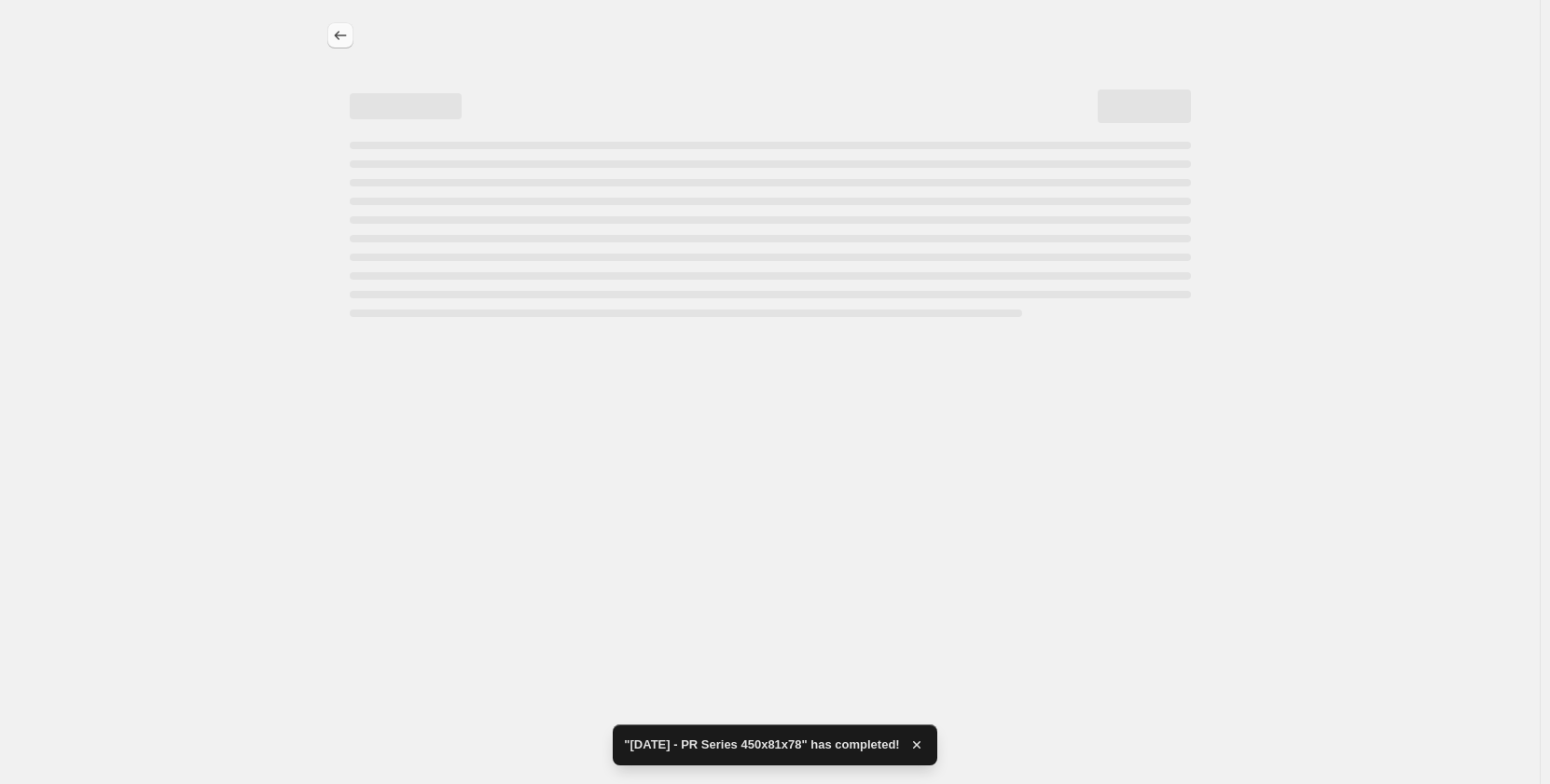
select select "pp"
select select "title"
select select "contains"
select select "title"
select select "contains"
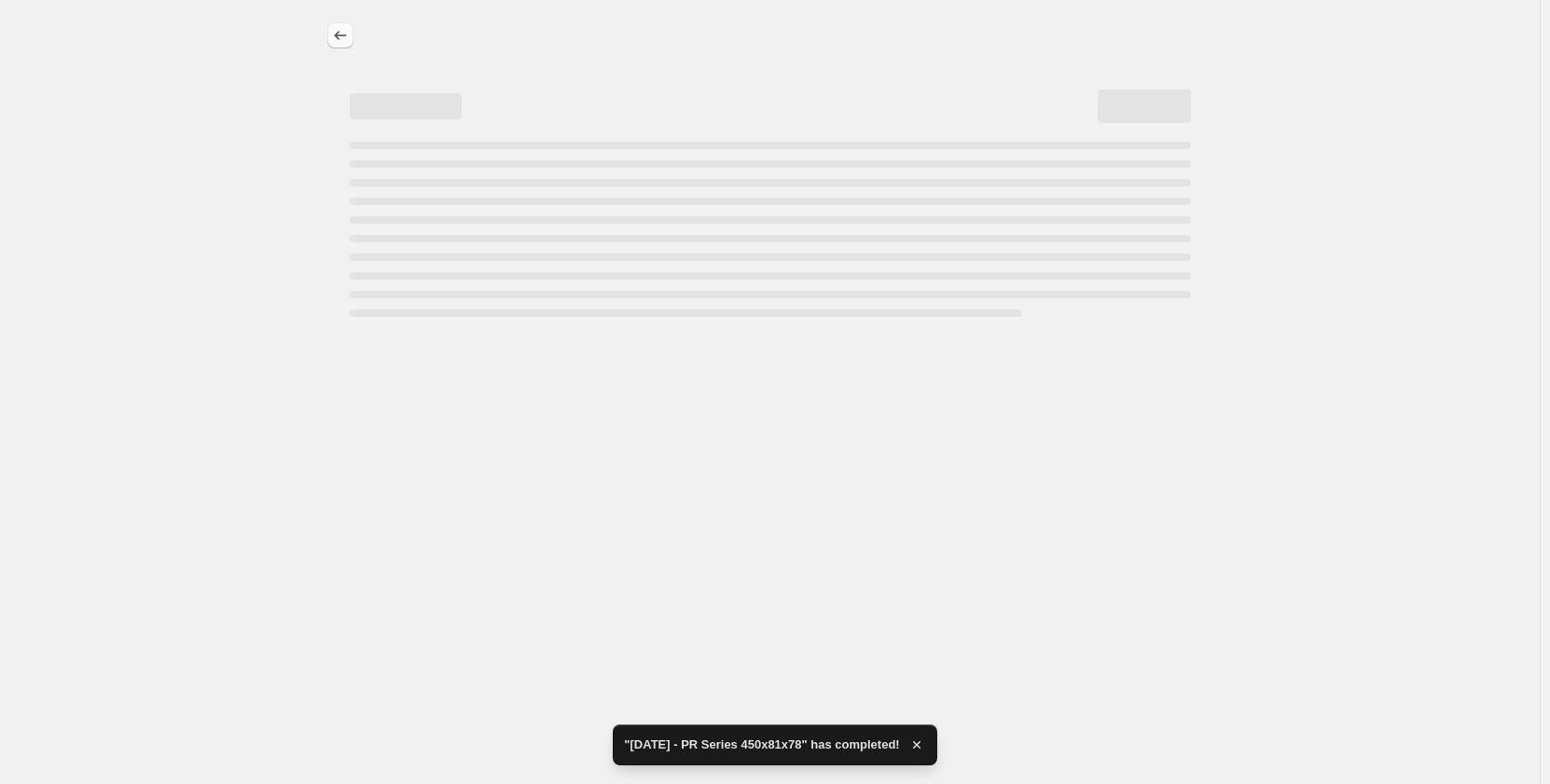
select select "tag"
select select "not_equal"
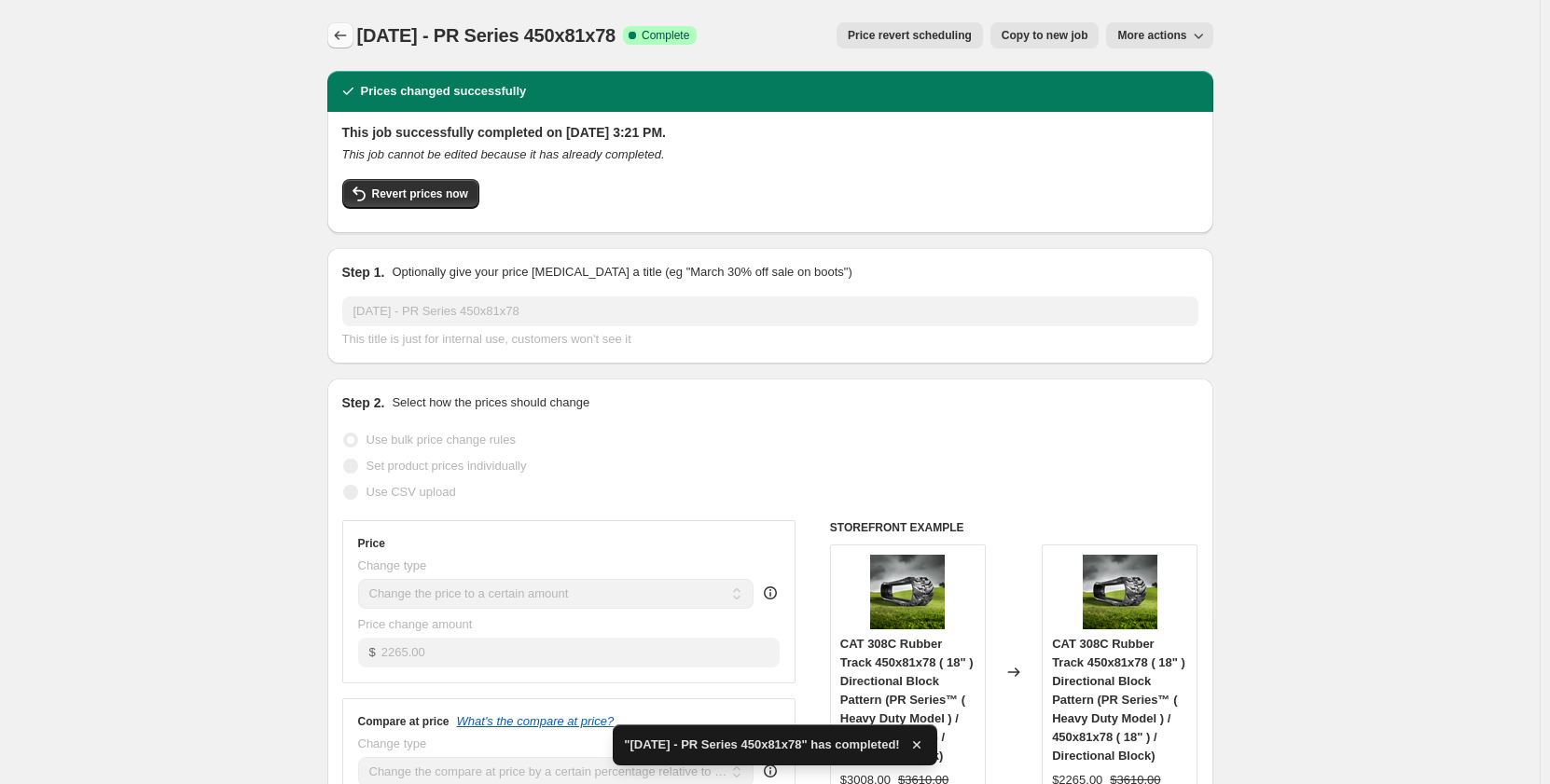
click at [343, 38] on icon "Price change jobs" at bounding box center [341, 36] width 19 height 19
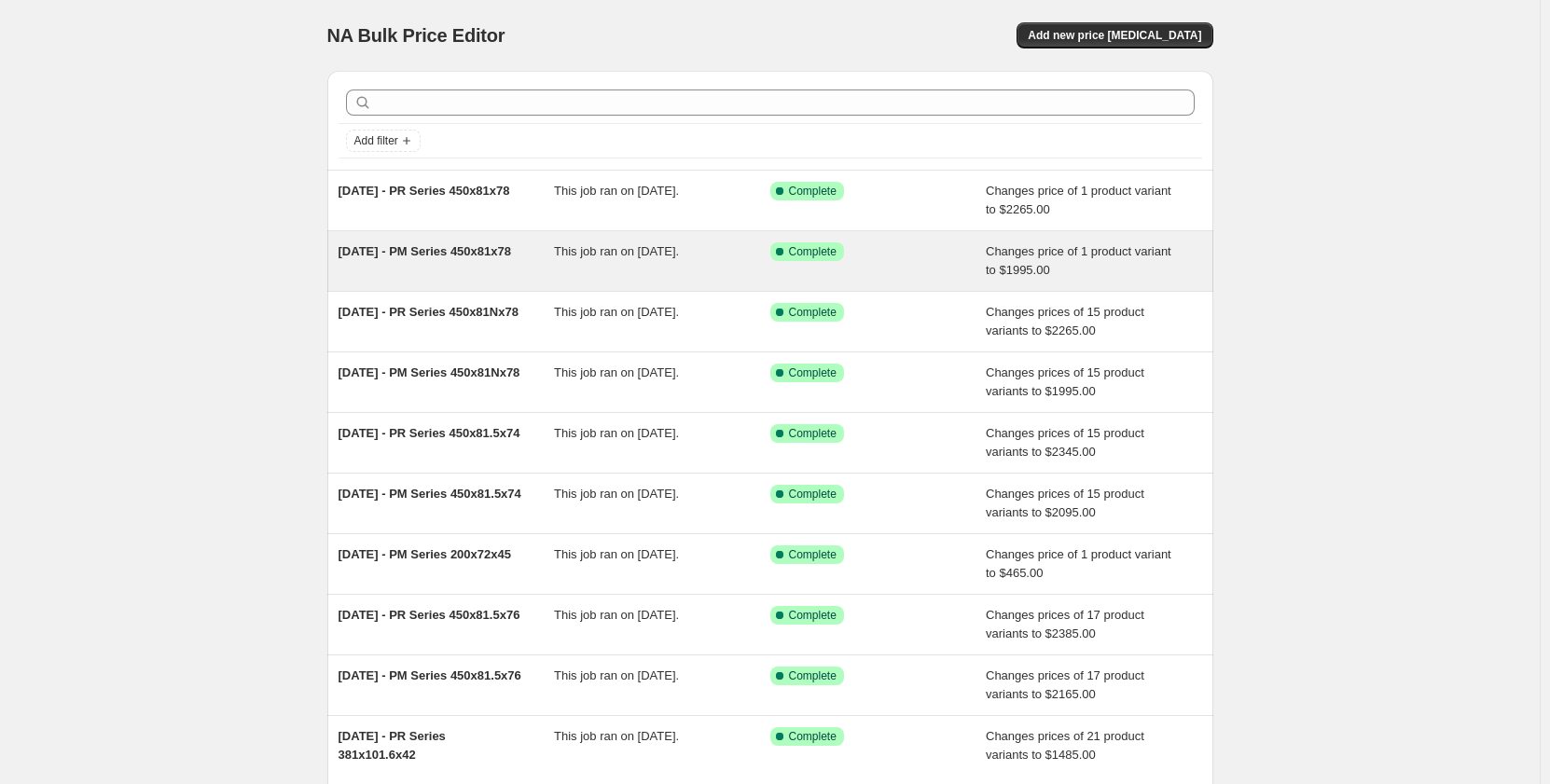
click at [579, 257] on span "This job ran on [DATE]." at bounding box center [616, 250] width 125 height 14
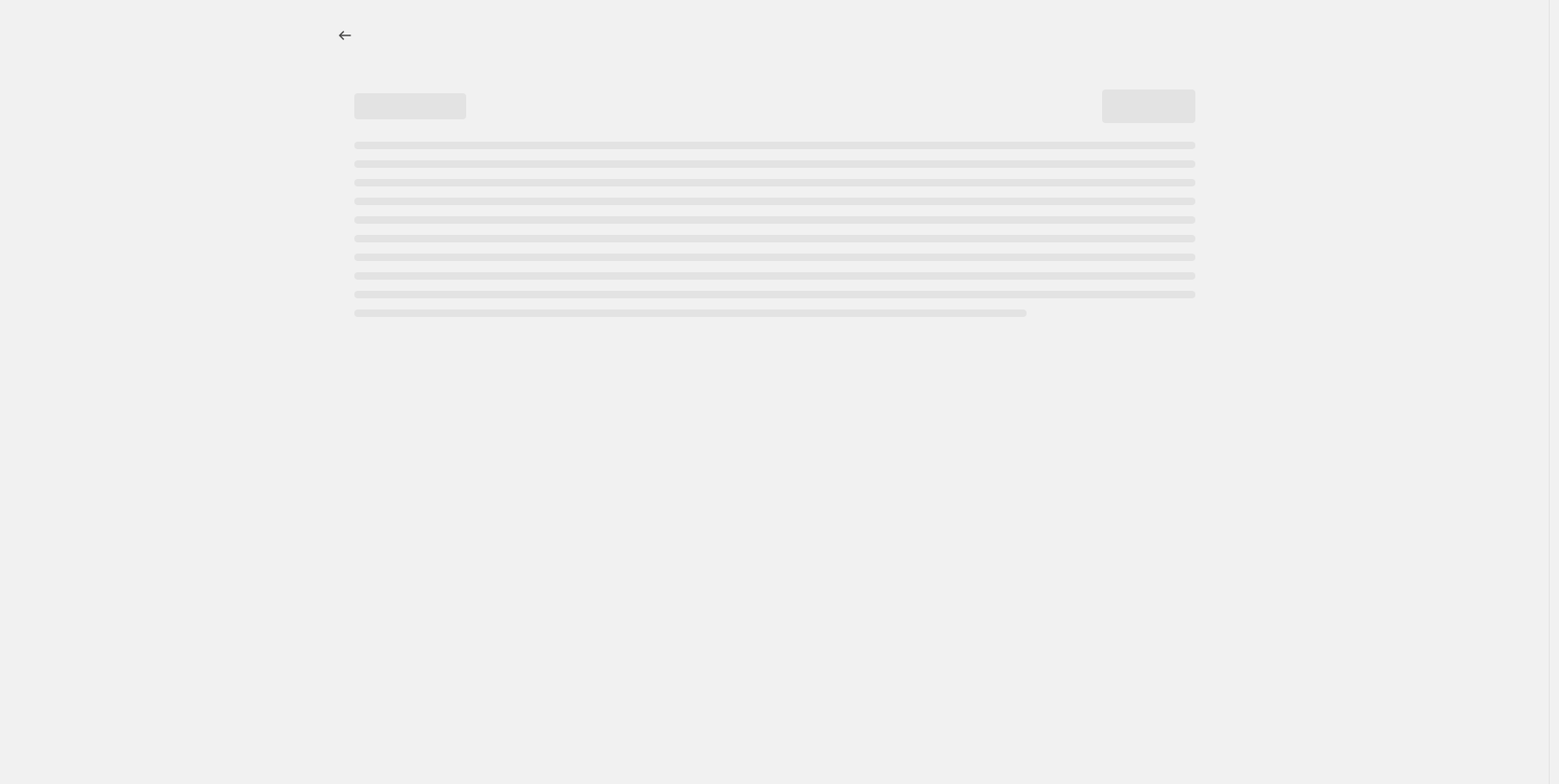
select select "pp"
select select "title"
select select "contains"
select select "title"
select select "contains"
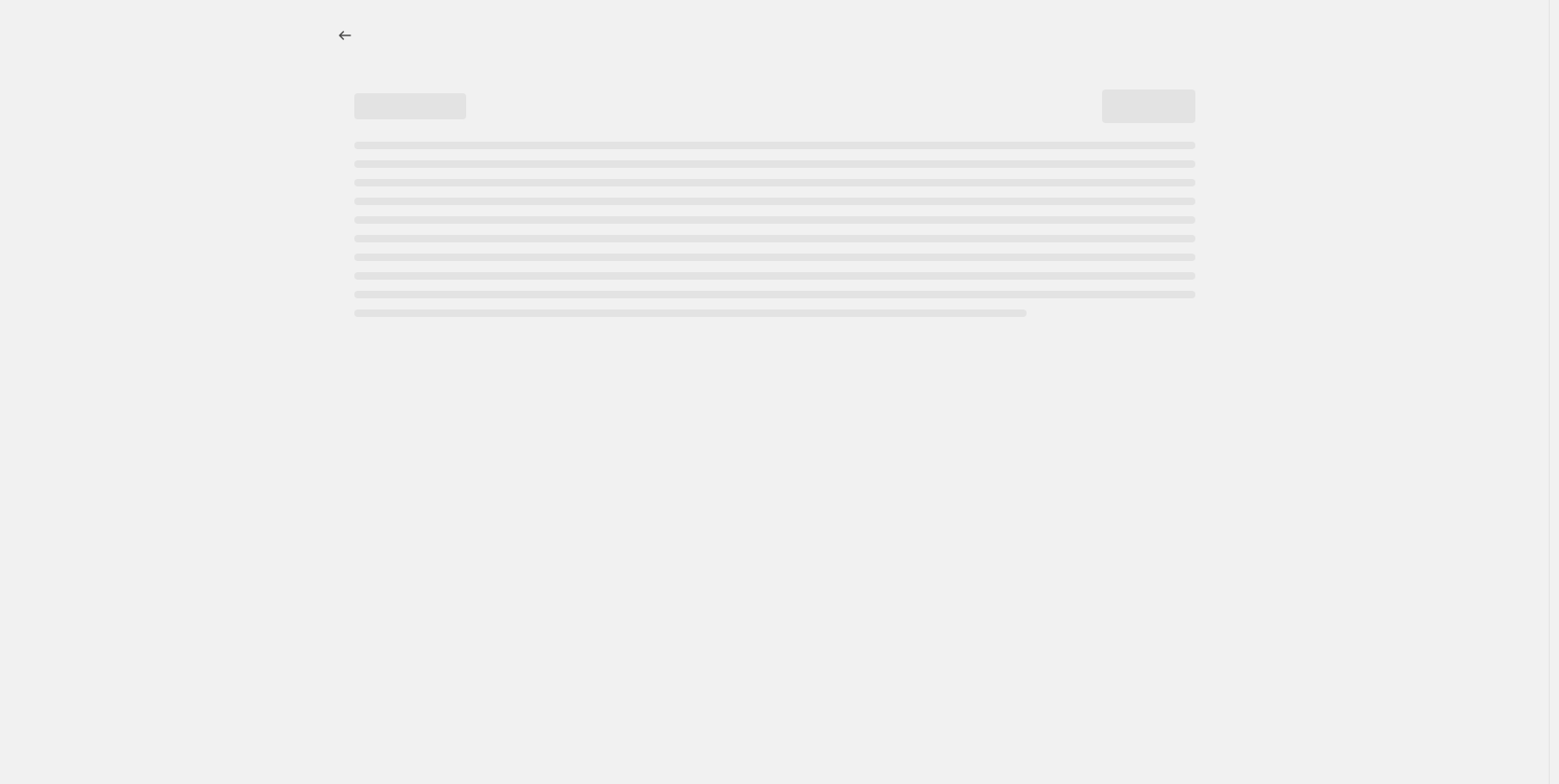
select select "tag"
select select "not_equal"
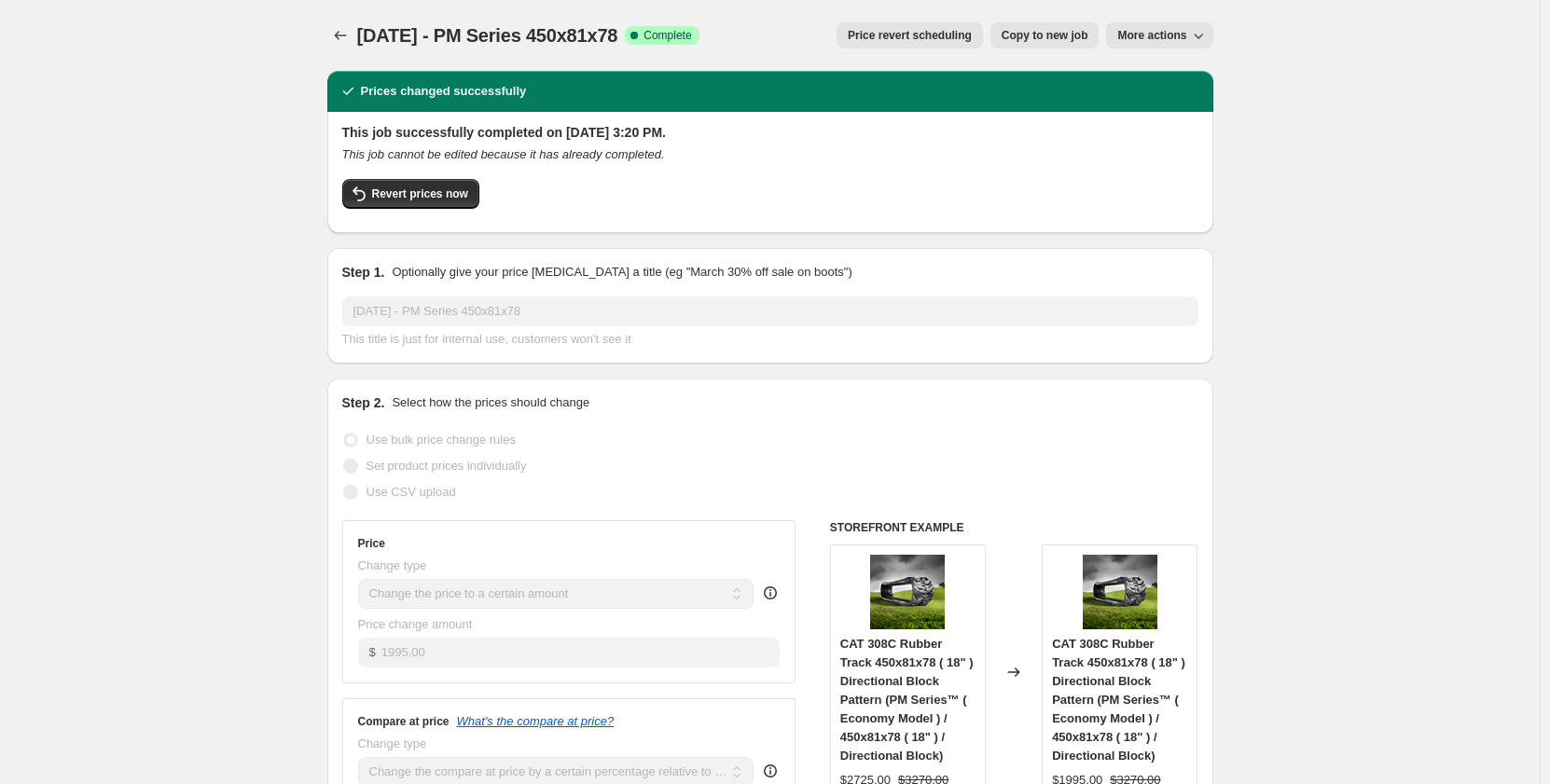
click at [1014, 41] on span "Copy to new job" at bounding box center [1045, 36] width 86 height 15
select select "pp"
select select "title"
select select "contains"
select select "title"
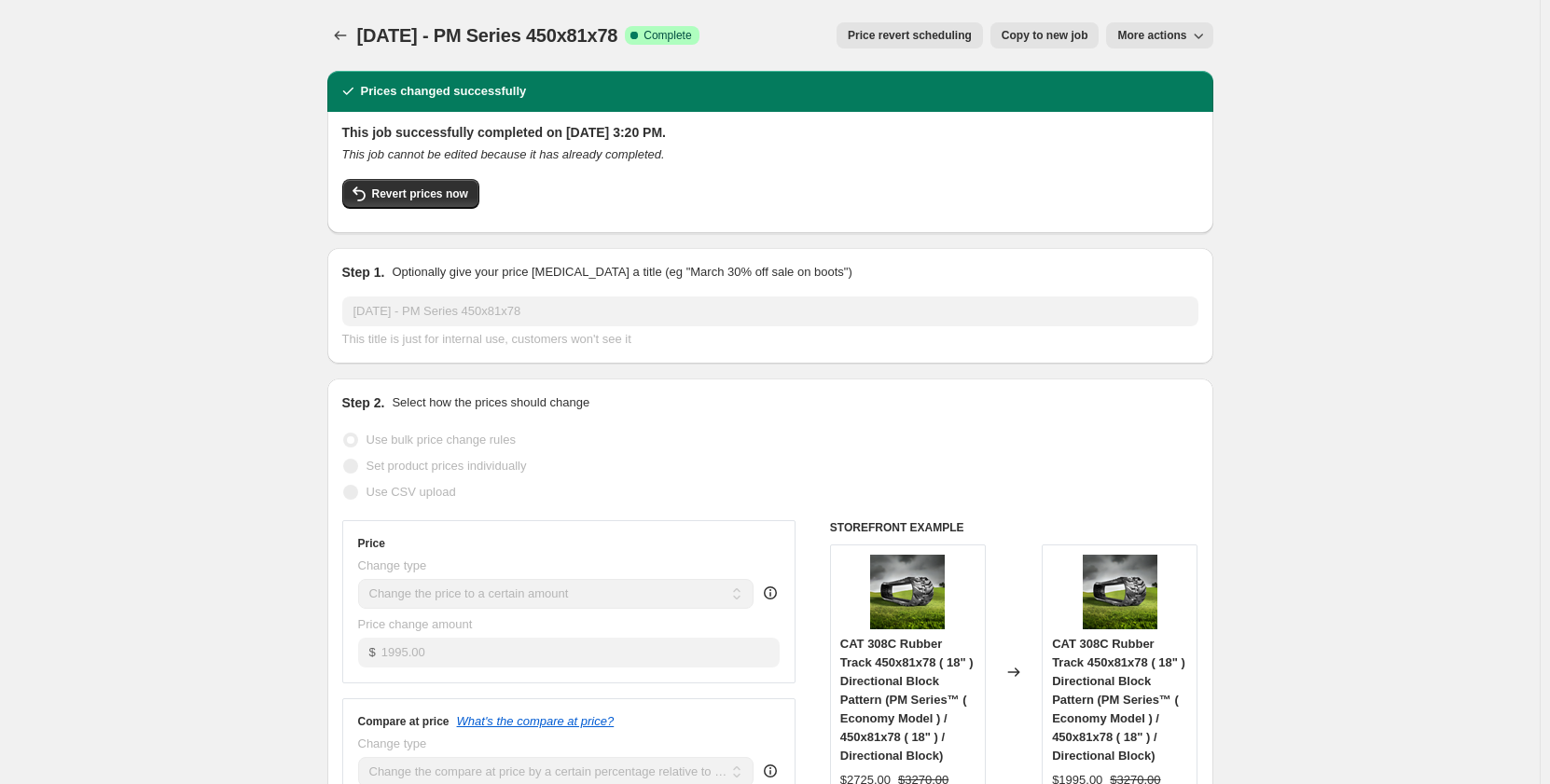
select select "contains"
select select "tag"
select select "not_equal"
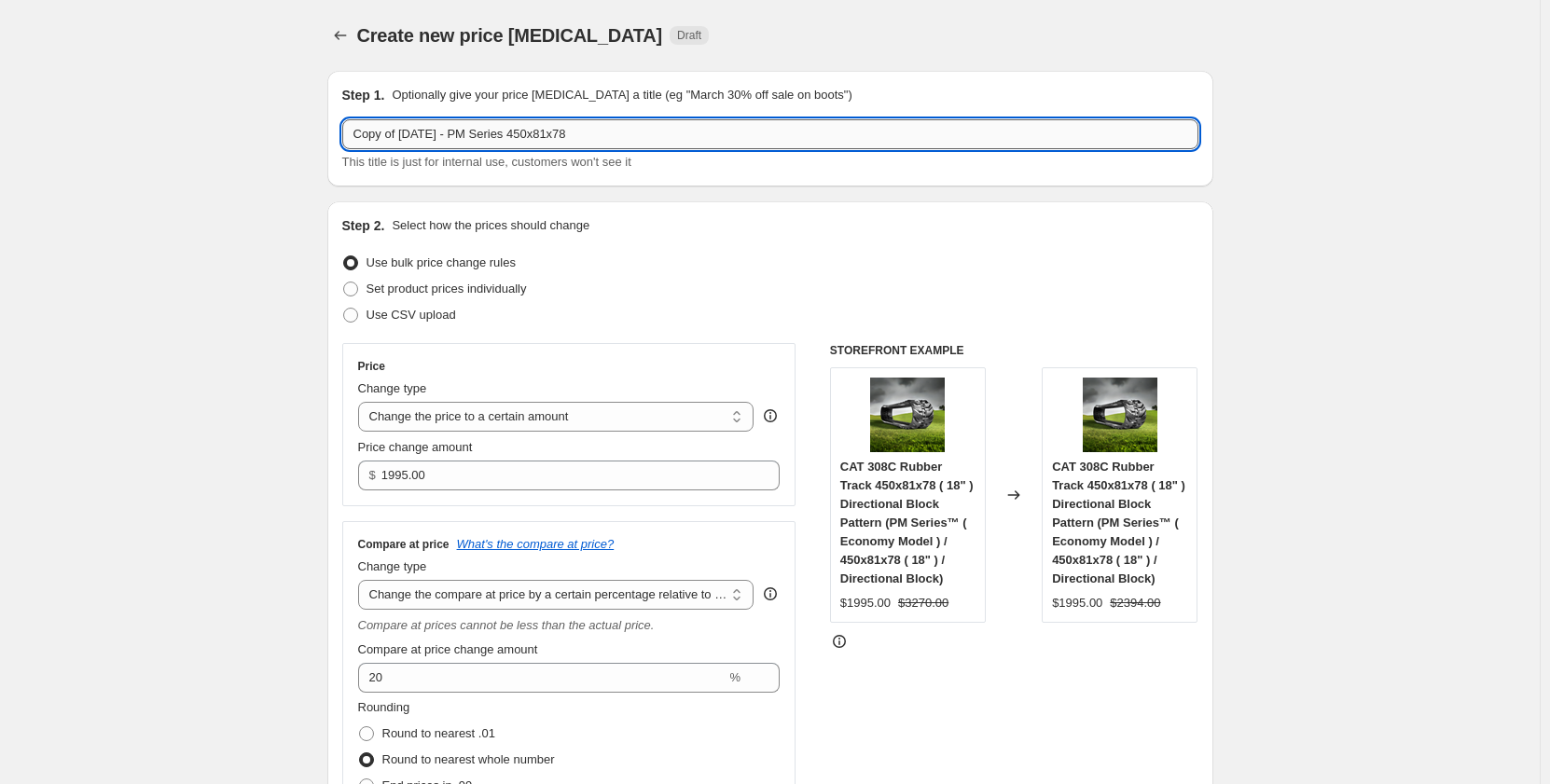
click at [579, 138] on input "Copy of [DATE] - PM Series 450x81x78" at bounding box center [770, 134] width 857 height 30
drag, startPoint x: 405, startPoint y: 141, endPoint x: 288, endPoint y: 148, distance: 117.2
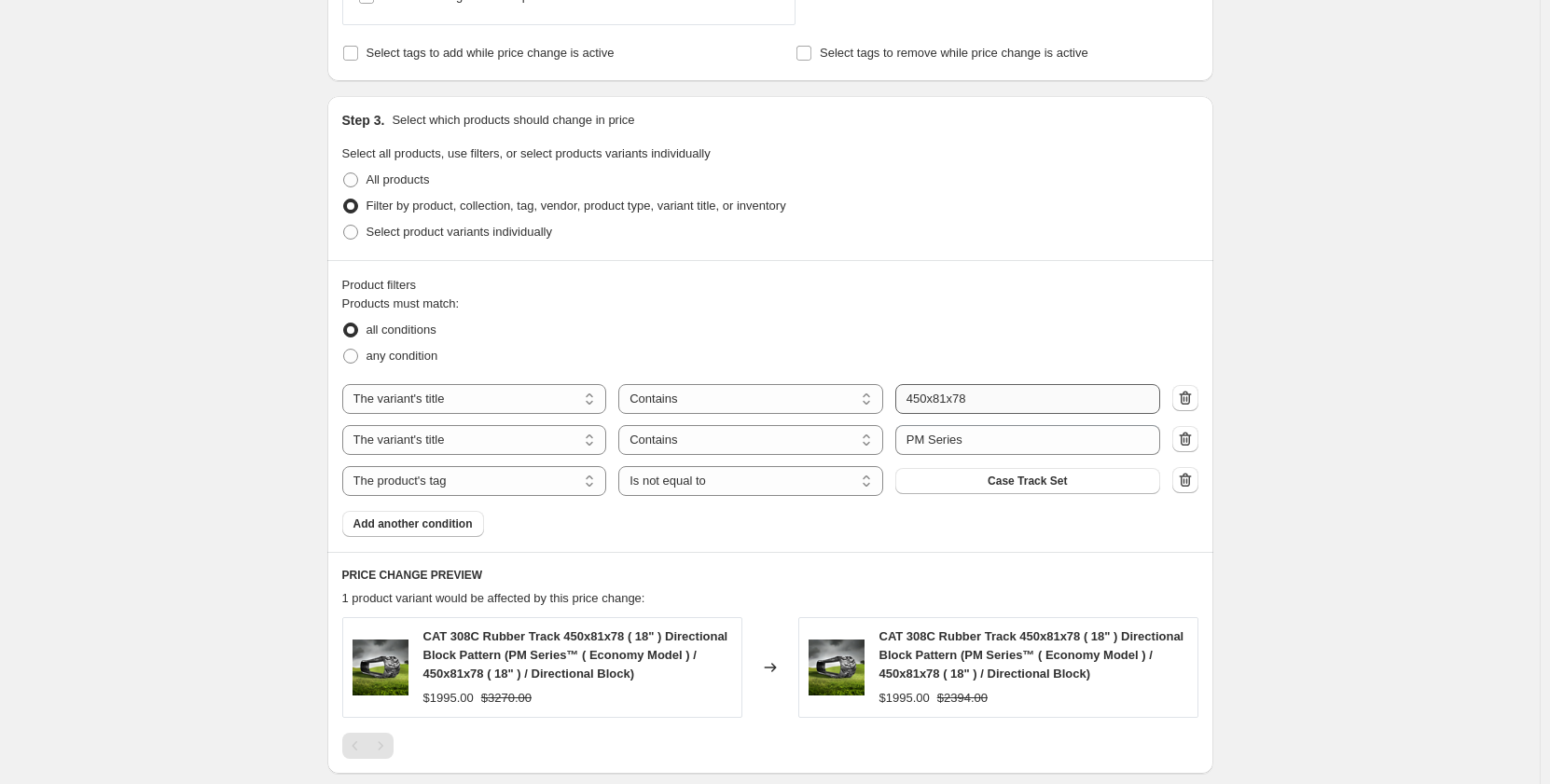
scroll to position [870, 0]
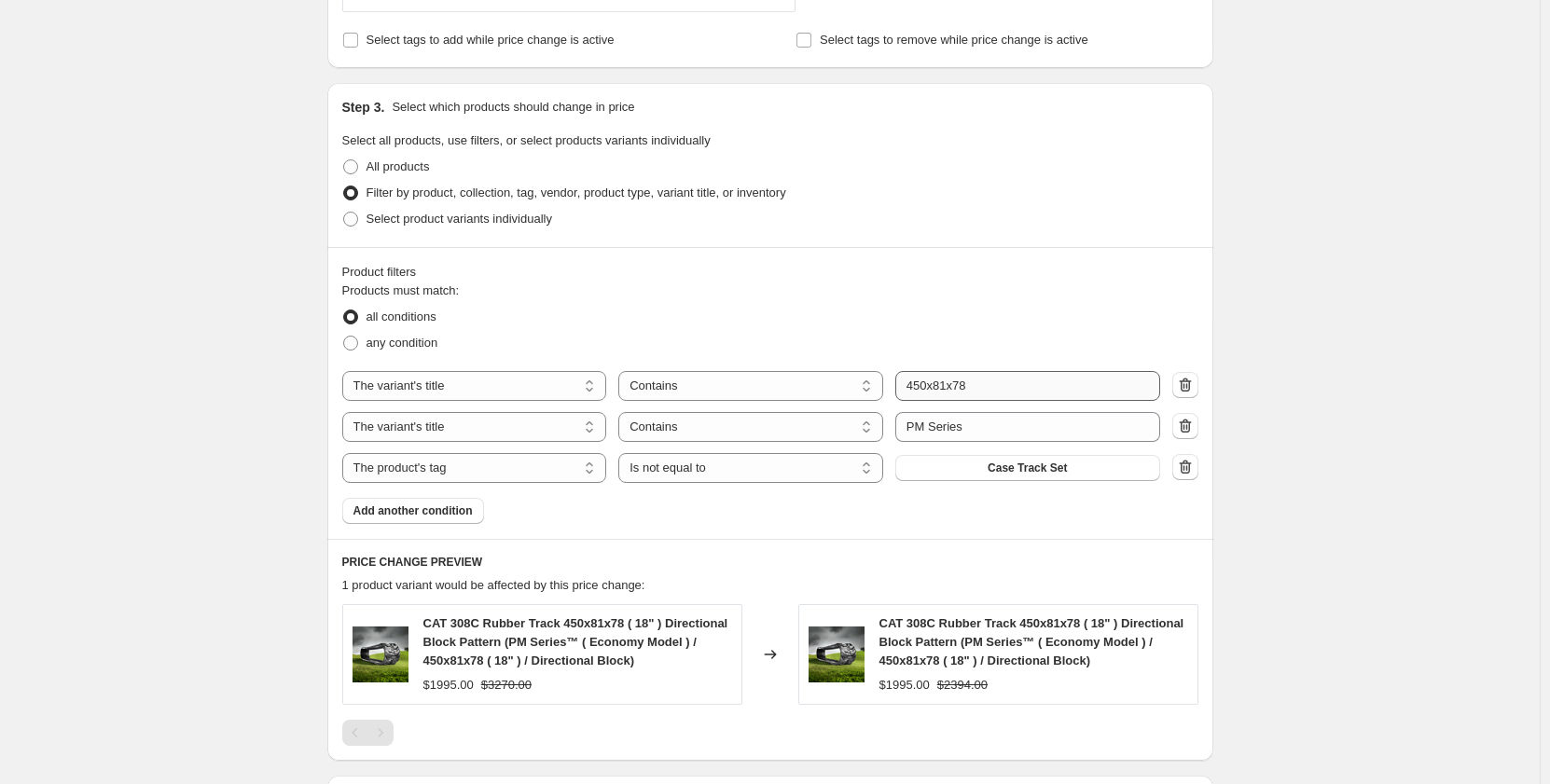
type input "[DATE] - PM Series 450x81Wx78"
click at [956, 389] on input "450x81x78" at bounding box center [1027, 386] width 265 height 30
type input "450x81Wx78"
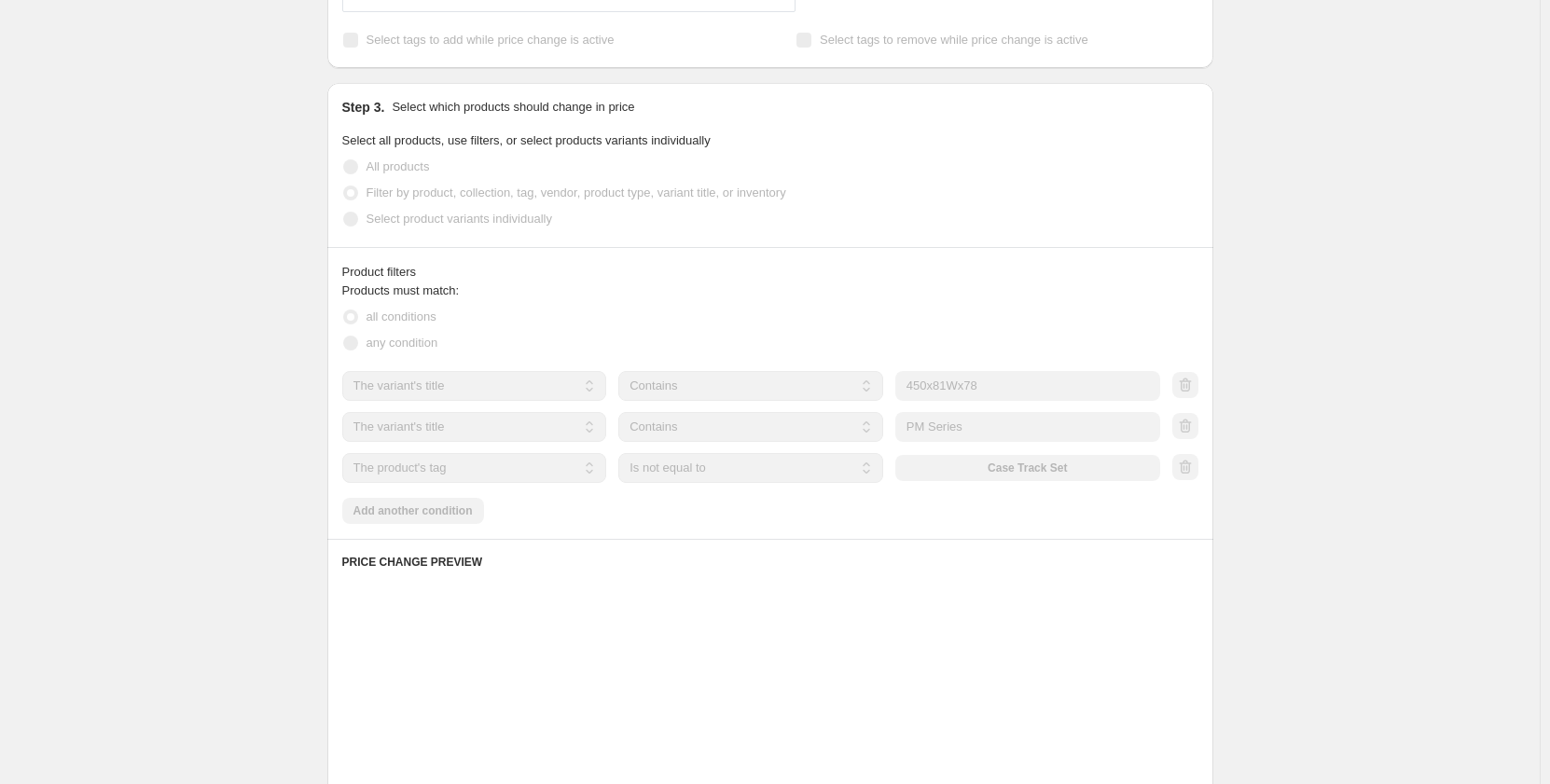
click at [215, 460] on div "Create new price [MEDICAL_DATA]. This page is ready Create new price [MEDICAL_D…" at bounding box center [770, 249] width 1541 height 2239
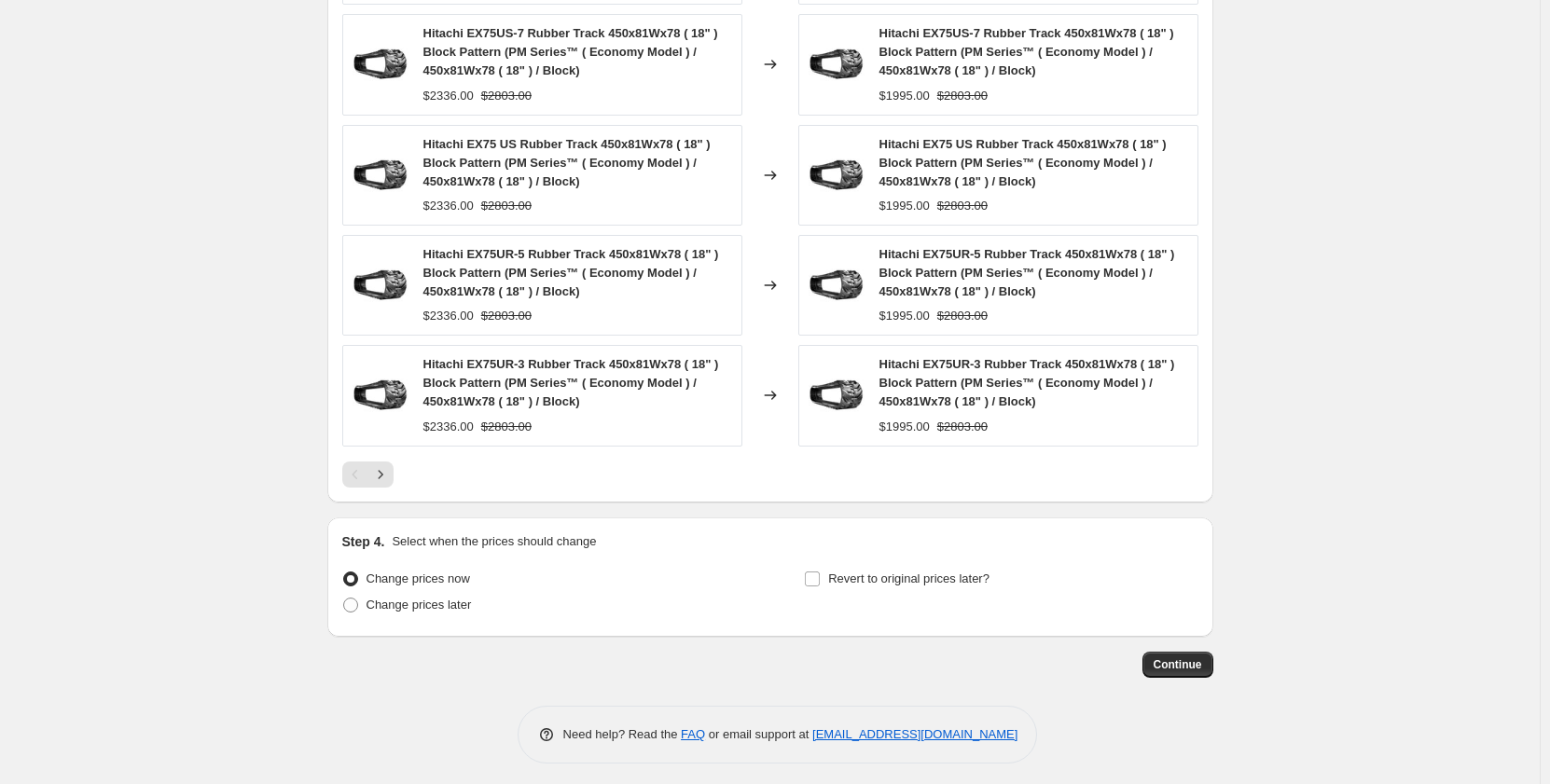
scroll to position [1577, 0]
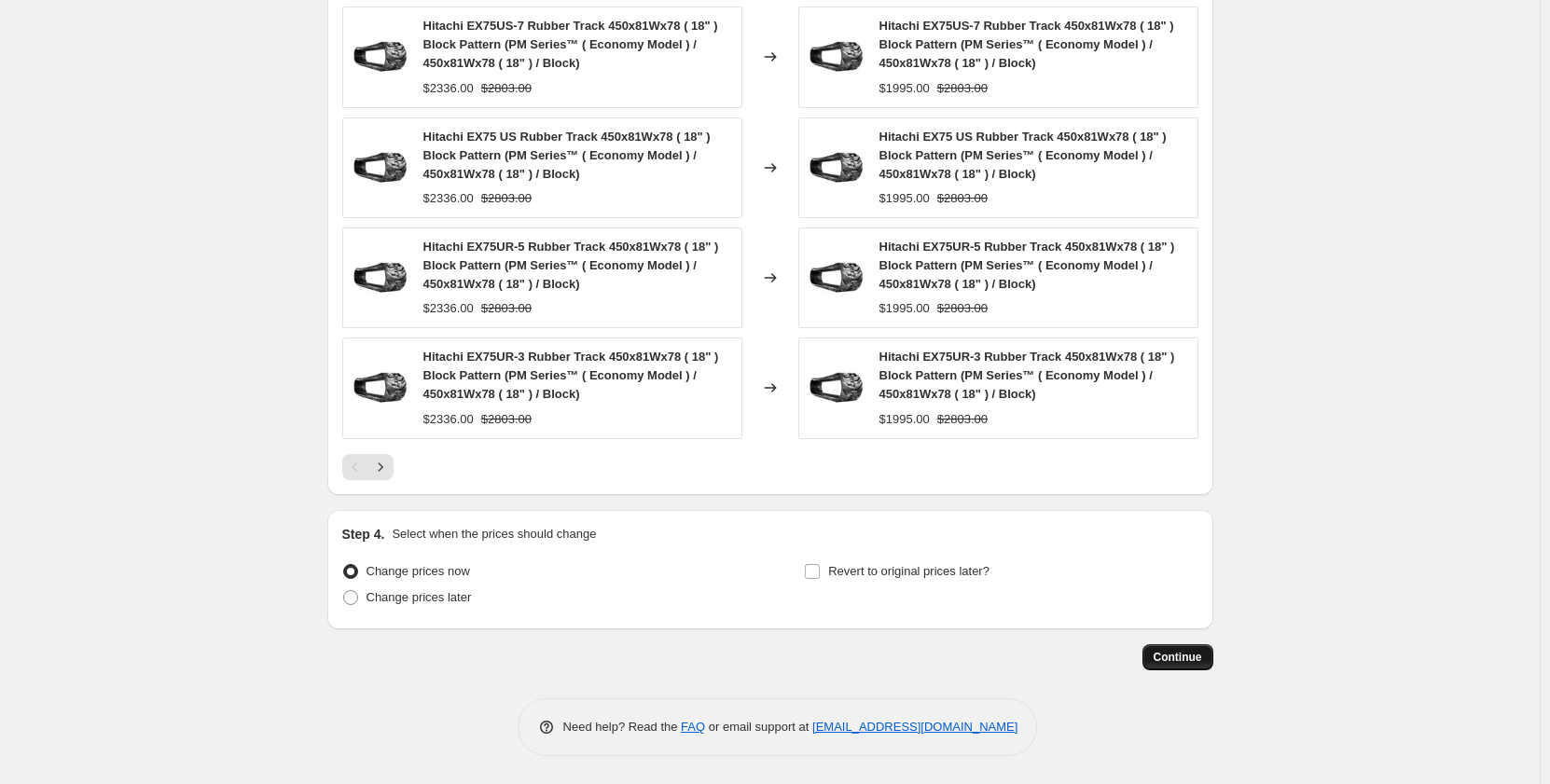
click at [1174, 663] on span "Continue" at bounding box center [1178, 657] width 49 height 15
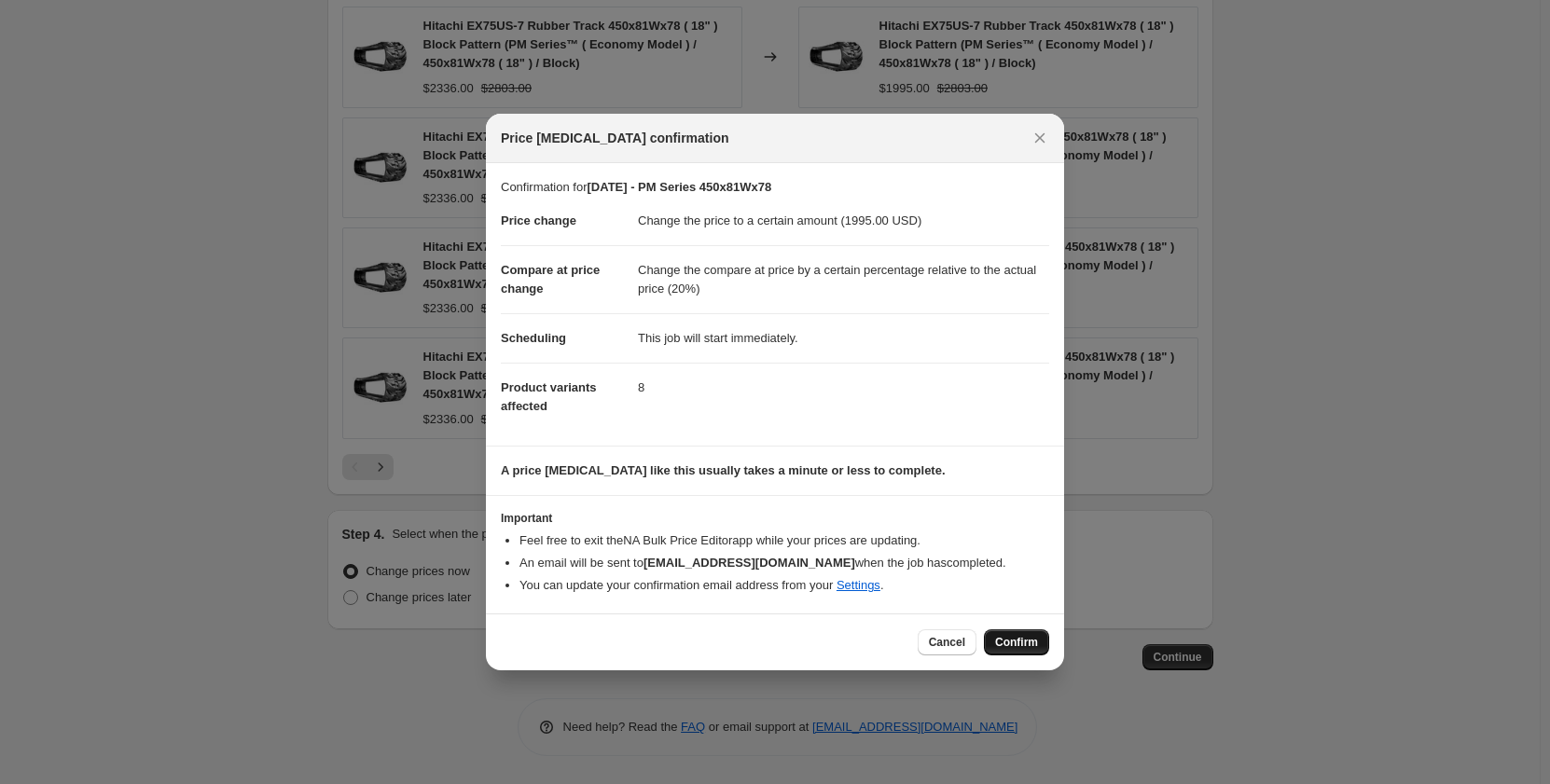
click at [1011, 640] on span "Confirm" at bounding box center [1017, 642] width 43 height 15
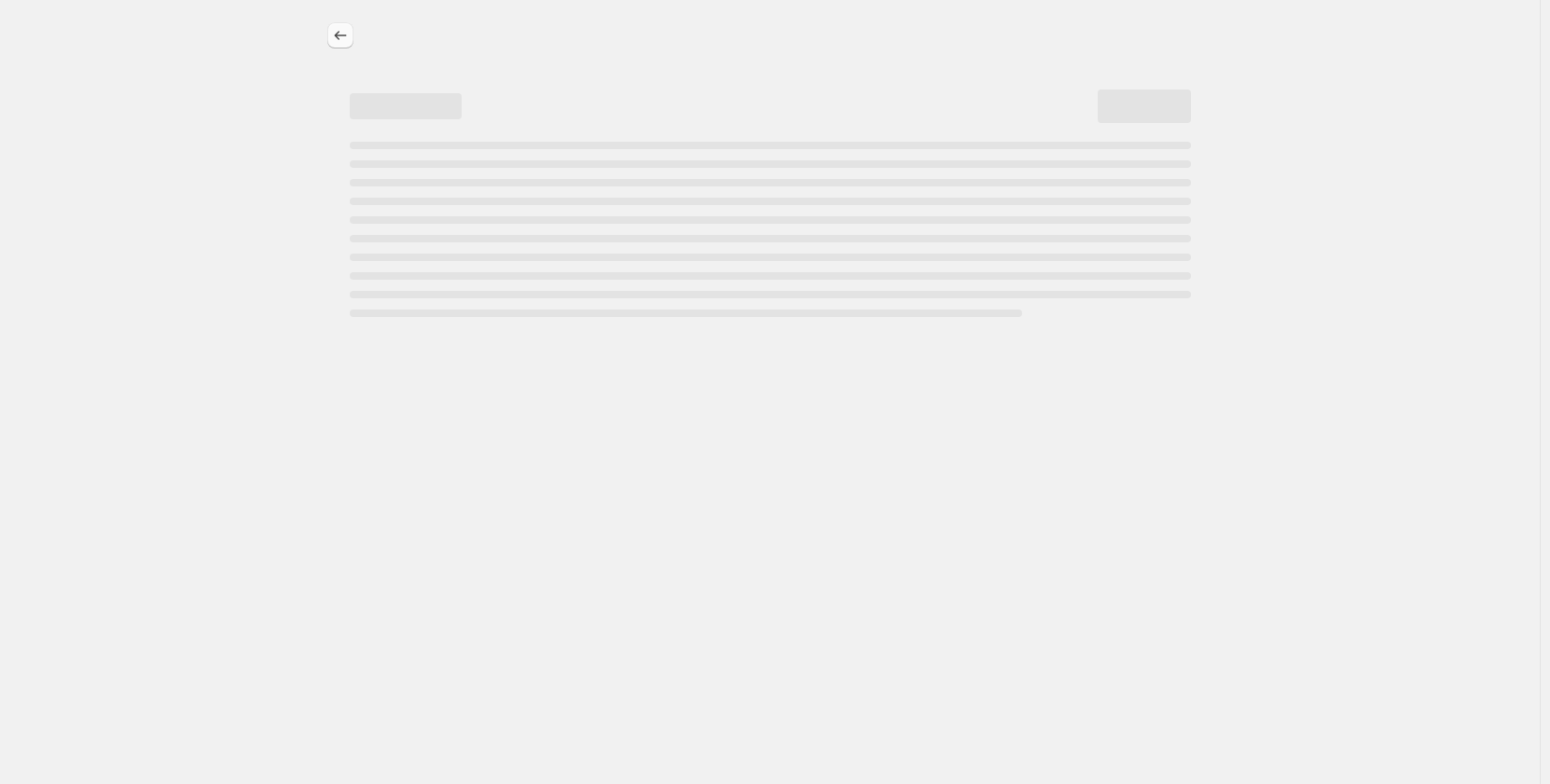
select select "pp"
select select "title"
select select "contains"
select select "title"
select select "contains"
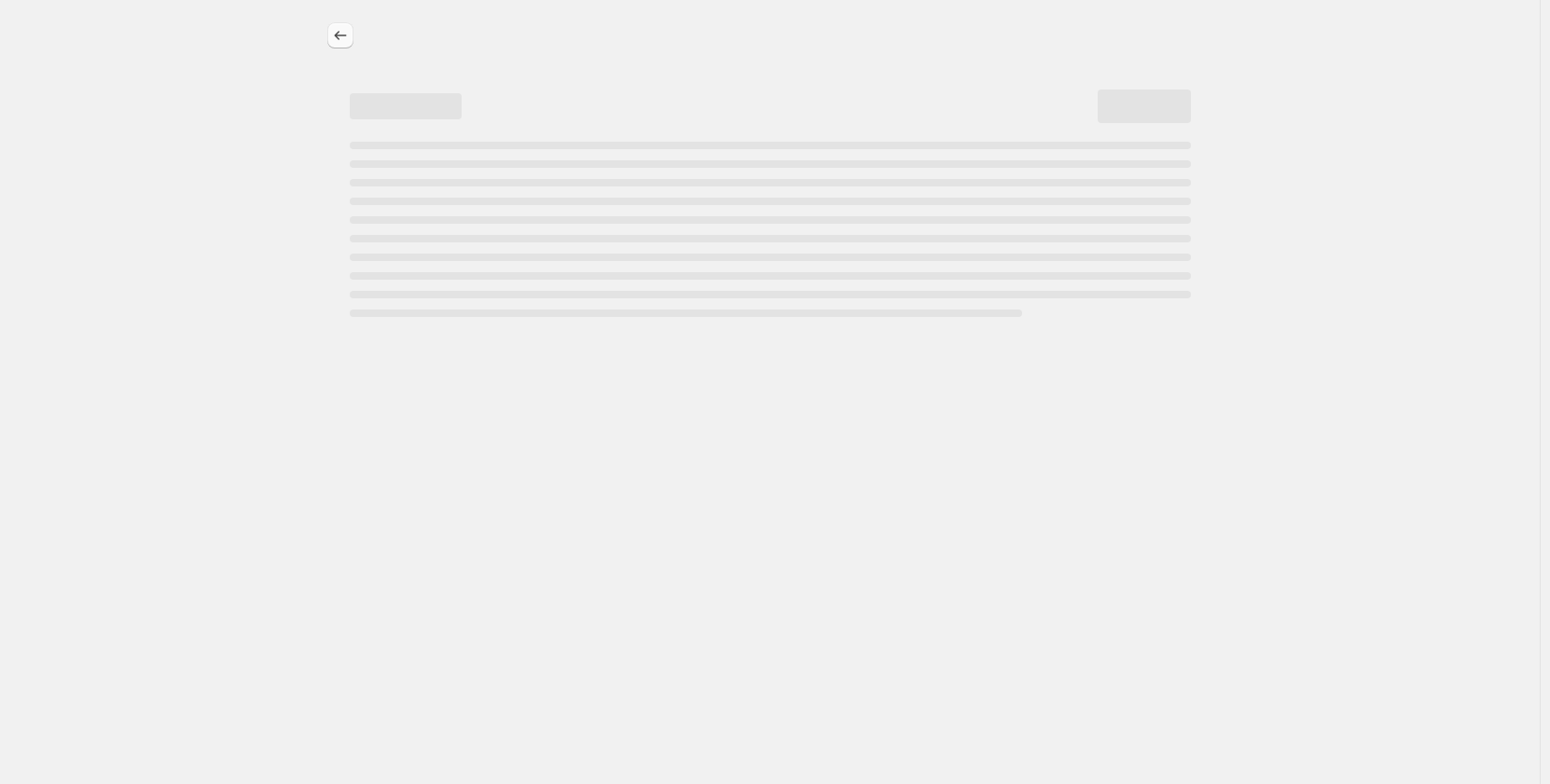
select select "tag"
select select "not_equal"
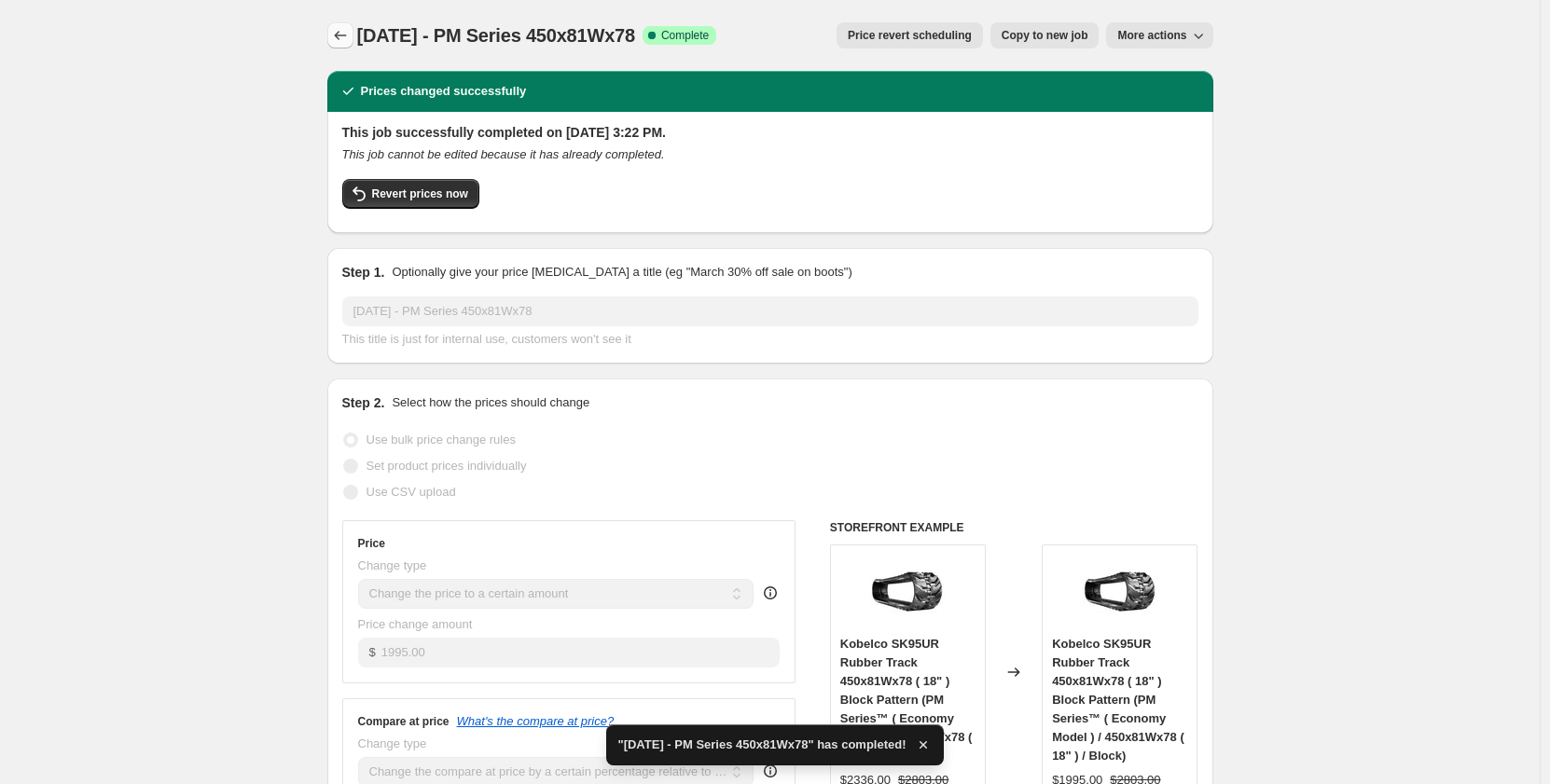
click at [345, 40] on icon "Price change jobs" at bounding box center [341, 36] width 19 height 19
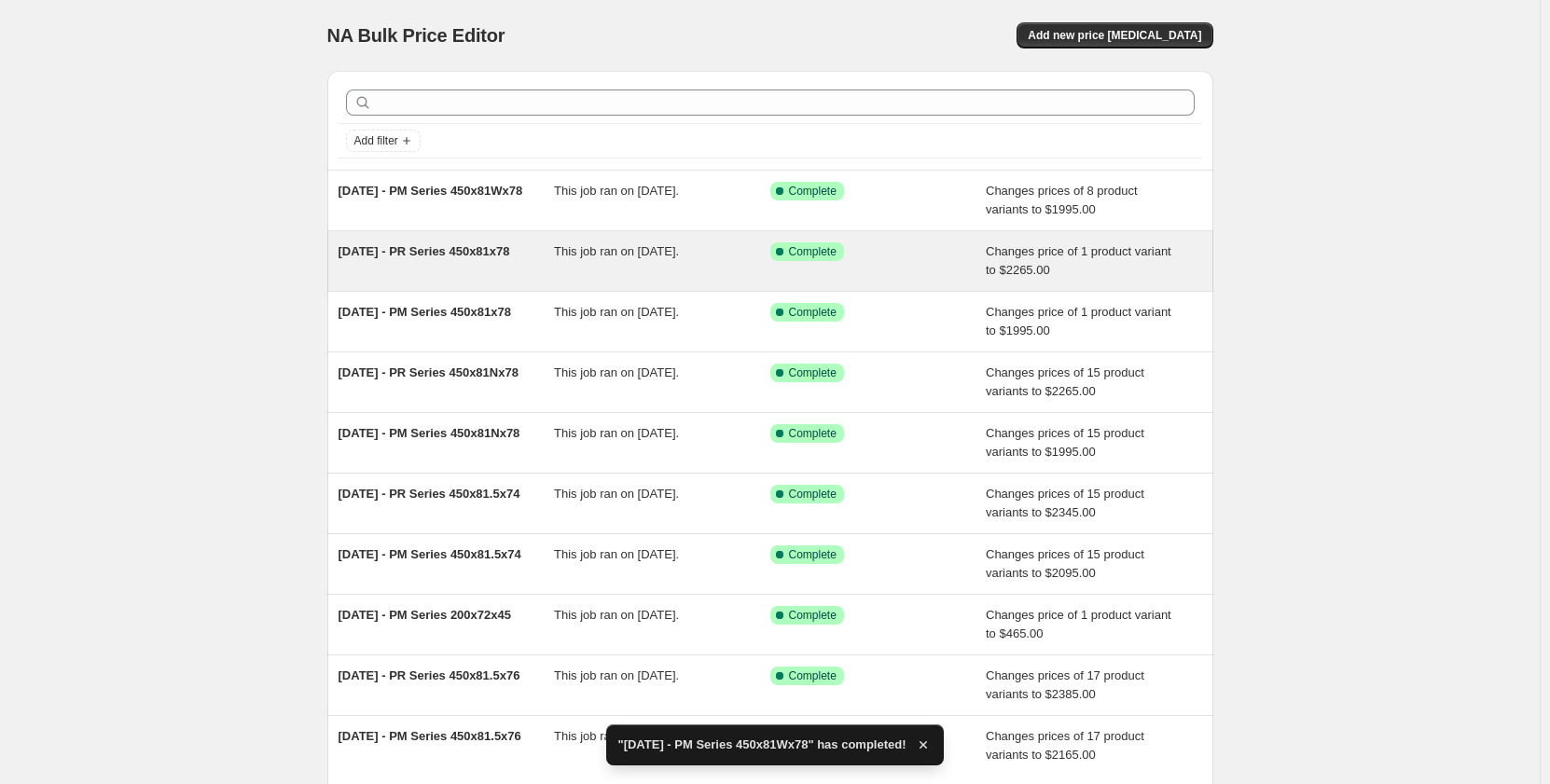
click at [560, 266] on div "This job ran on [DATE]." at bounding box center [662, 262] width 217 height 38
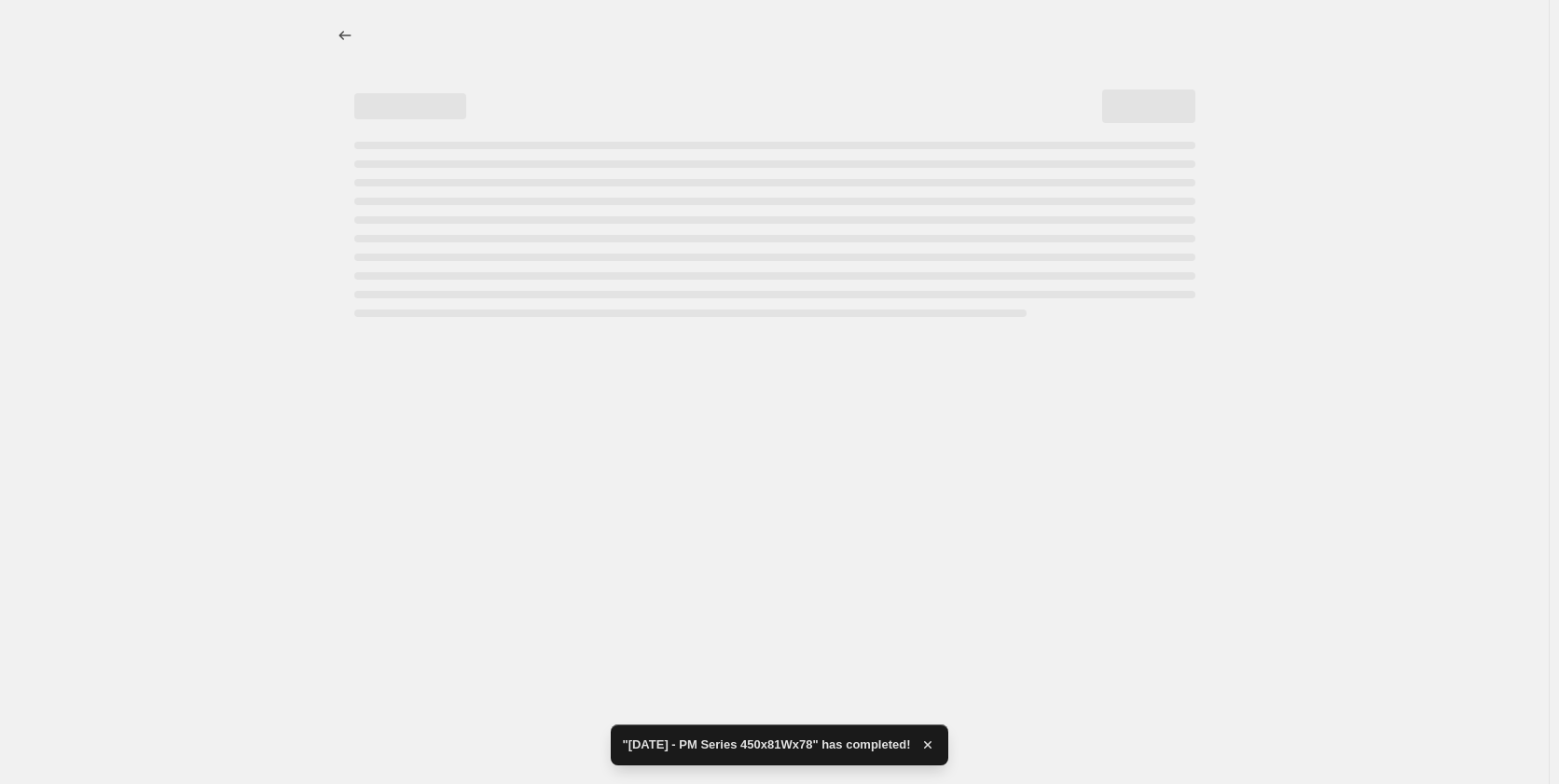
select select "pp"
select select "title"
select select "contains"
select select "title"
select select "contains"
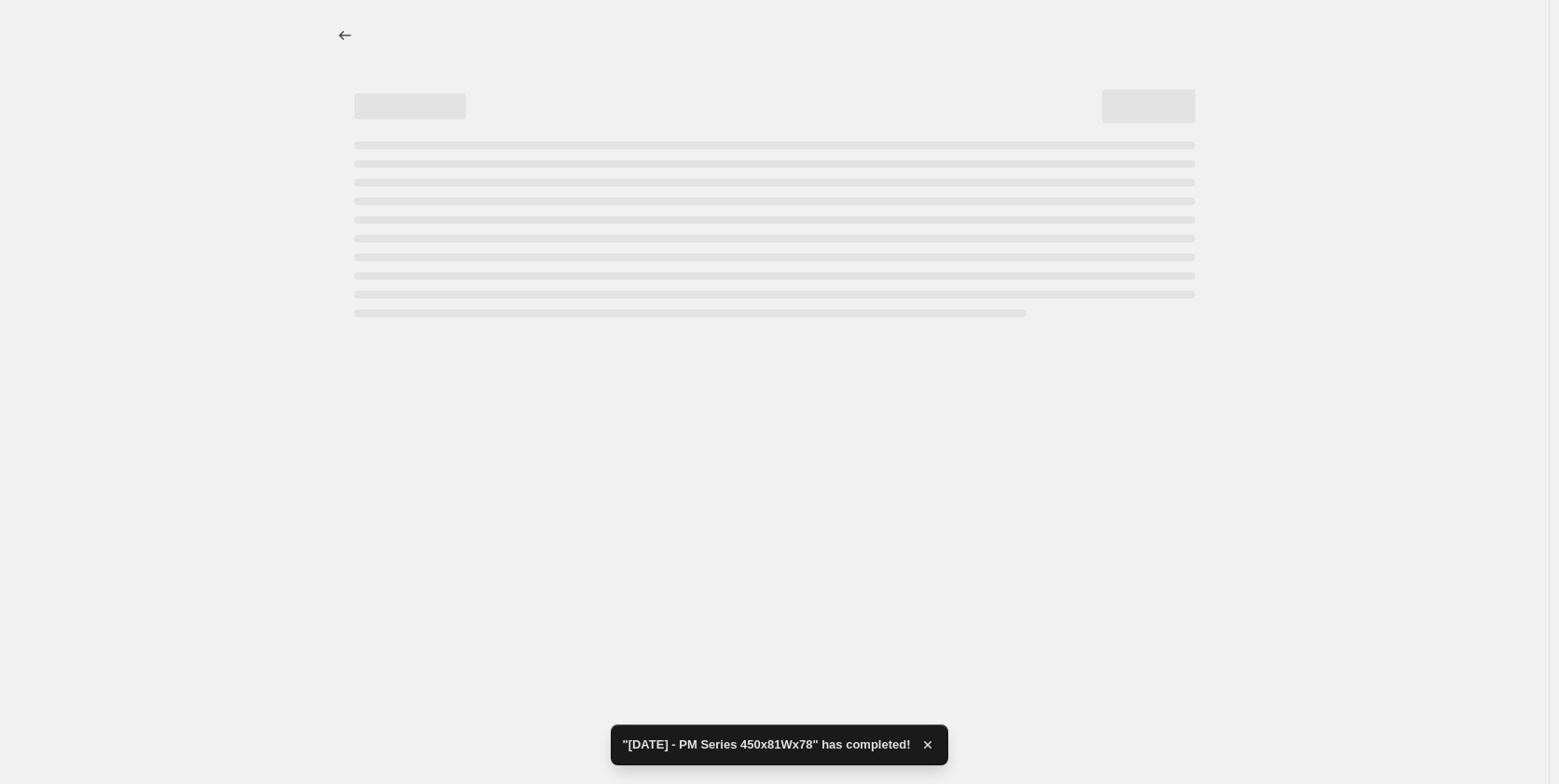
select select "tag"
select select "not_equal"
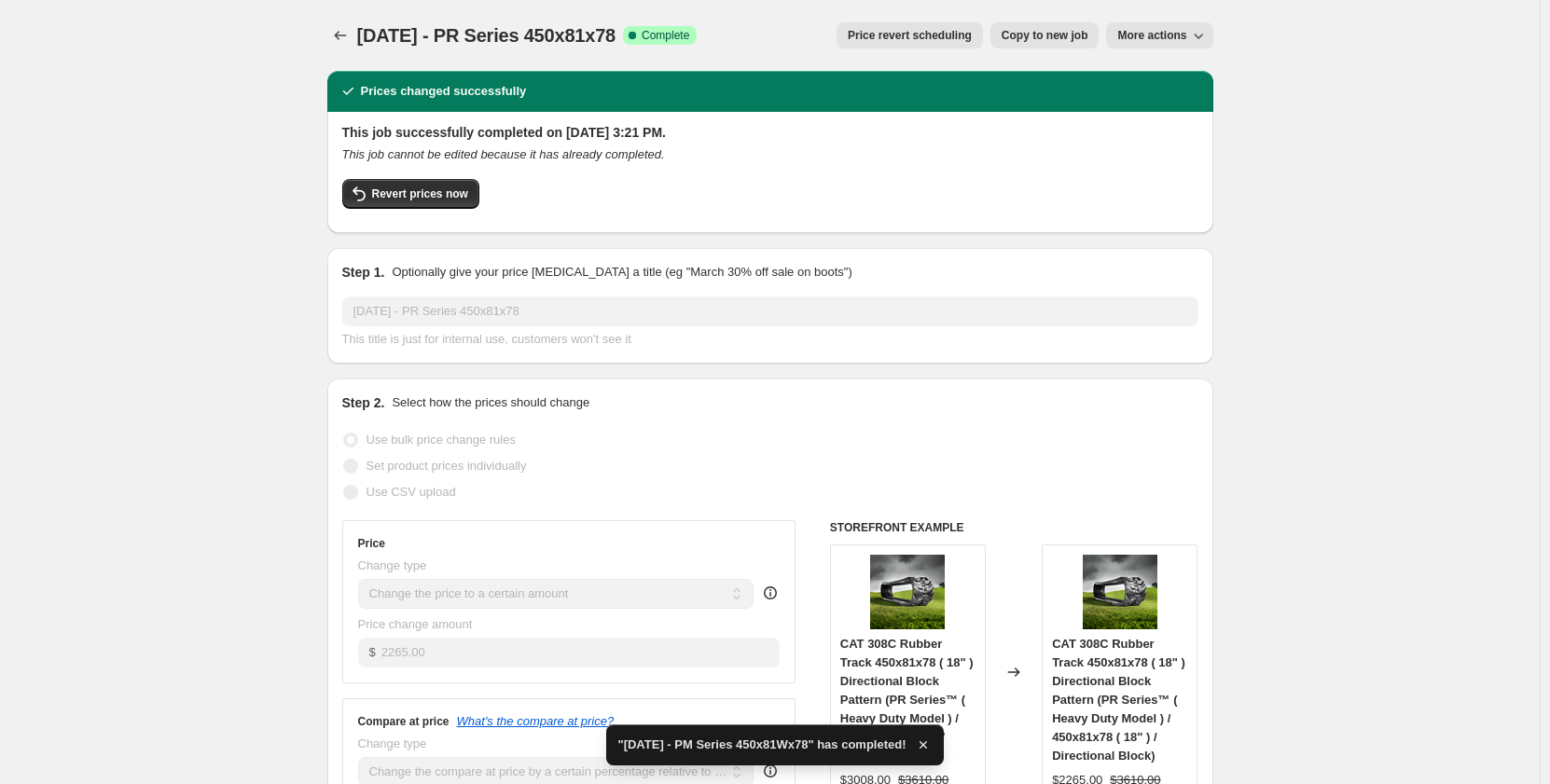
click at [1060, 40] on span "Copy to new job" at bounding box center [1045, 36] width 86 height 15
select select "pp"
select select "title"
select select "contains"
select select "title"
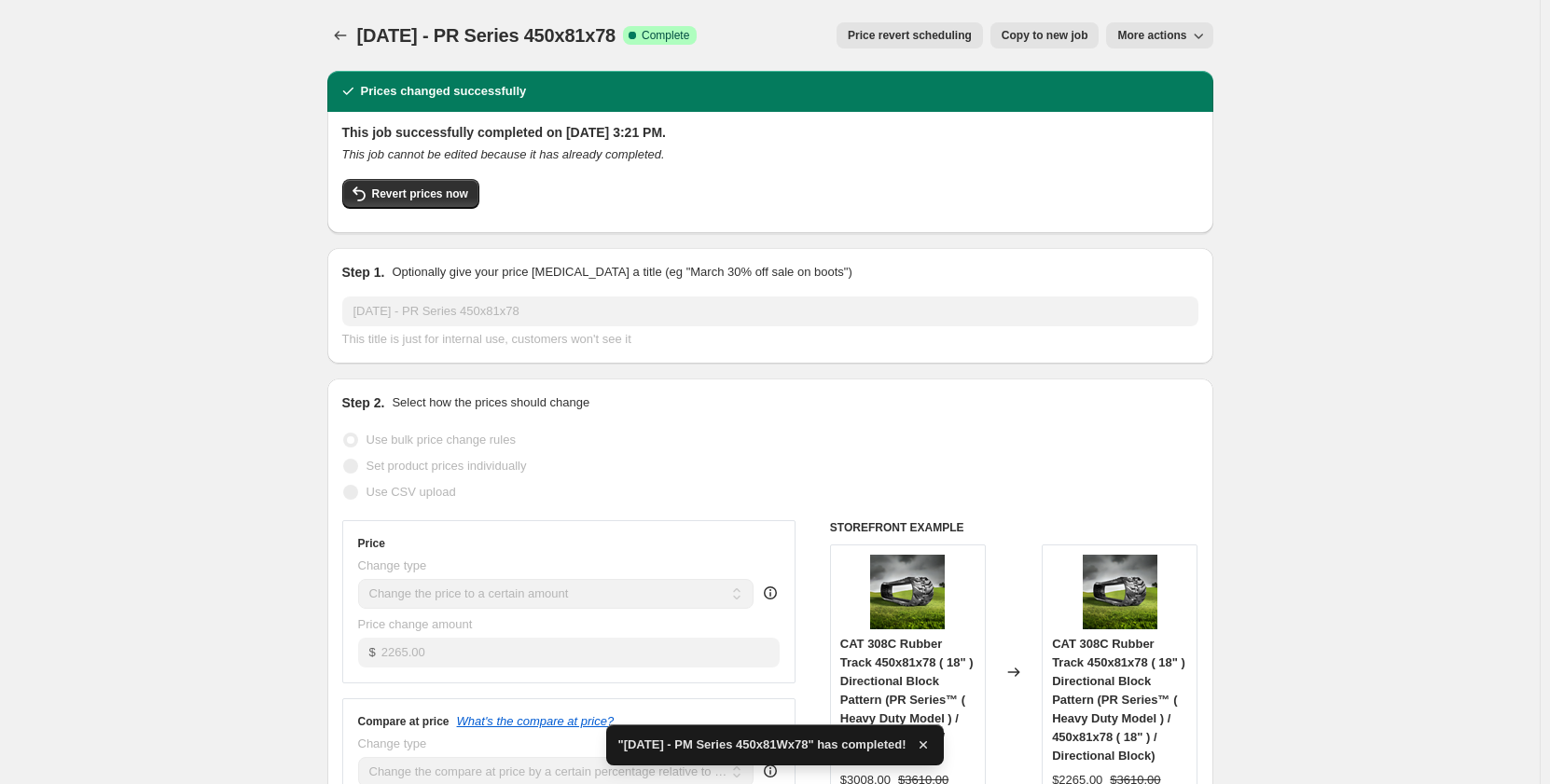
select select "contains"
select select "tag"
select select "not_equal"
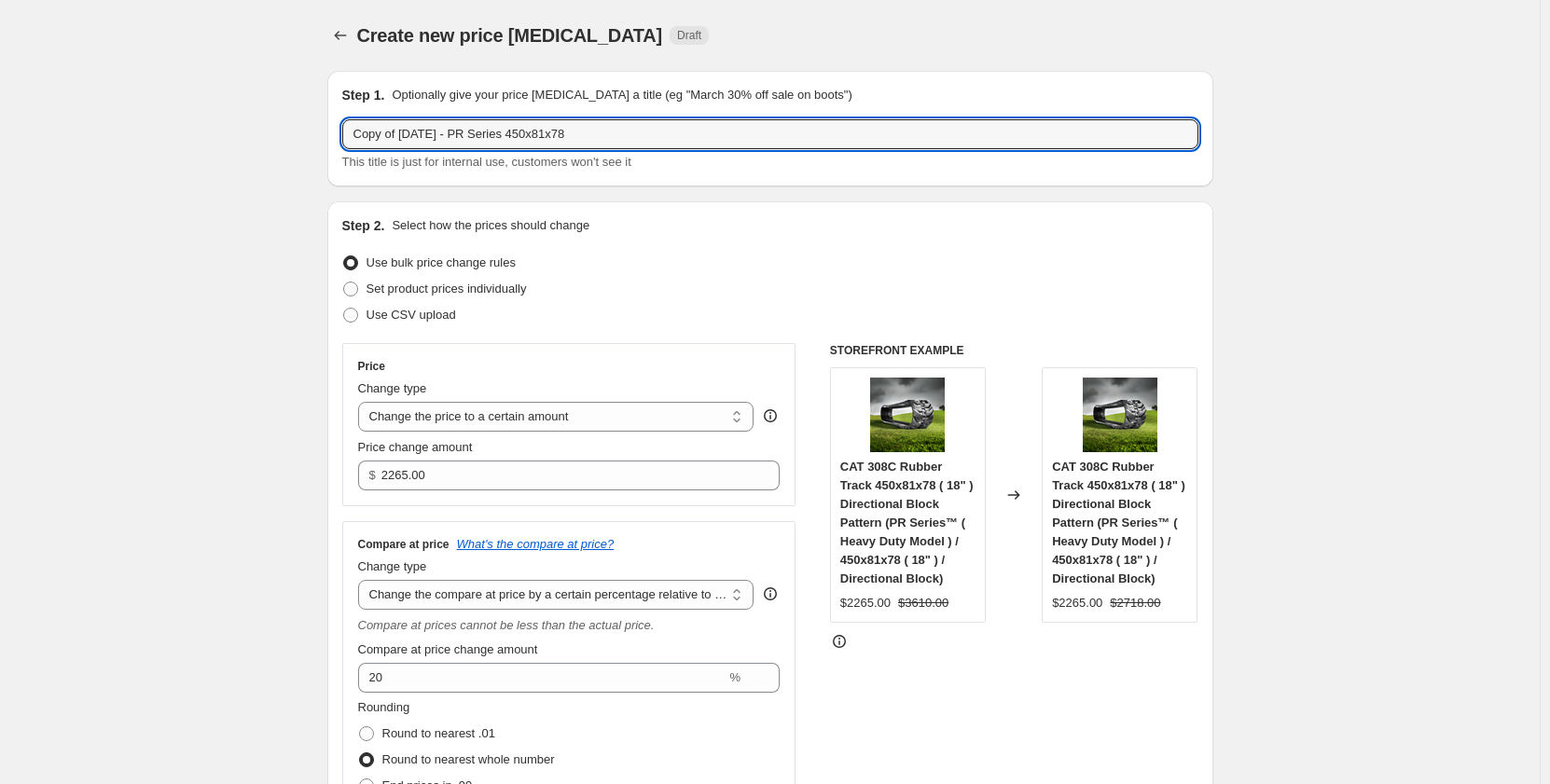
drag, startPoint x: 404, startPoint y: 131, endPoint x: 281, endPoint y: 130, distance: 123.0
click at [529, 138] on input "[DATE] - PR Series 450x81x78" at bounding box center [770, 134] width 857 height 30
type input "[DATE] - PR Series 450x81Wx78"
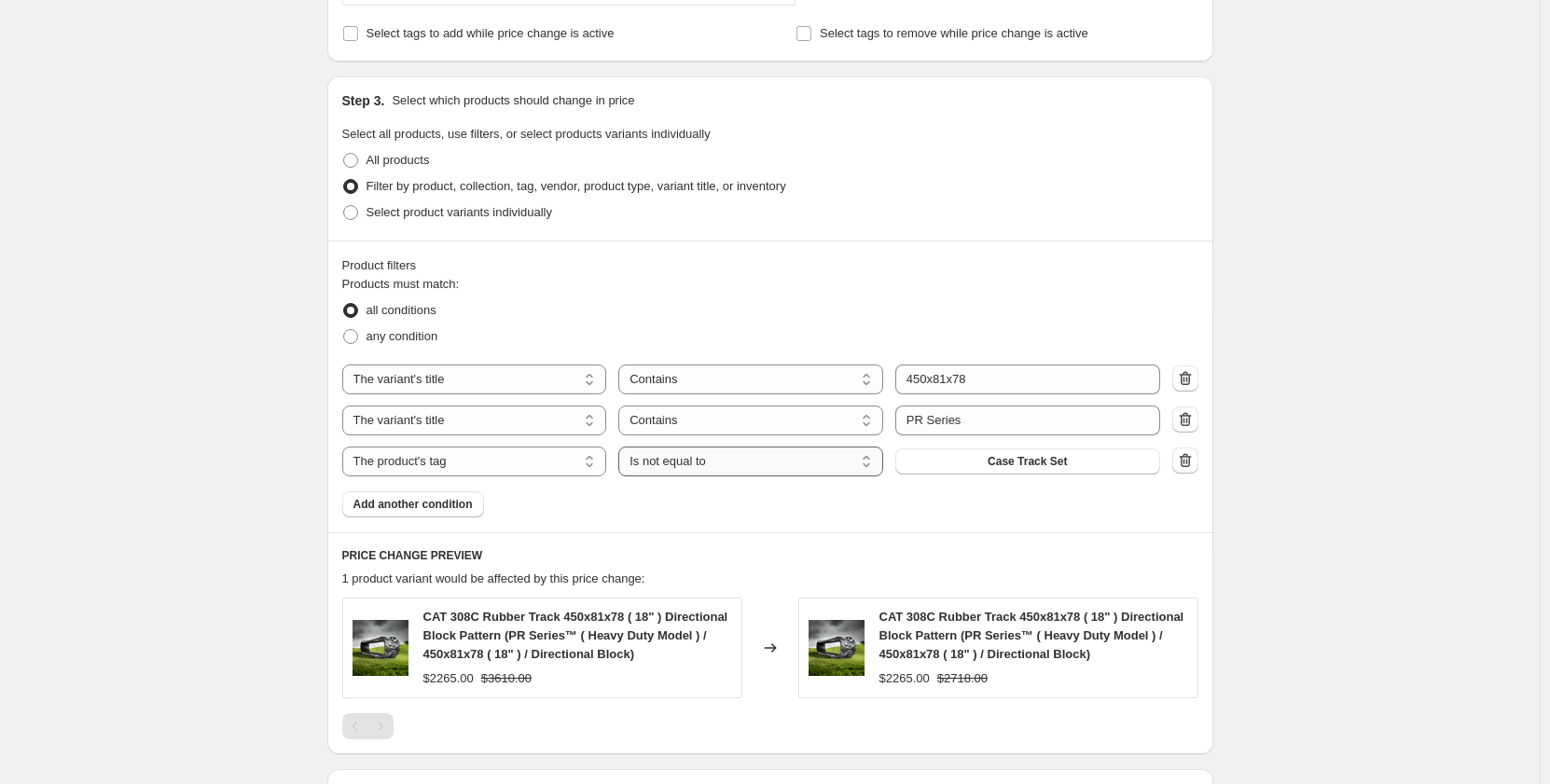
scroll to position [901, 0]
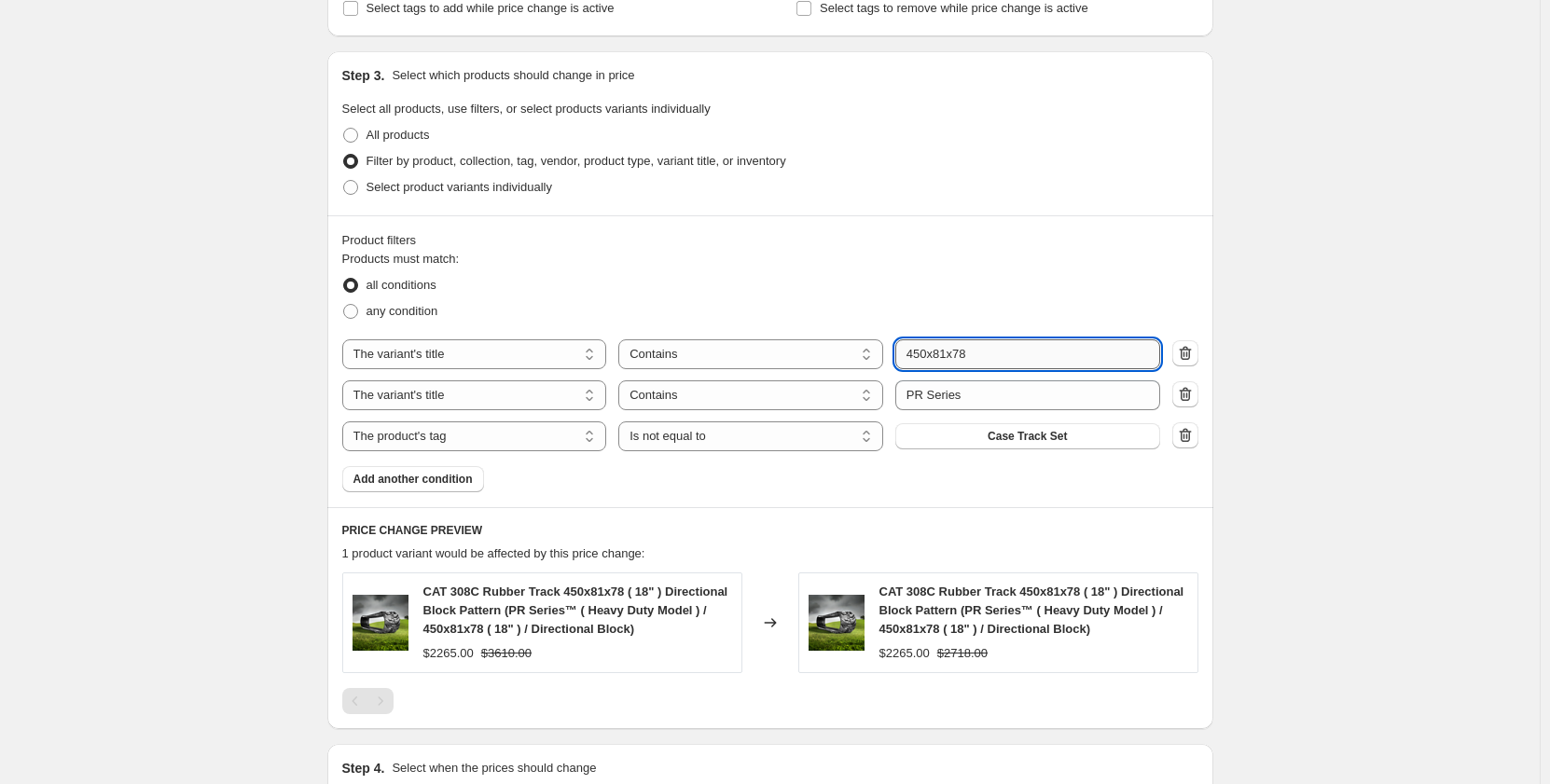
click at [955, 354] on input "450x81x78" at bounding box center [1027, 354] width 265 height 30
type input "450x81Wx78"
click at [221, 500] on div "Create new price [MEDICAL_DATA]. This page is ready Create new price [MEDICAL_D…" at bounding box center [770, 58] width 1541 height 1920
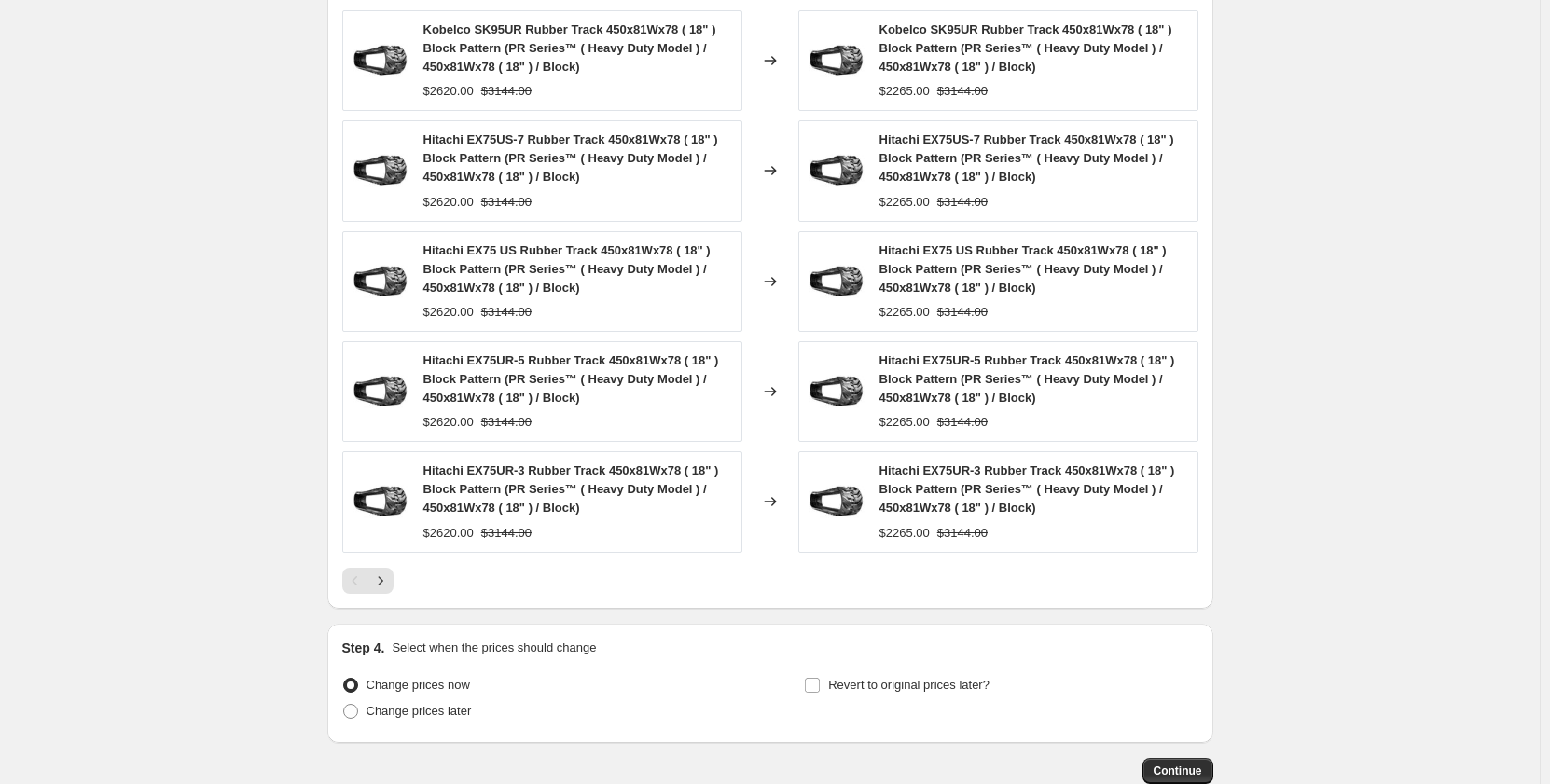
scroll to position [1577, 0]
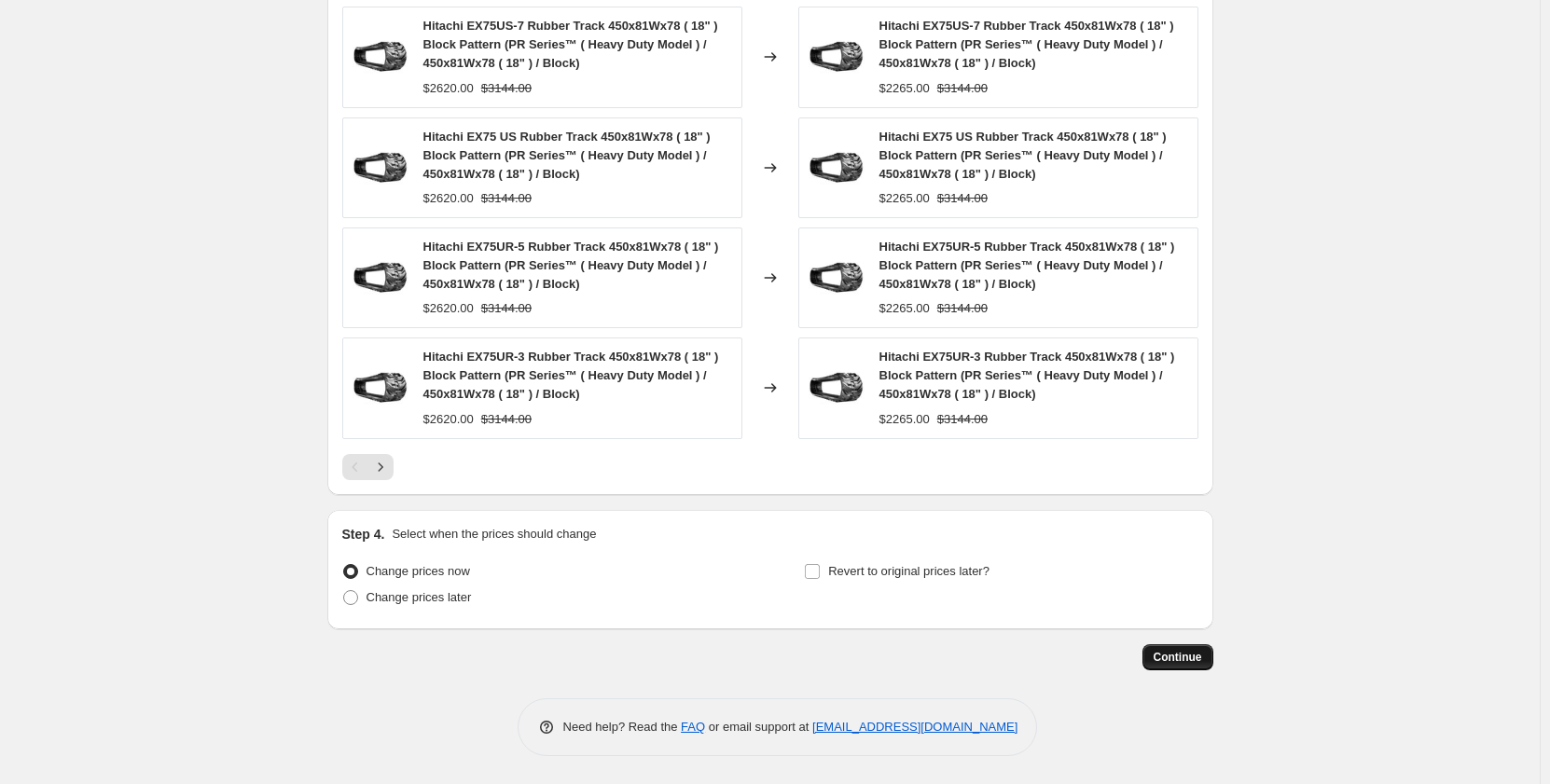
click at [1193, 659] on span "Continue" at bounding box center [1178, 657] width 49 height 15
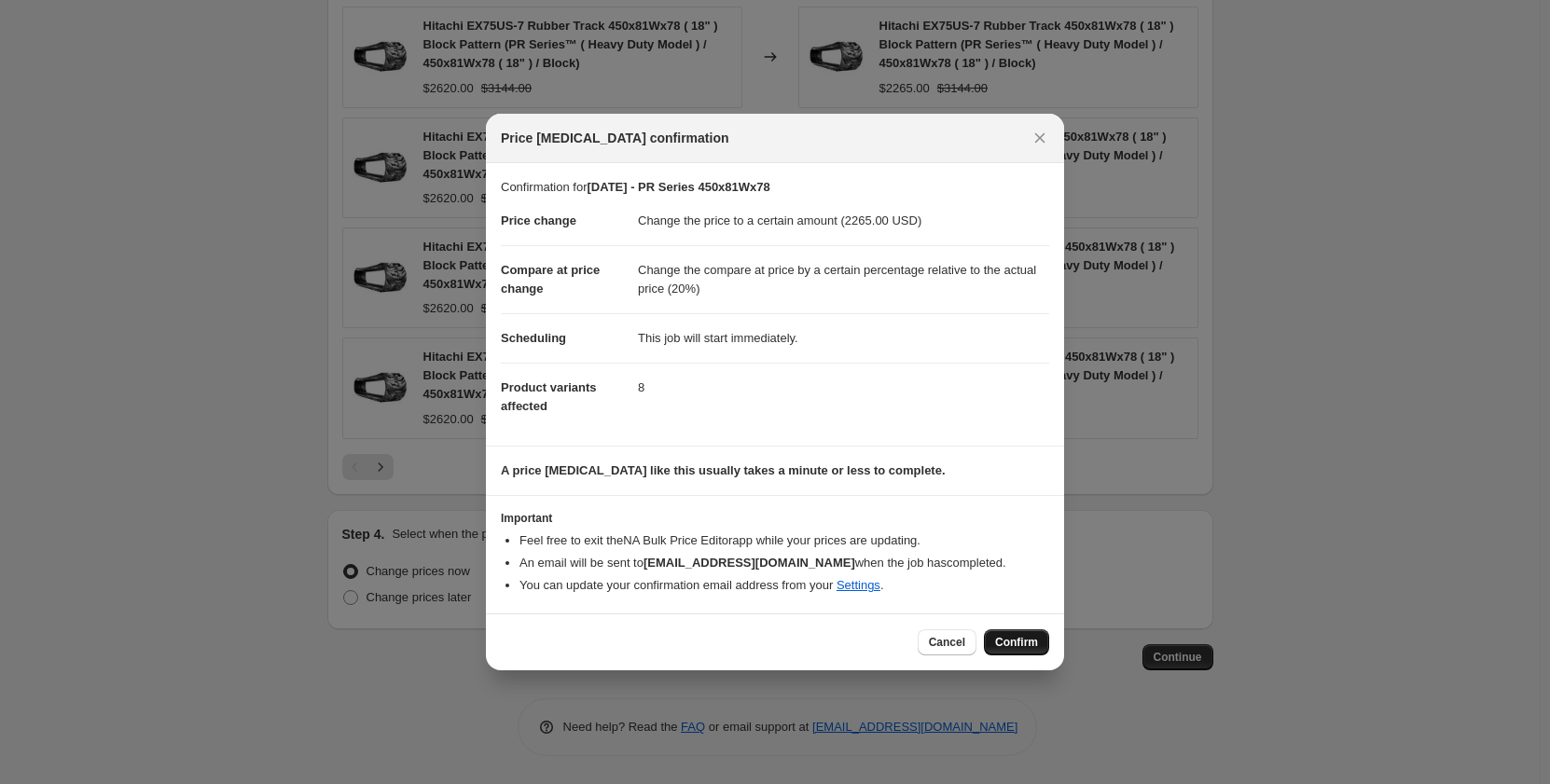
click at [1024, 638] on span "Confirm" at bounding box center [1017, 642] width 43 height 15
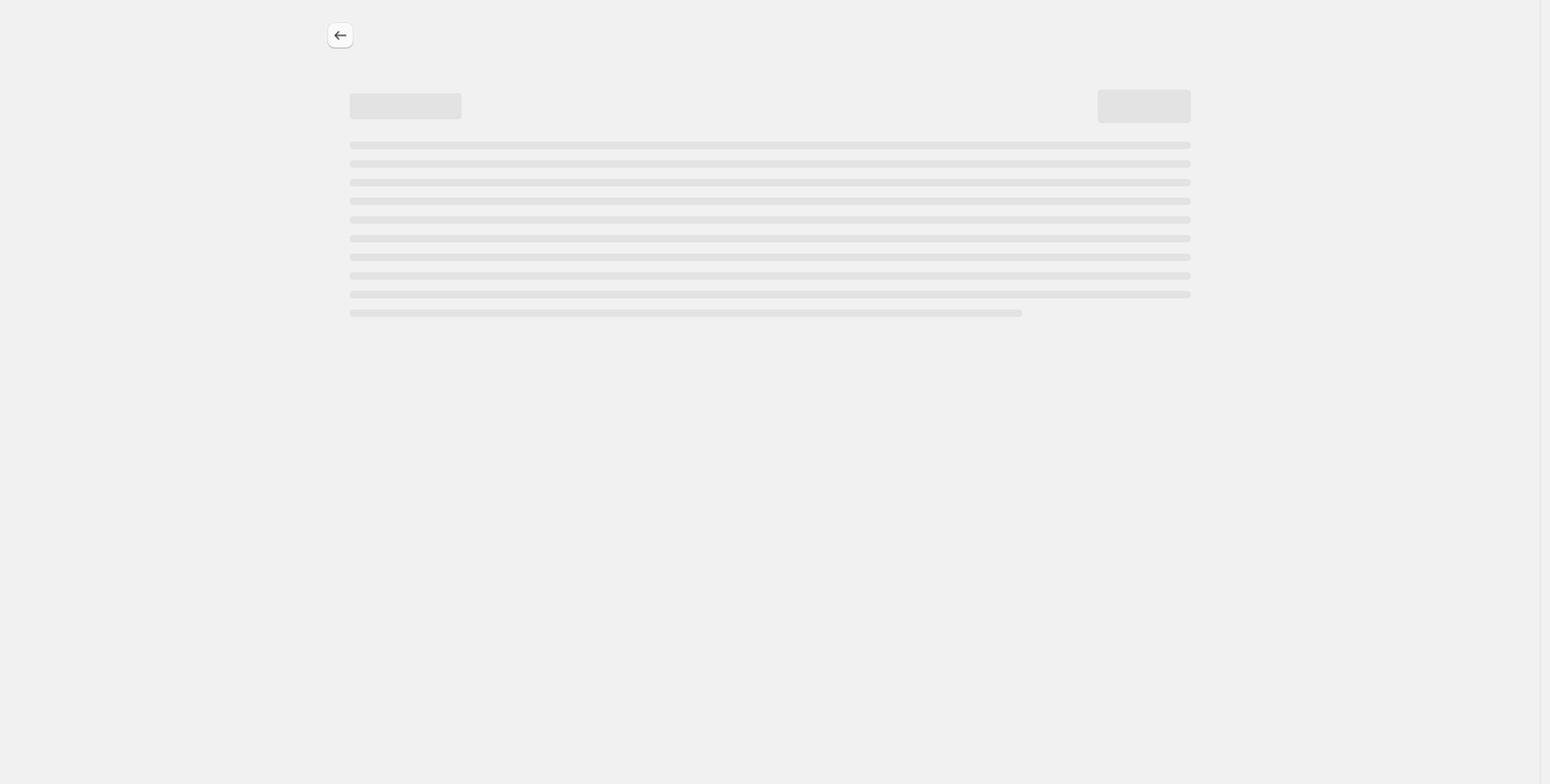
select select "pp"
select select "title"
select select "contains"
select select "title"
select select "contains"
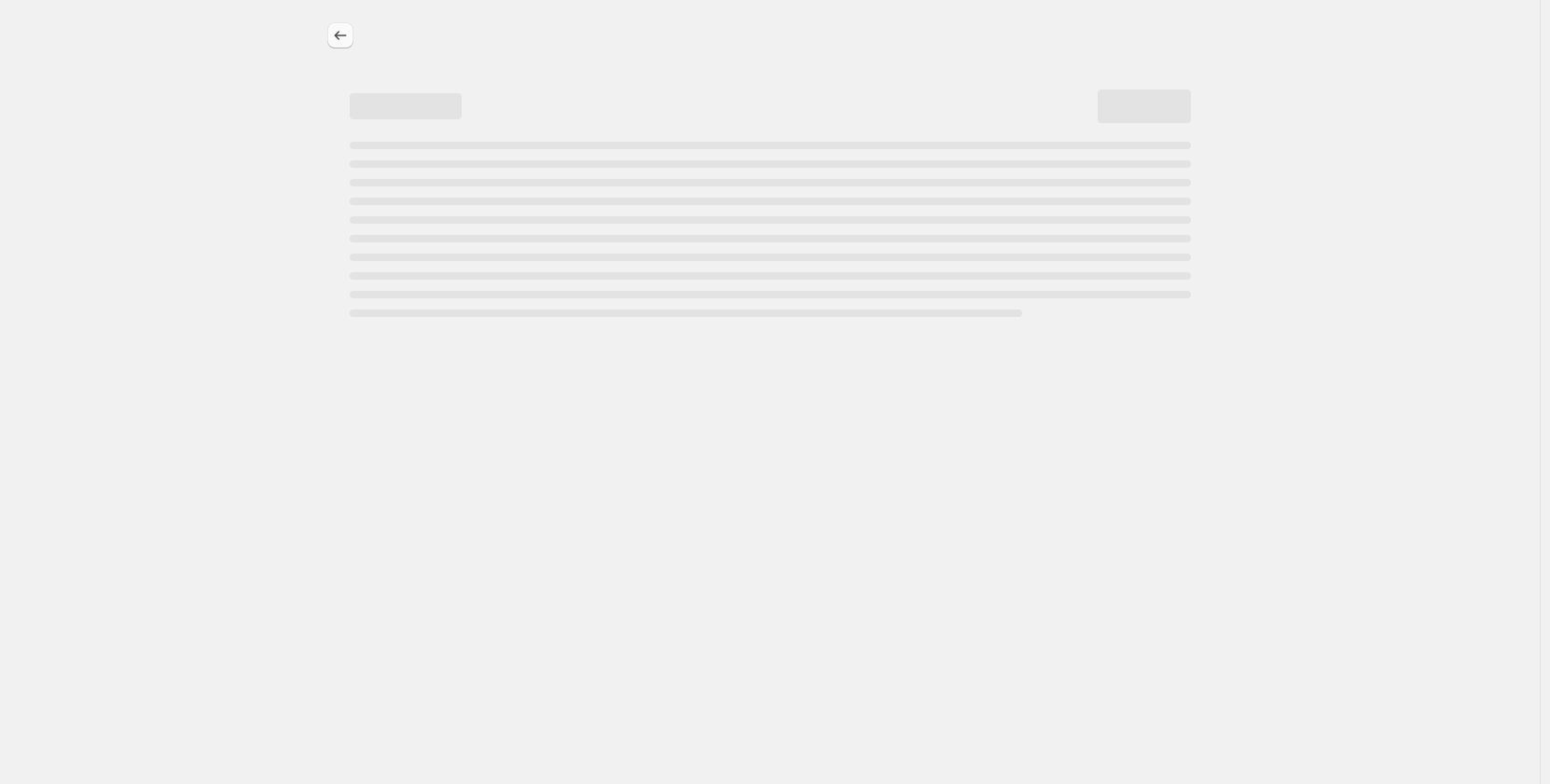
select select "tag"
select select "not_equal"
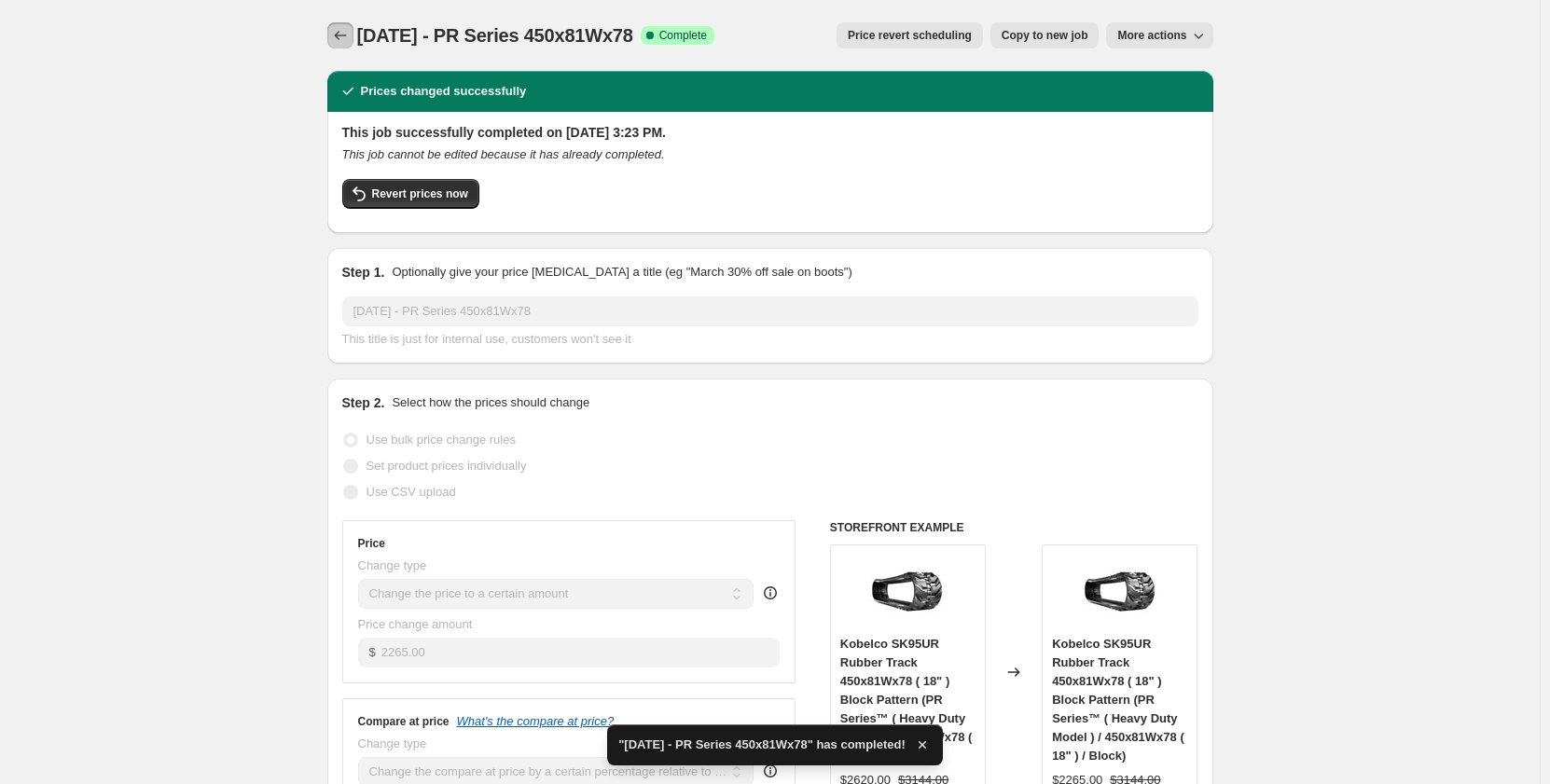
click at [344, 35] on icon "Price change jobs" at bounding box center [341, 36] width 19 height 19
